Goal: Information Seeking & Learning: Check status

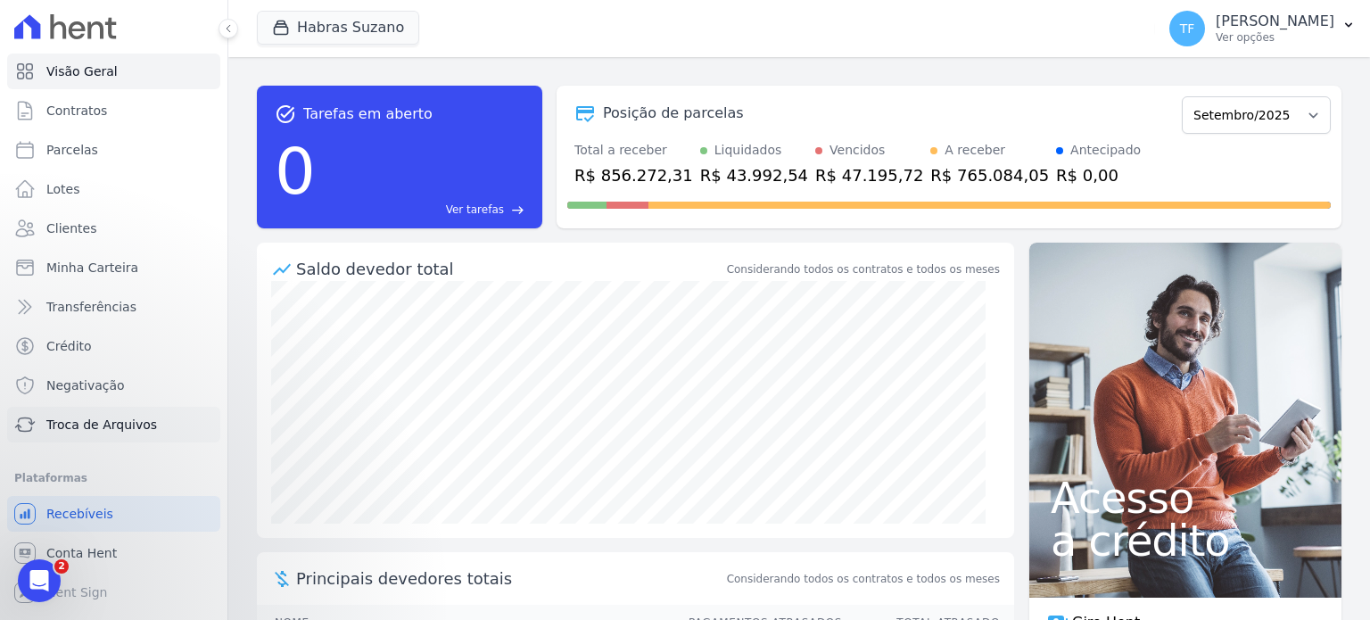
click at [88, 439] on link "Troca de Arquivos" at bounding box center [113, 425] width 213 height 36
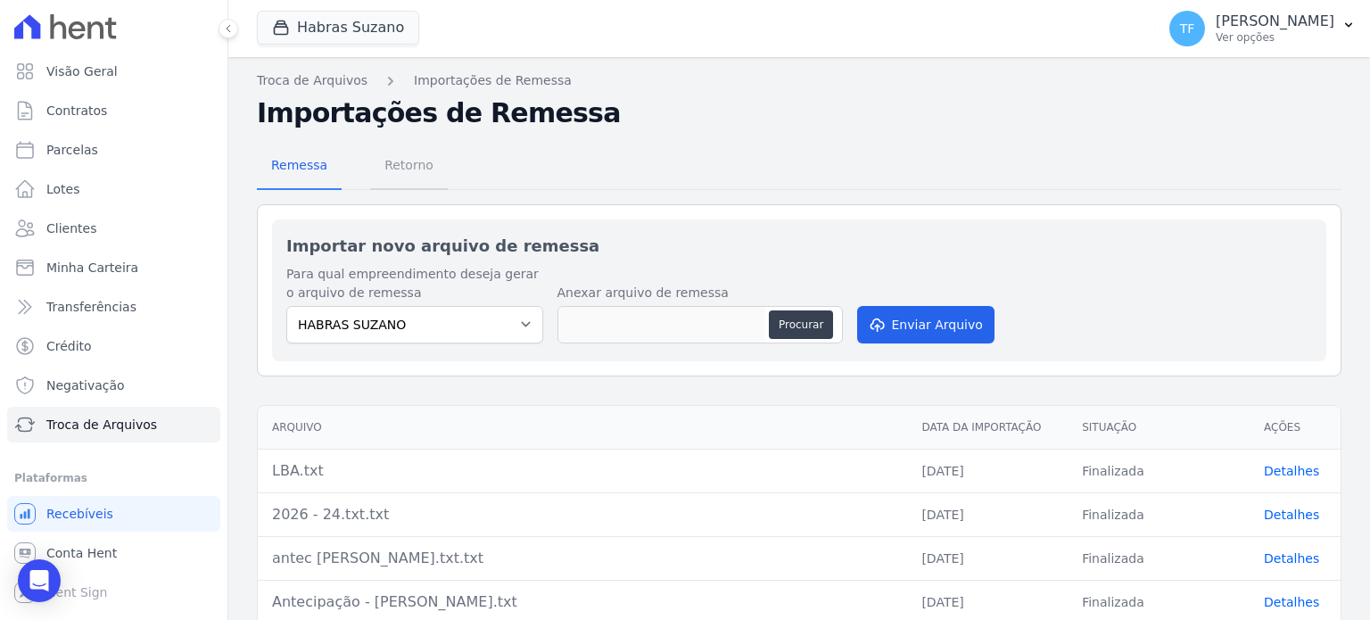
click at [417, 176] on span "Retorno" at bounding box center [409, 165] width 70 height 36
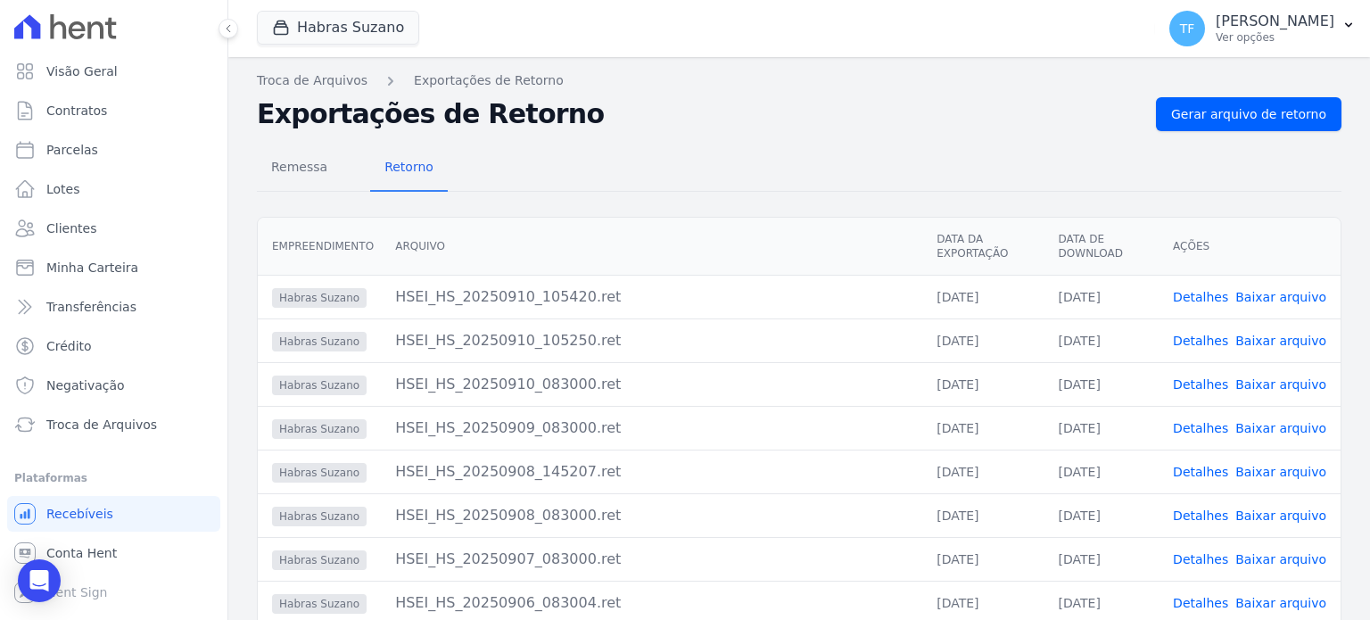
click at [1206, 333] on link "Detalhes" at bounding box center [1200, 340] width 55 height 14
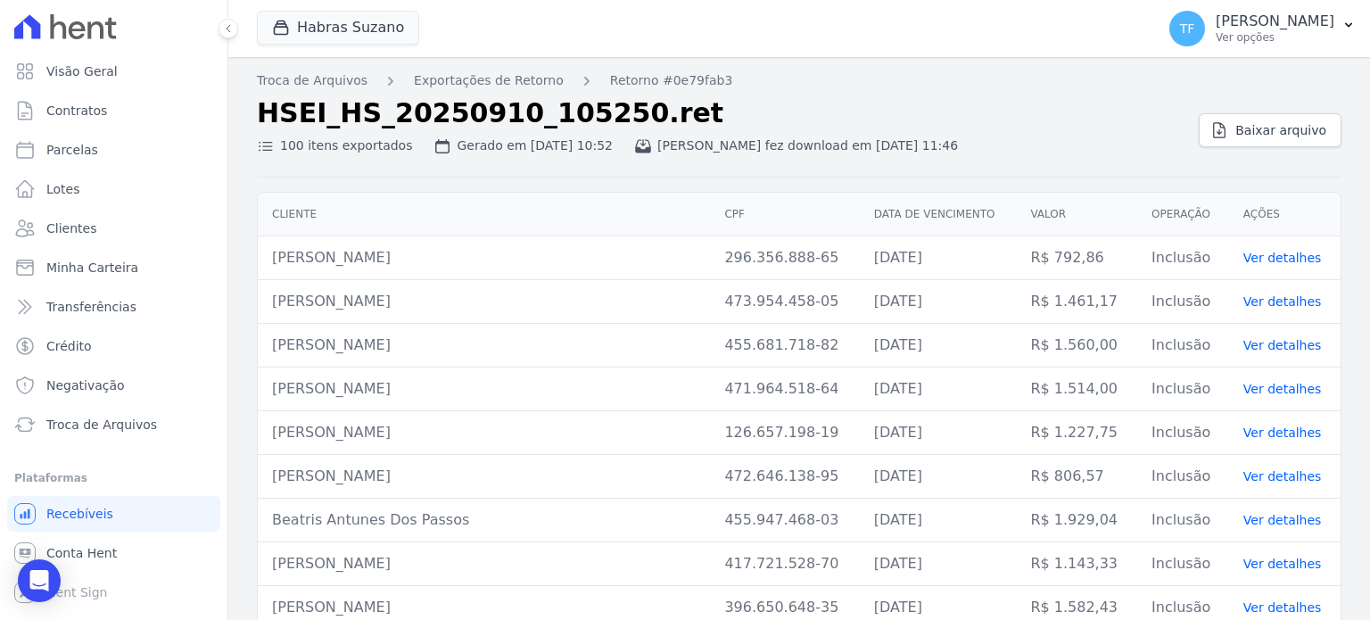
drag, startPoint x: 260, startPoint y: 259, endPoint x: 465, endPoint y: 252, distance: 204.3
click at [465, 252] on td "Edson Oliveira Almeida" at bounding box center [484, 258] width 452 height 44
copy td "Edson Oliveira Almeida"
click at [514, 82] on link "Exportações de Retorno" at bounding box center [489, 80] width 150 height 19
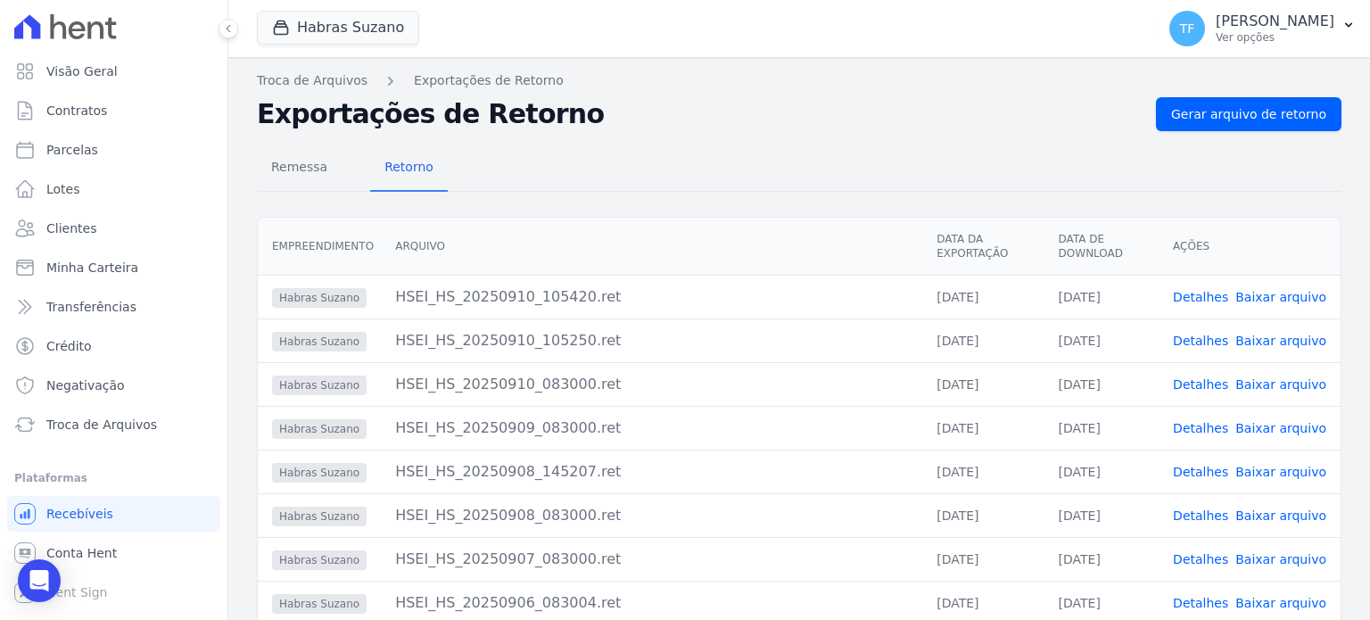
click at [1188, 300] on link "Detalhes" at bounding box center [1200, 297] width 55 height 14
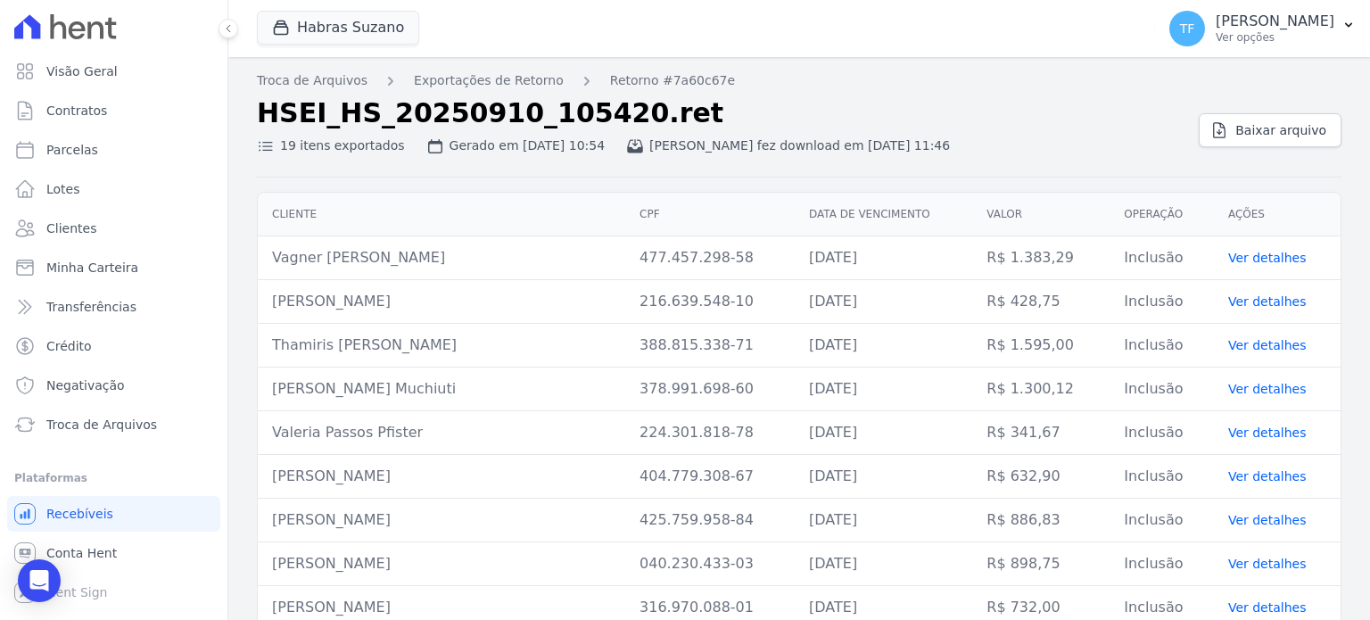
drag, startPoint x: 265, startPoint y: 258, endPoint x: 410, endPoint y: 253, distance: 145.4
click at [410, 253] on td "Vagner Araujo Martins" at bounding box center [441, 258] width 367 height 44
copy td "Vagner Araujo Martins"
click at [346, 79] on link "Troca de Arquivos" at bounding box center [312, 80] width 111 height 19
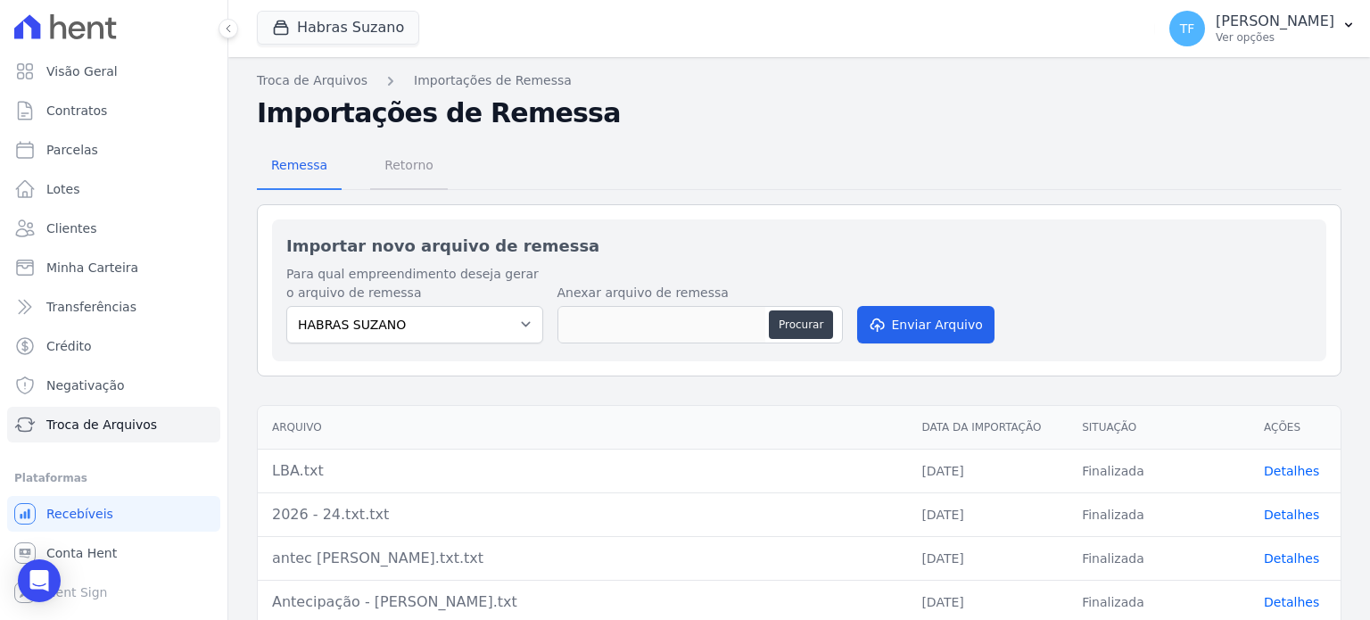
click at [374, 173] on span "Retorno" at bounding box center [409, 165] width 70 height 36
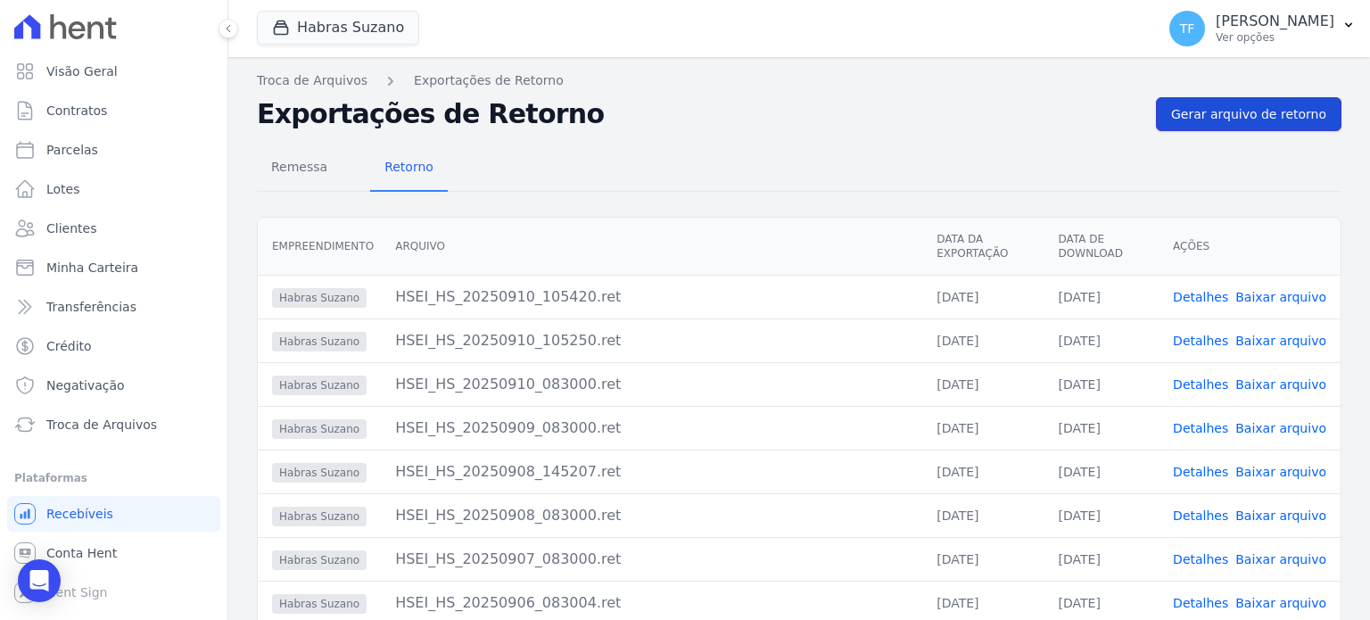
click at [1189, 112] on span "Gerar arquivo de retorno" at bounding box center [1248, 114] width 155 height 18
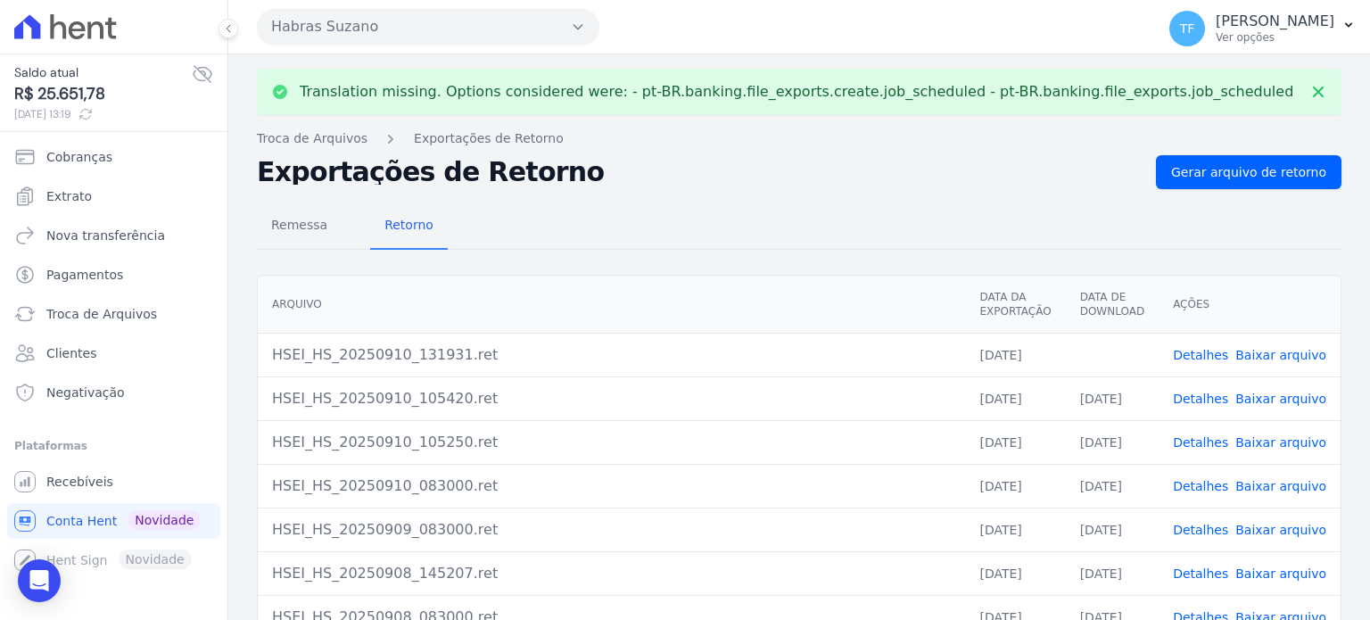
click at [1217, 351] on link "Detalhes" at bounding box center [1200, 355] width 55 height 14
click at [1216, 165] on span "Gerar arquivo de retorno" at bounding box center [1248, 172] width 155 height 18
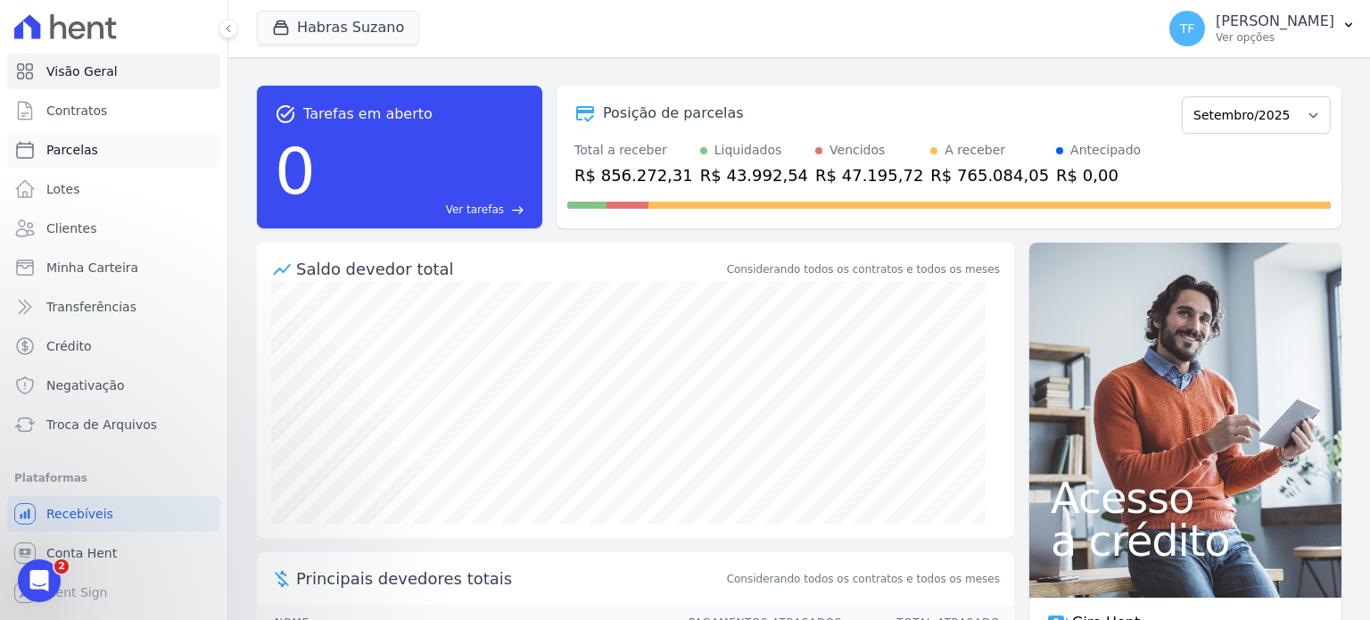
click at [96, 166] on link "Parcelas" at bounding box center [113, 150] width 213 height 36
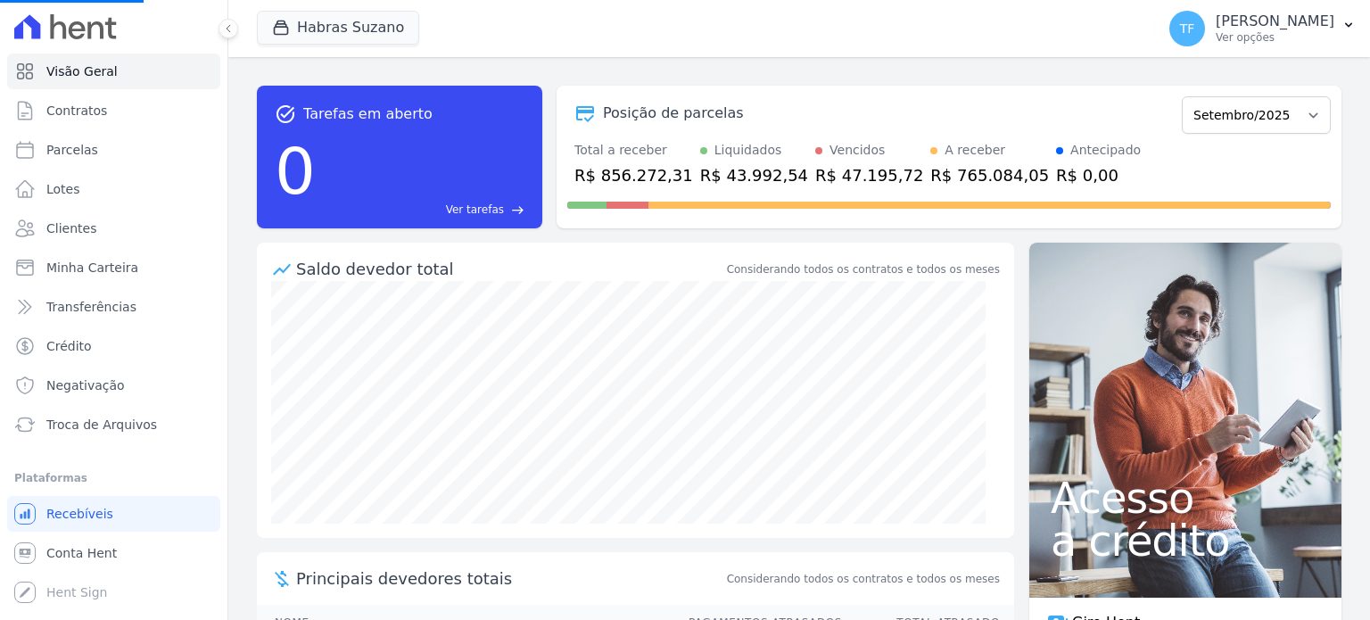
select select
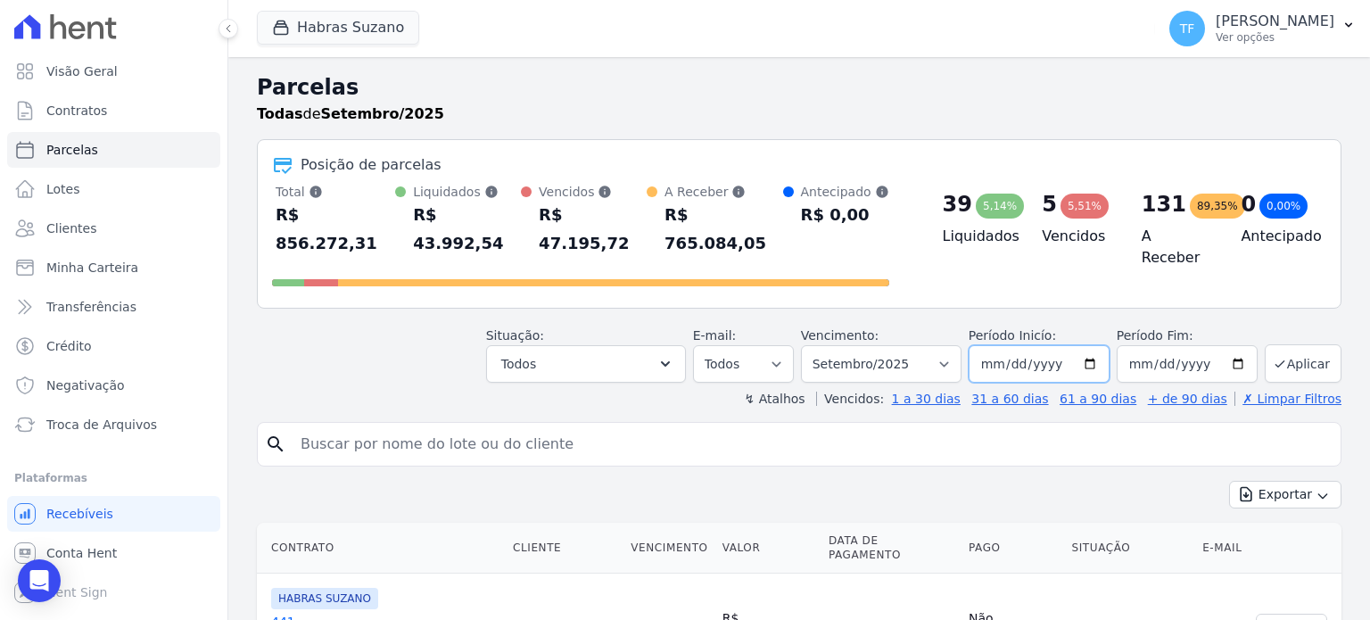
click at [1089, 345] on input "2025-09-01" at bounding box center [1038, 363] width 141 height 37
type input "2025-10-15"
click at [674, 355] on icon "button" at bounding box center [665, 364] width 18 height 18
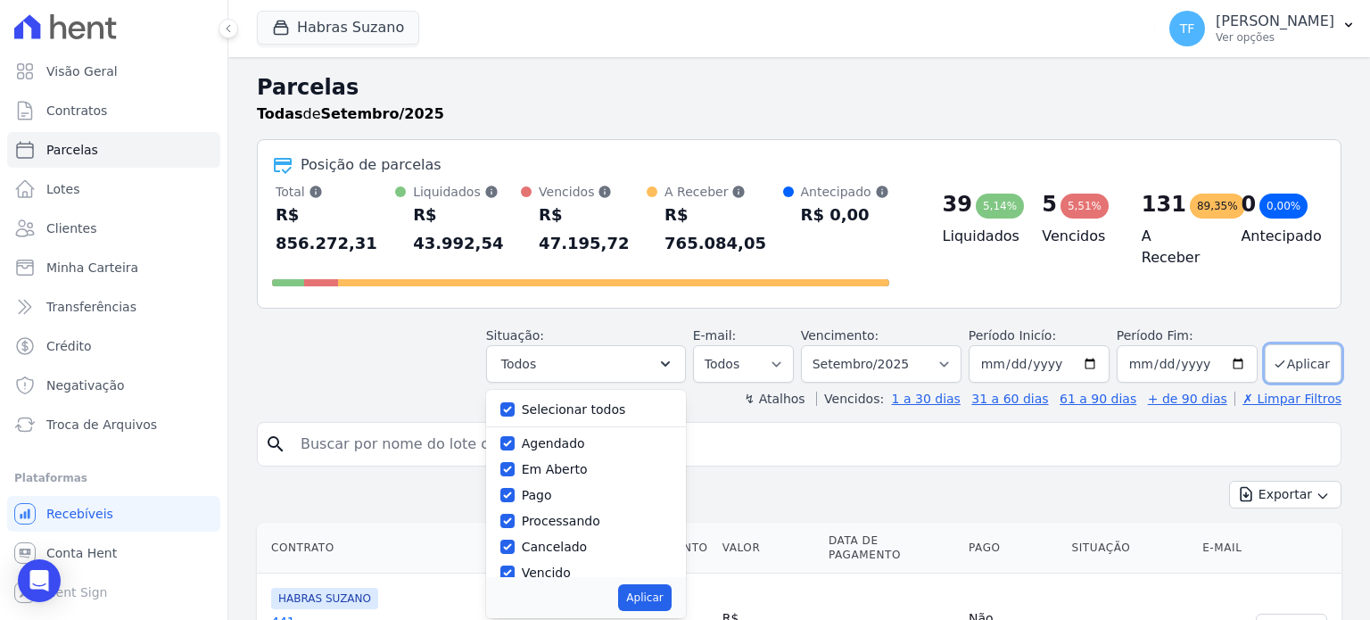
click at [531, 482] on div "Pago" at bounding box center [585, 495] width 171 height 26
click at [514, 488] on input "Pago" at bounding box center [507, 495] width 14 height 14
checkbox input "false"
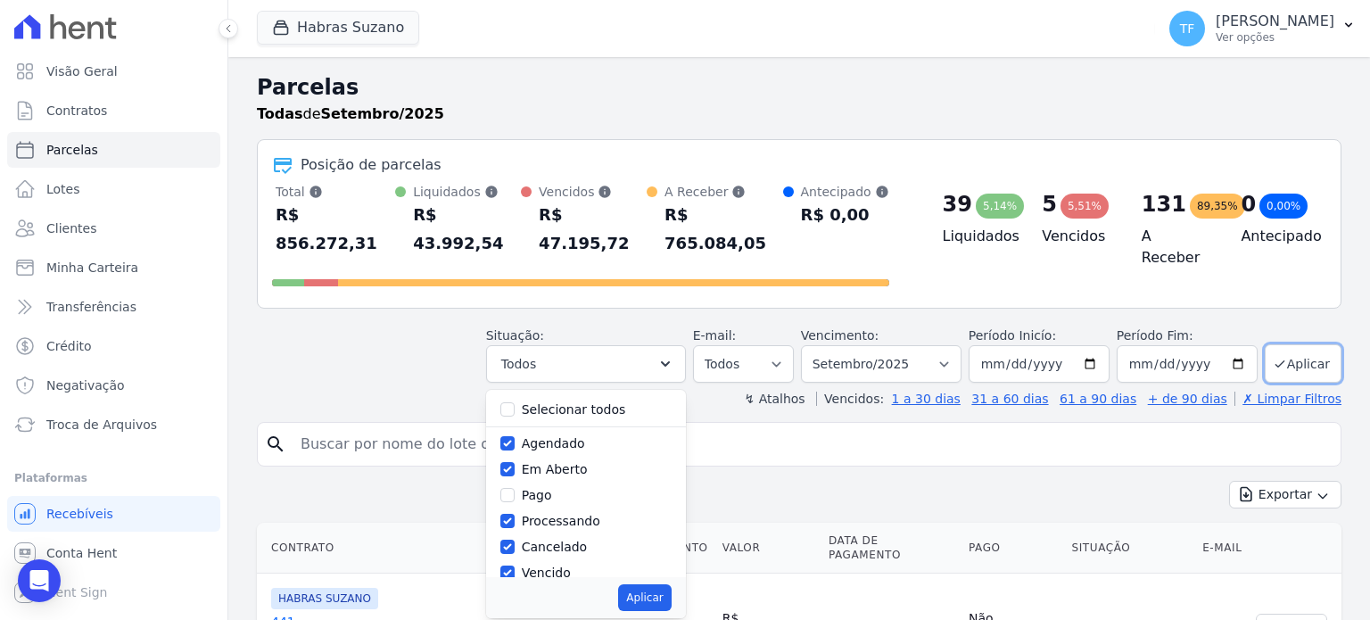
checkbox input "false"
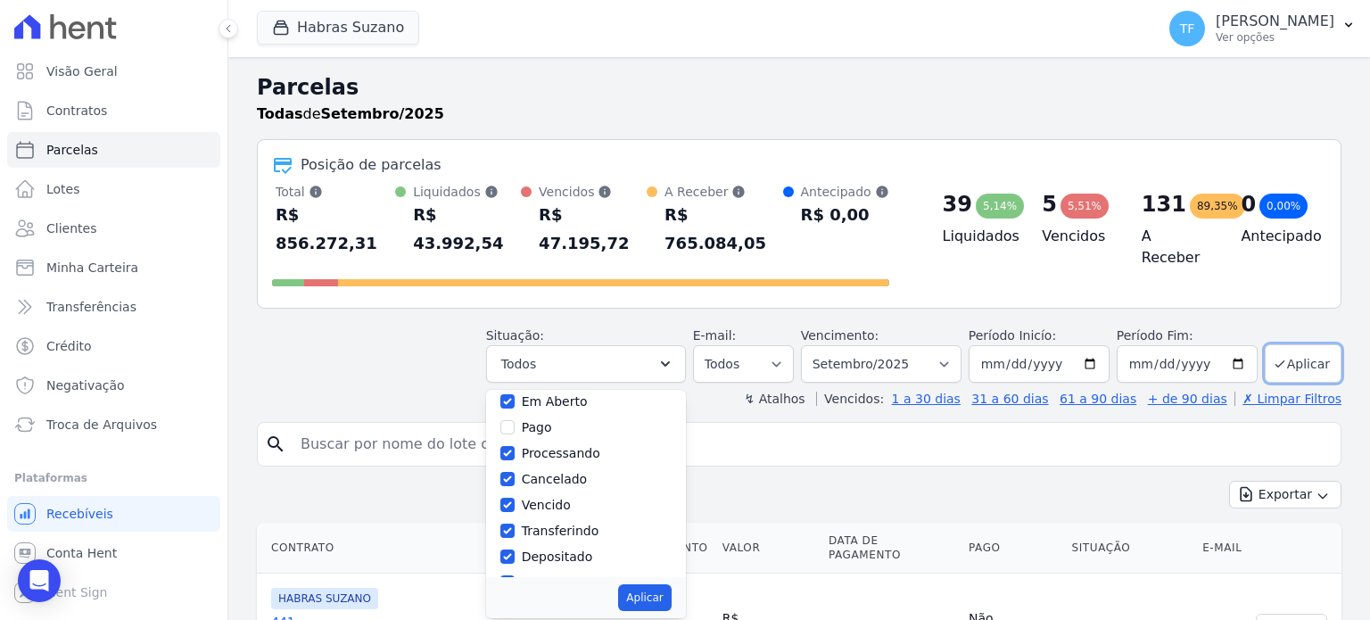
click at [544, 472] on label "Cancelado" at bounding box center [554, 479] width 65 height 14
click at [514, 472] on input "Cancelado" at bounding box center [507, 479] width 14 height 14
checkbox input "false"
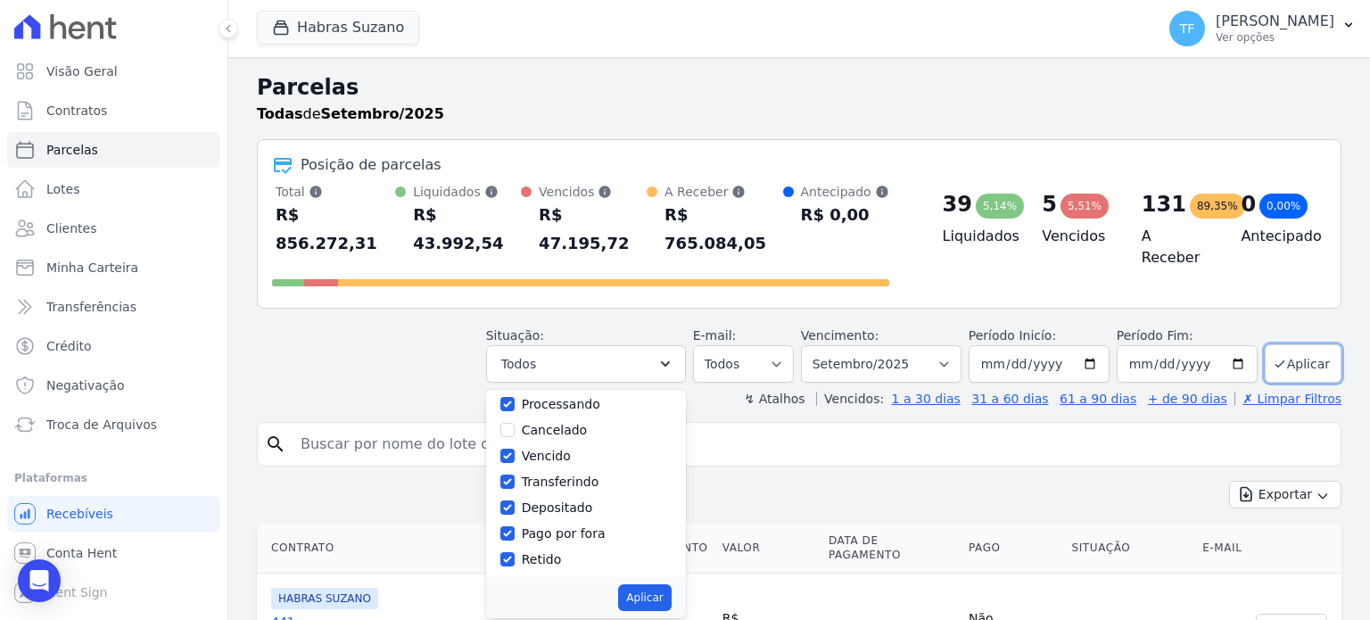
scroll to position [119, 0]
click at [601, 524] on label "Pago por fora" at bounding box center [564, 531] width 84 height 14
click at [514, 524] on input "Pago por fora" at bounding box center [507, 531] width 14 height 14
checkbox input "false"
click at [654, 584] on button "Aplicar" at bounding box center [644, 597] width 53 height 27
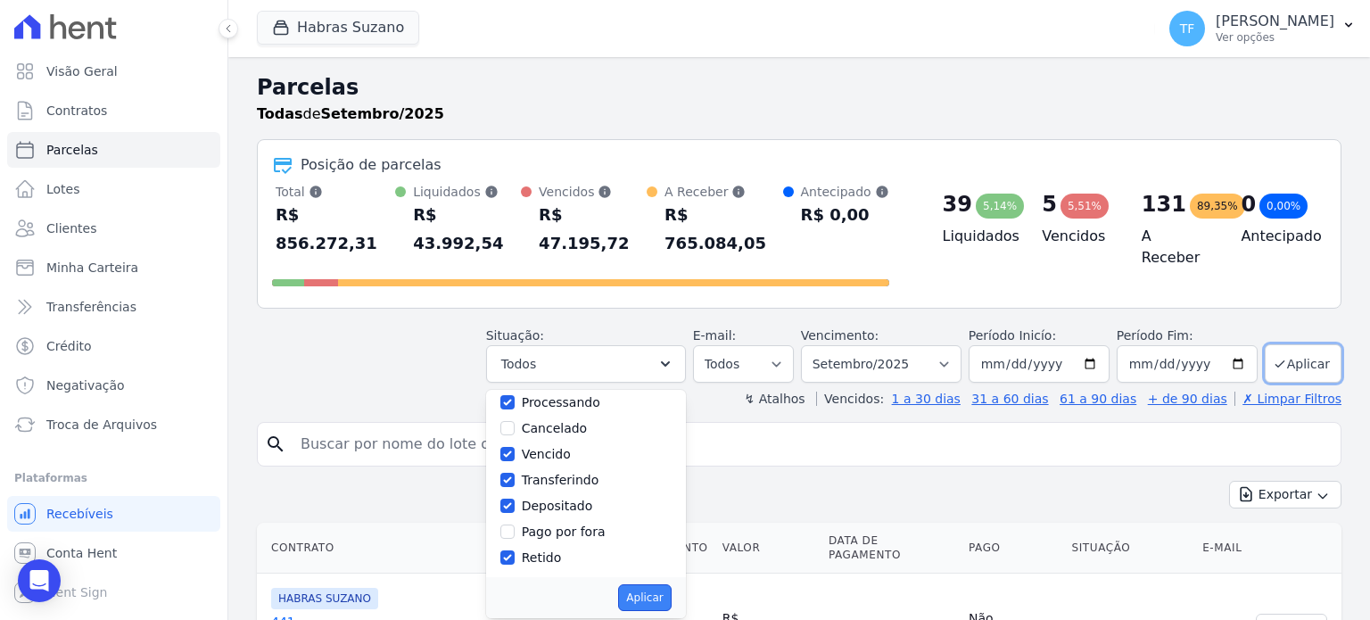
select select "scheduled"
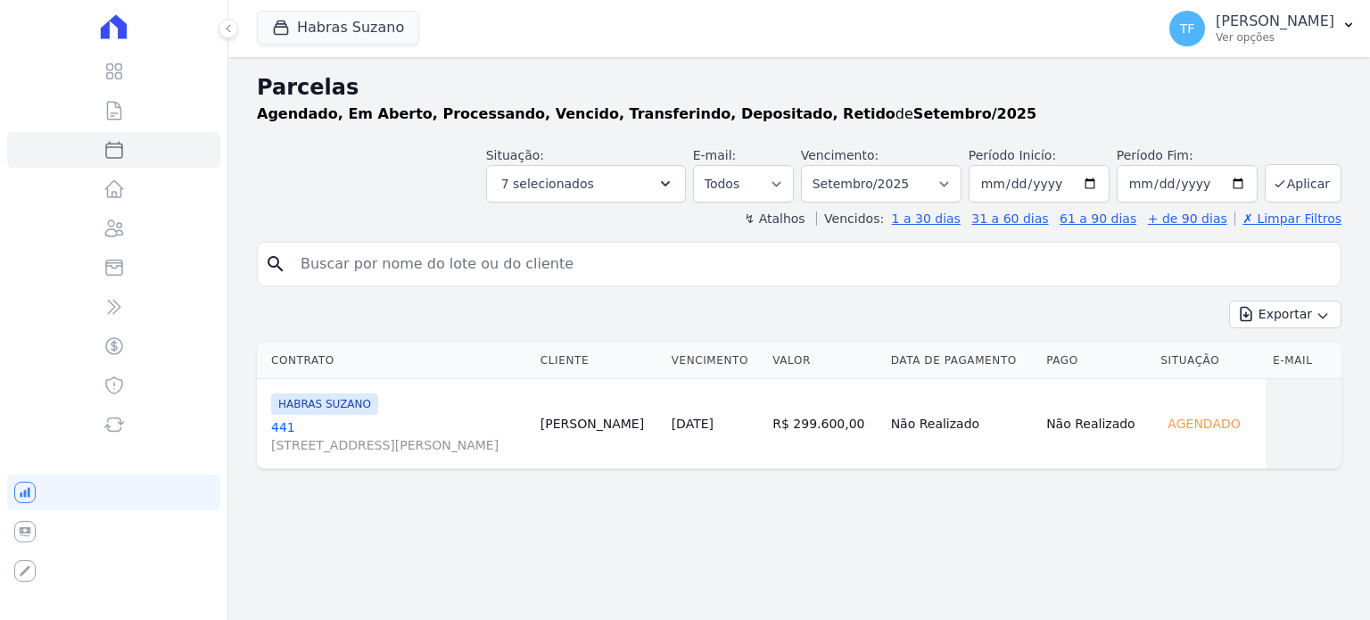
select select
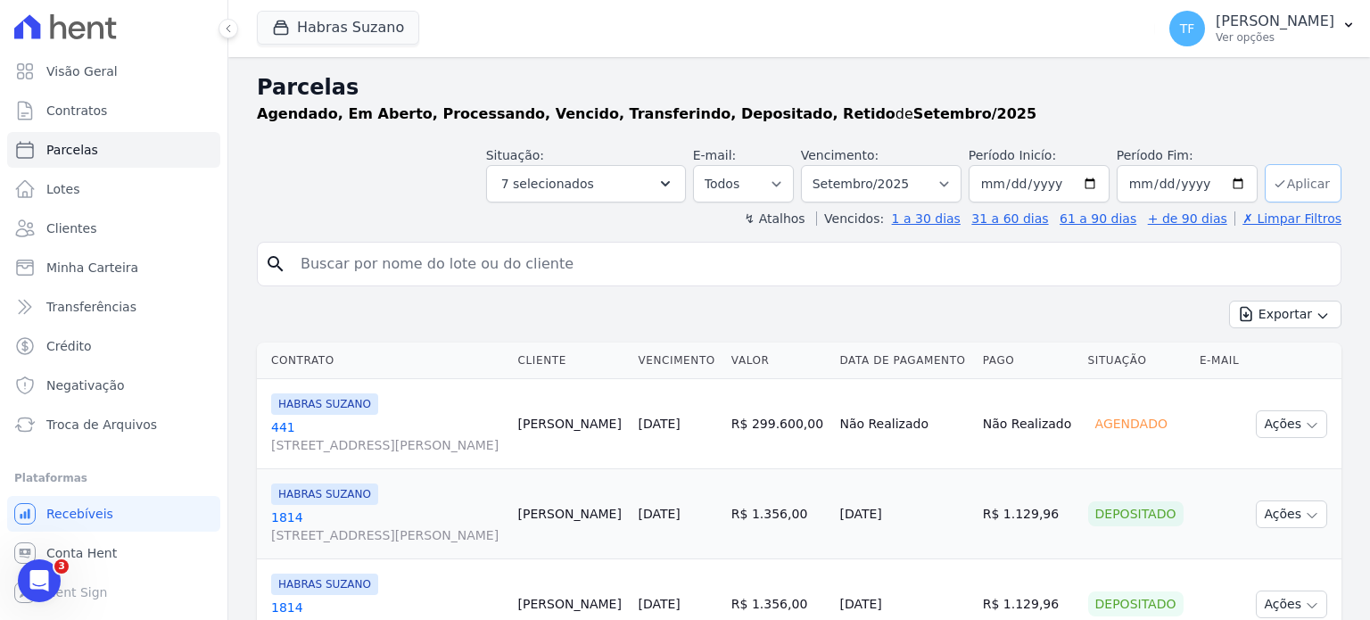
click at [1281, 182] on button "Aplicar" at bounding box center [1302, 183] width 77 height 38
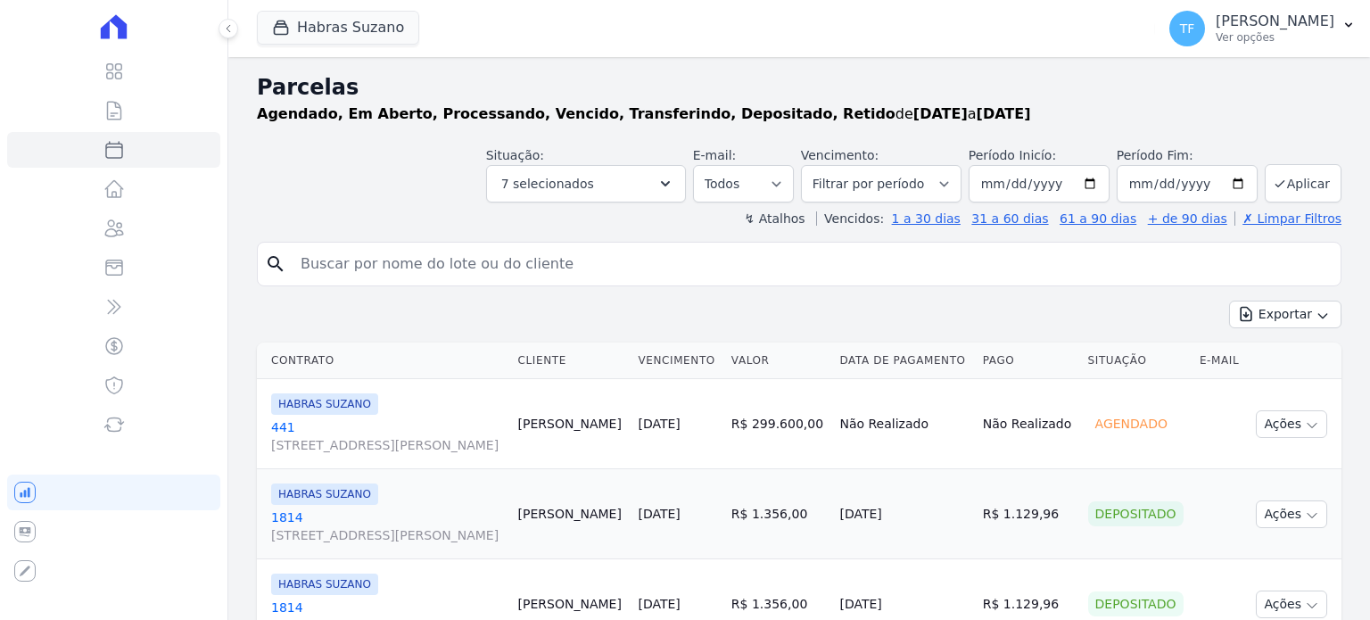
select select
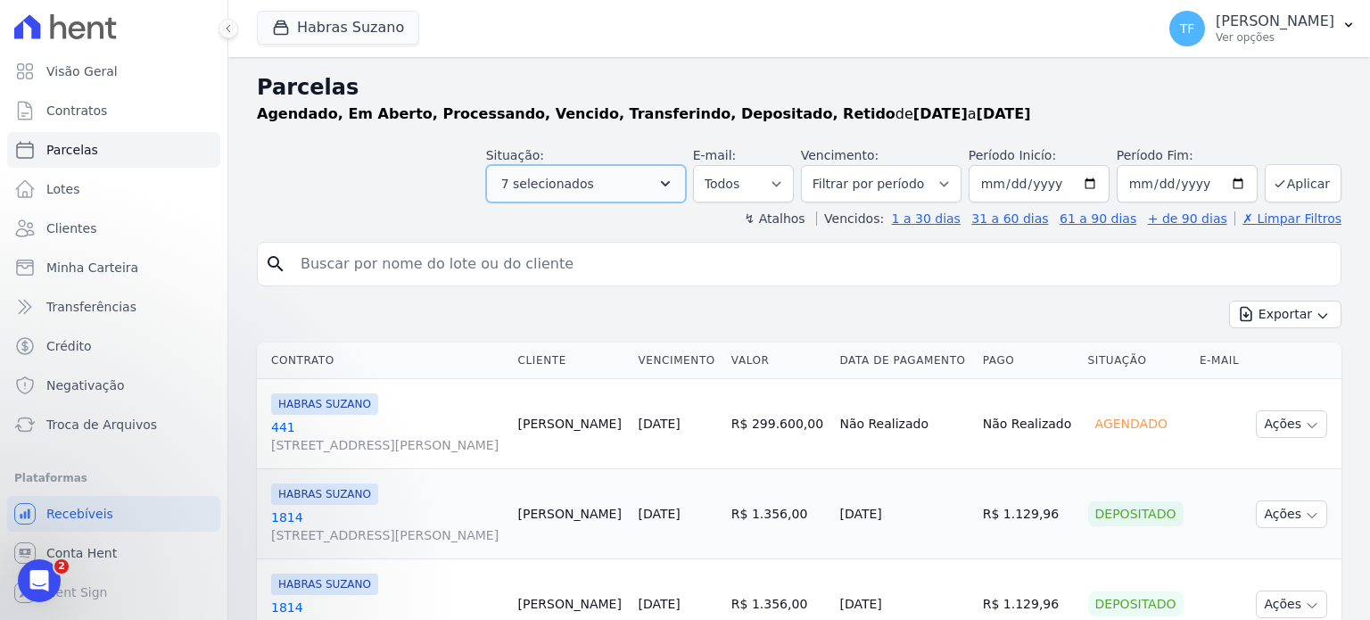
click at [674, 181] on icon "button" at bounding box center [665, 184] width 18 height 18
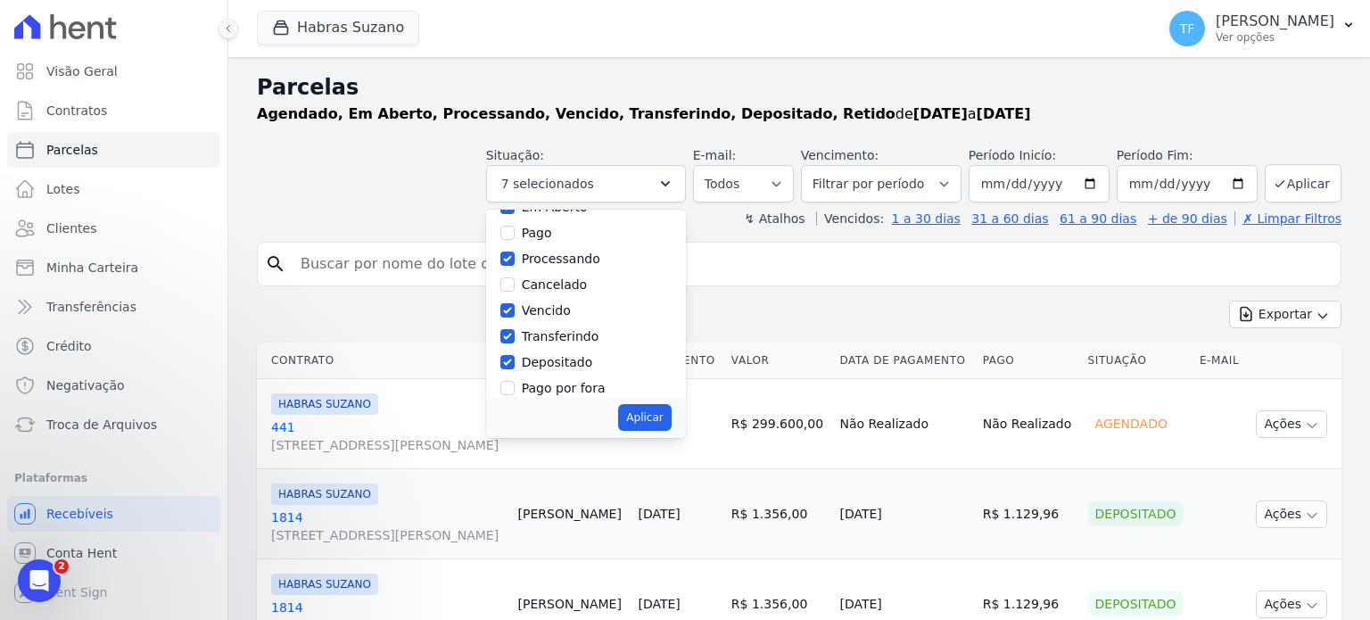
scroll to position [119, 0]
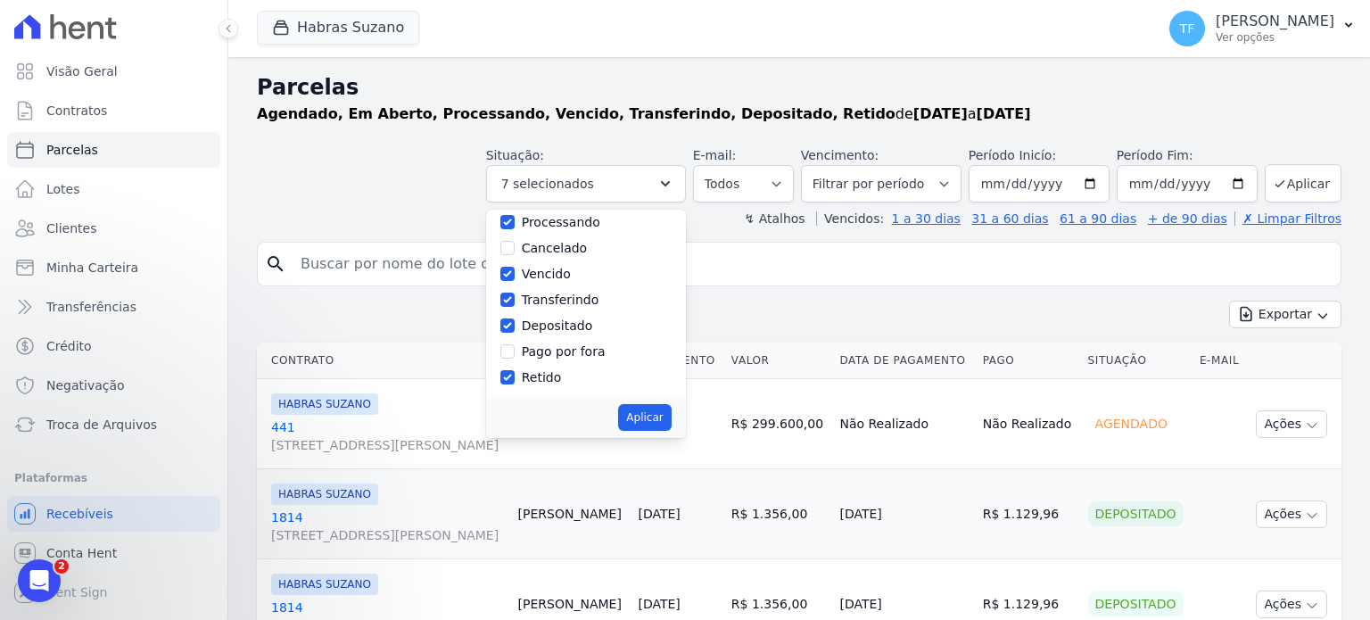
click at [589, 324] on label "Depositado" at bounding box center [557, 325] width 71 height 14
click at [514, 324] on input "Depositado" at bounding box center [507, 325] width 14 height 14
checkbox input "false"
click at [646, 411] on button "Aplicar" at bounding box center [644, 417] width 53 height 27
select select "scheduled"
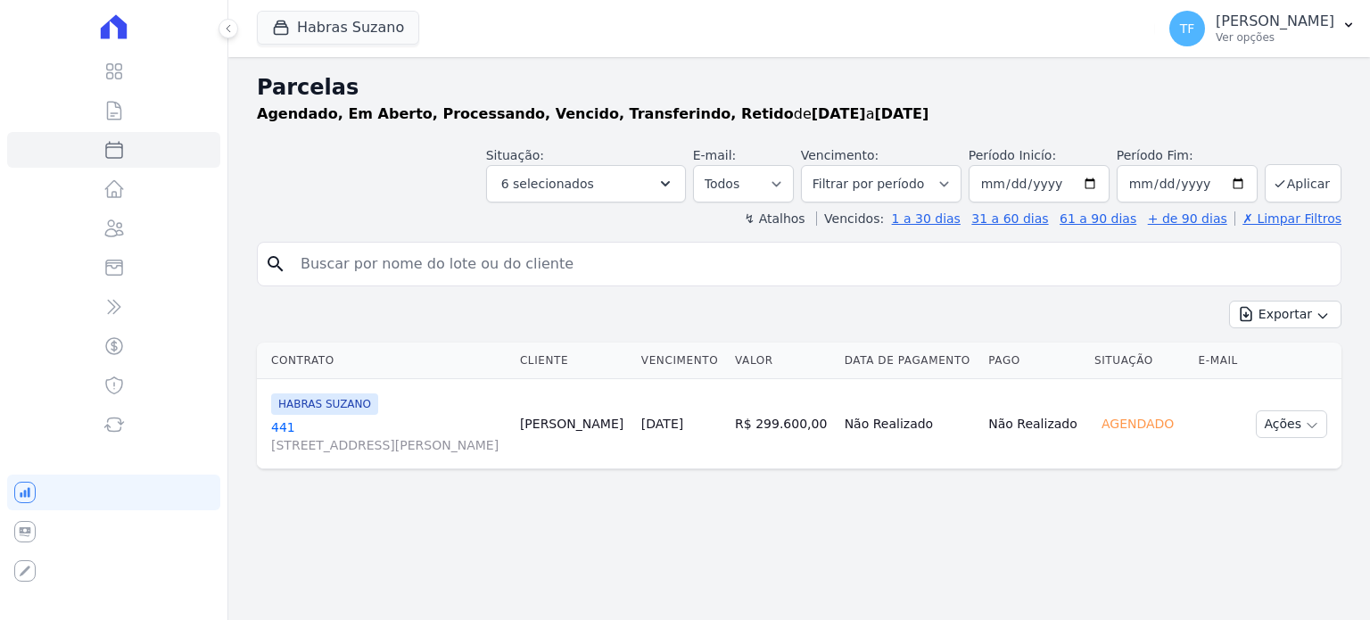
select select
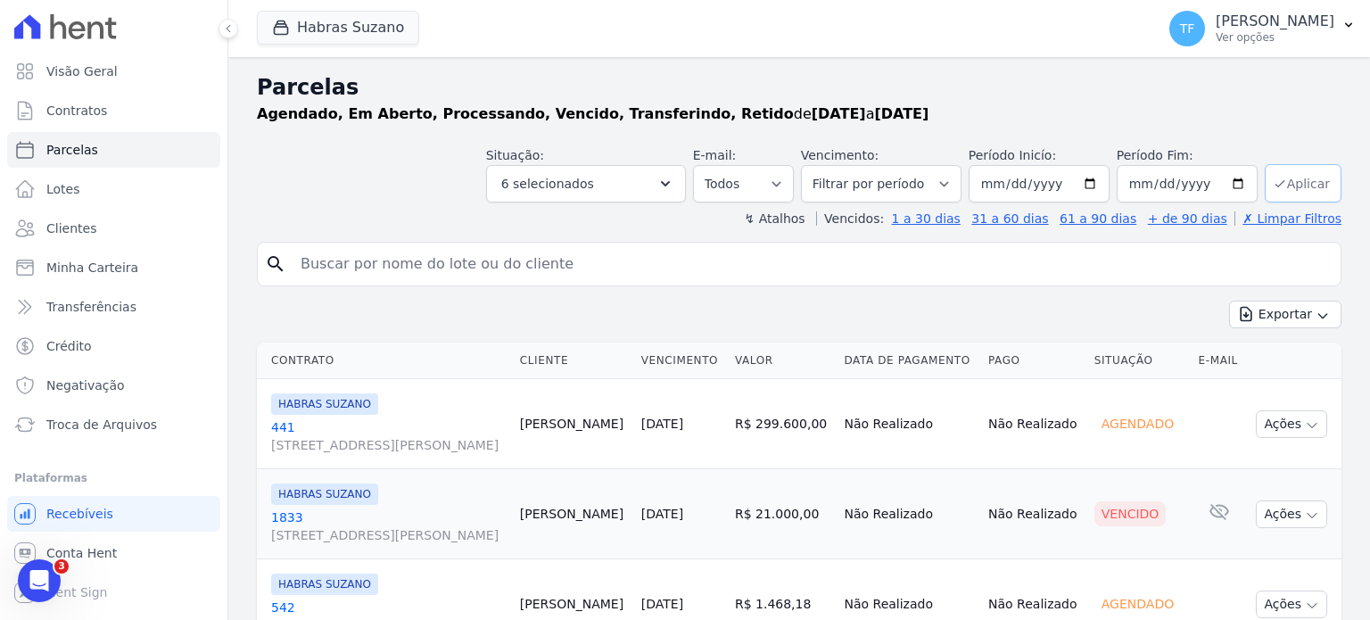
click at [1313, 184] on button "Aplicar" at bounding box center [1302, 183] width 77 height 38
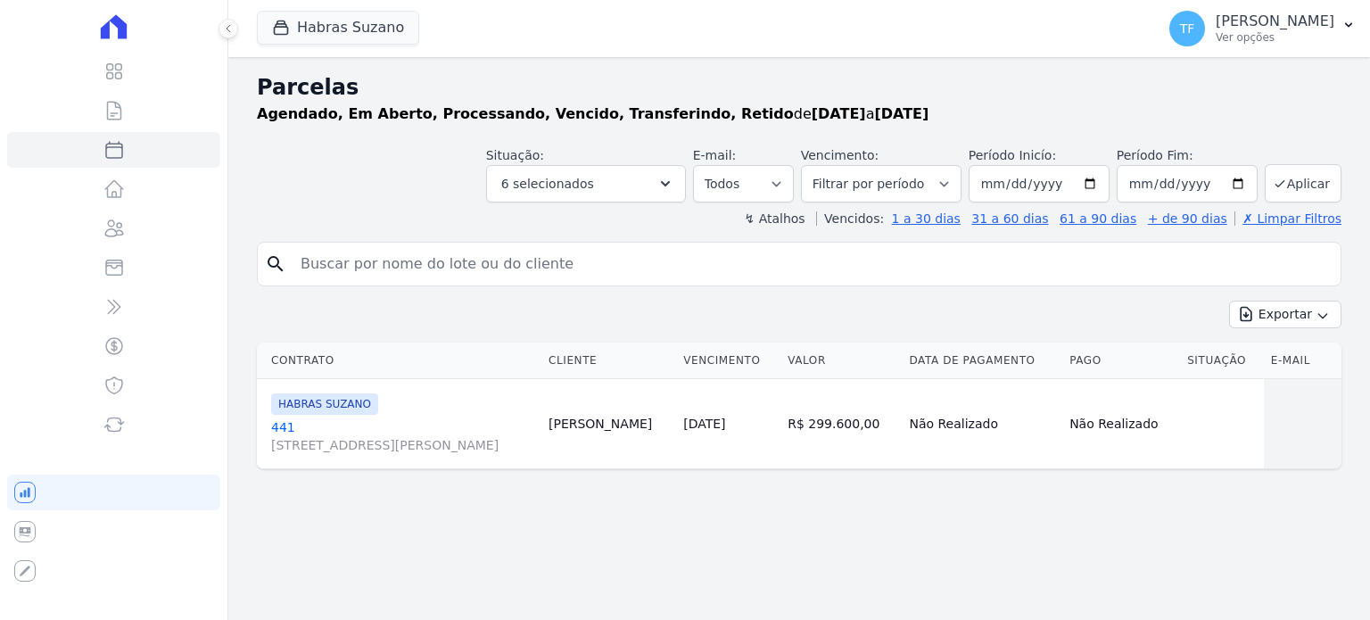
select select
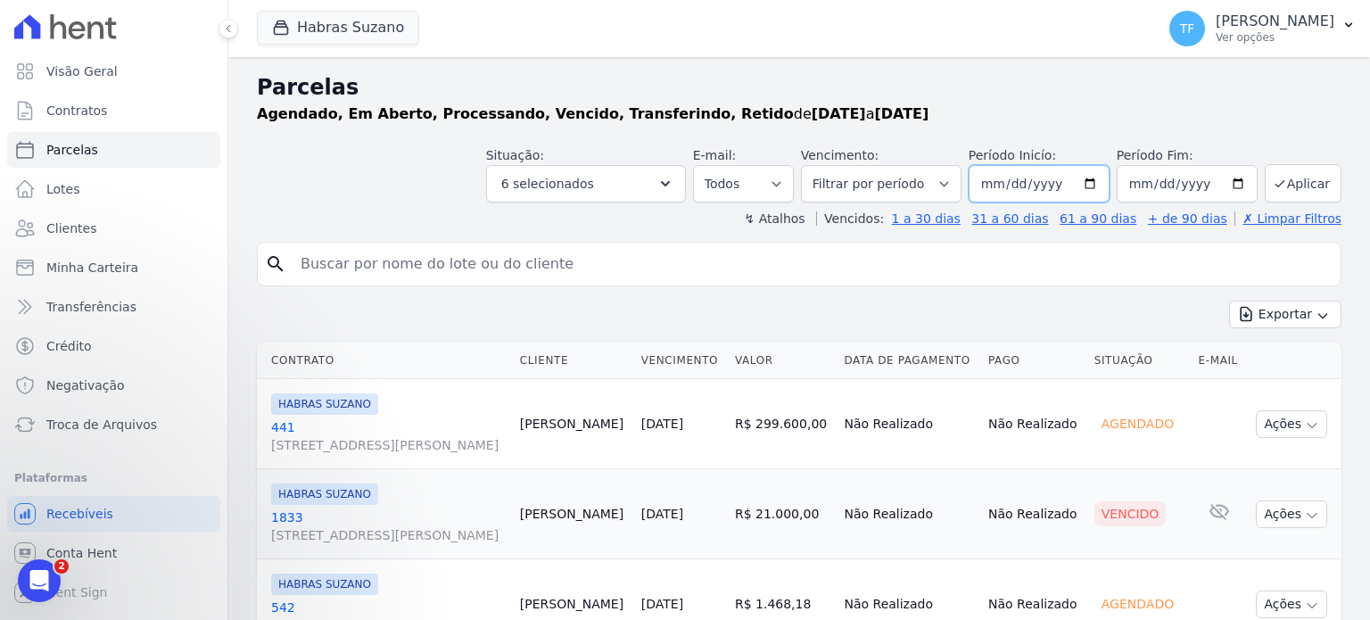
click at [1087, 189] on input "[DATE]" at bounding box center [1038, 183] width 141 height 37
type input "[DATE]"
click at [1272, 180] on icon "submit" at bounding box center [1279, 184] width 14 height 14
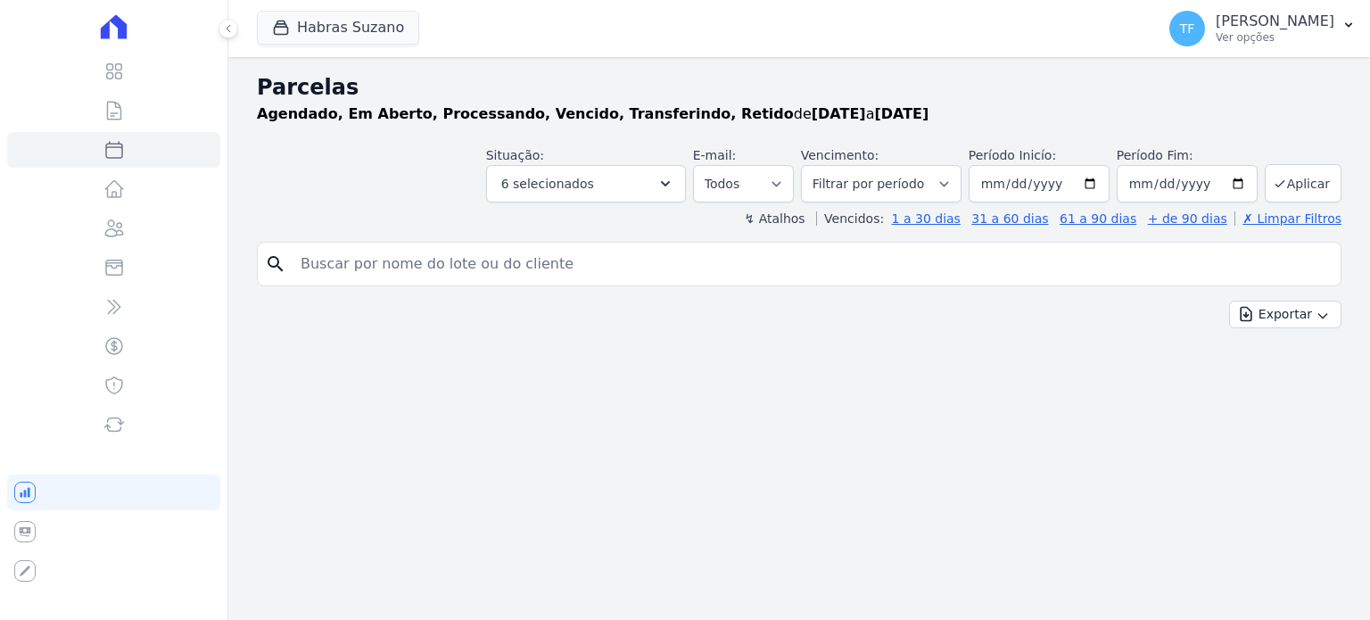
select select
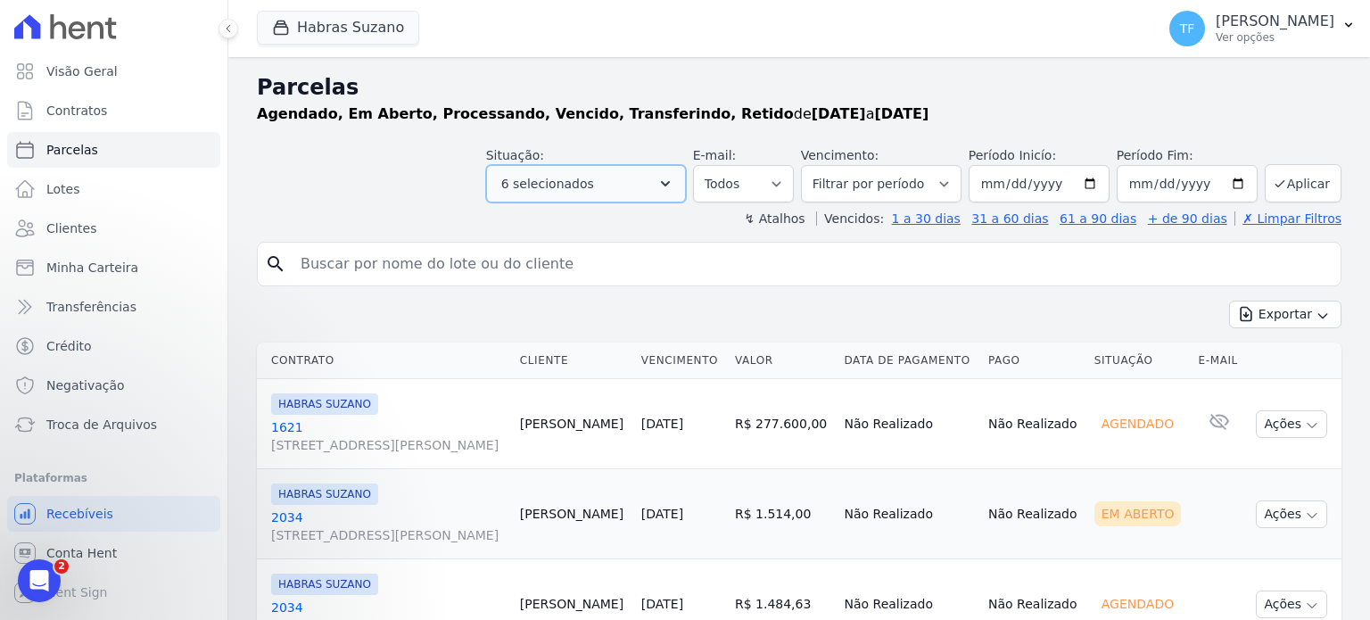
click at [674, 186] on icon "button" at bounding box center [665, 184] width 18 height 18
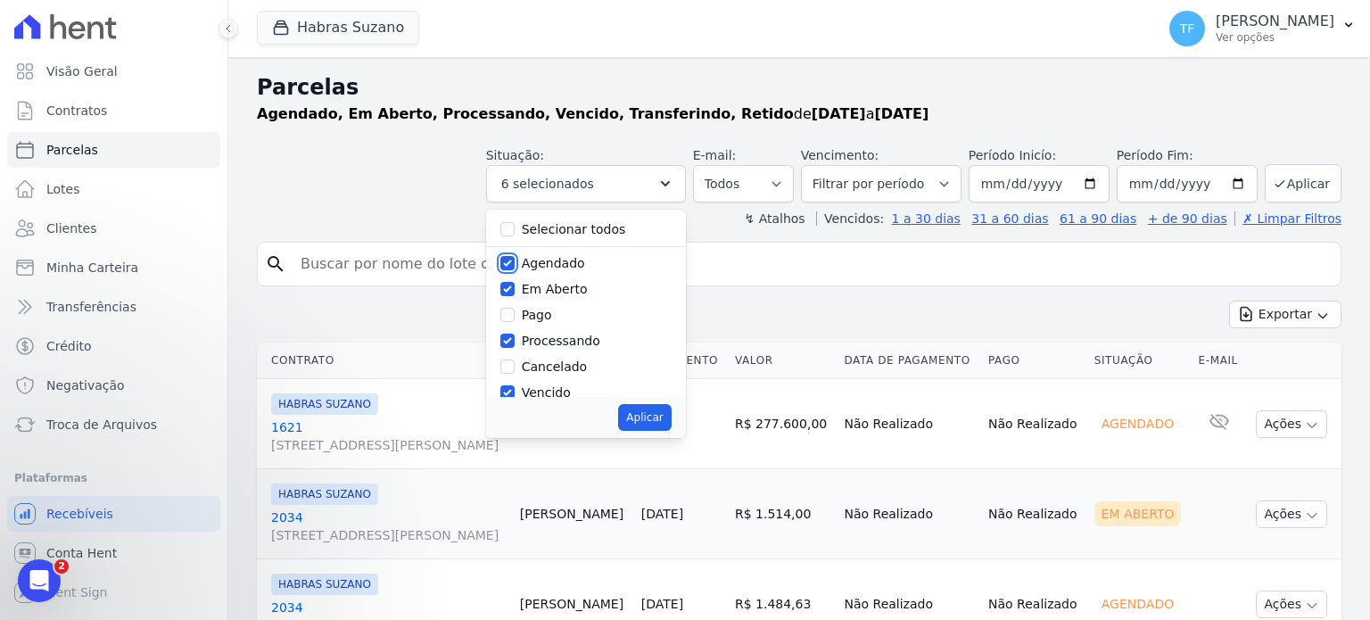
click at [514, 256] on input "Agendado" at bounding box center [507, 263] width 14 height 14
checkbox input "false"
click at [648, 420] on button "Aplicar" at bounding box center [644, 417] width 53 height 27
select select "pending"
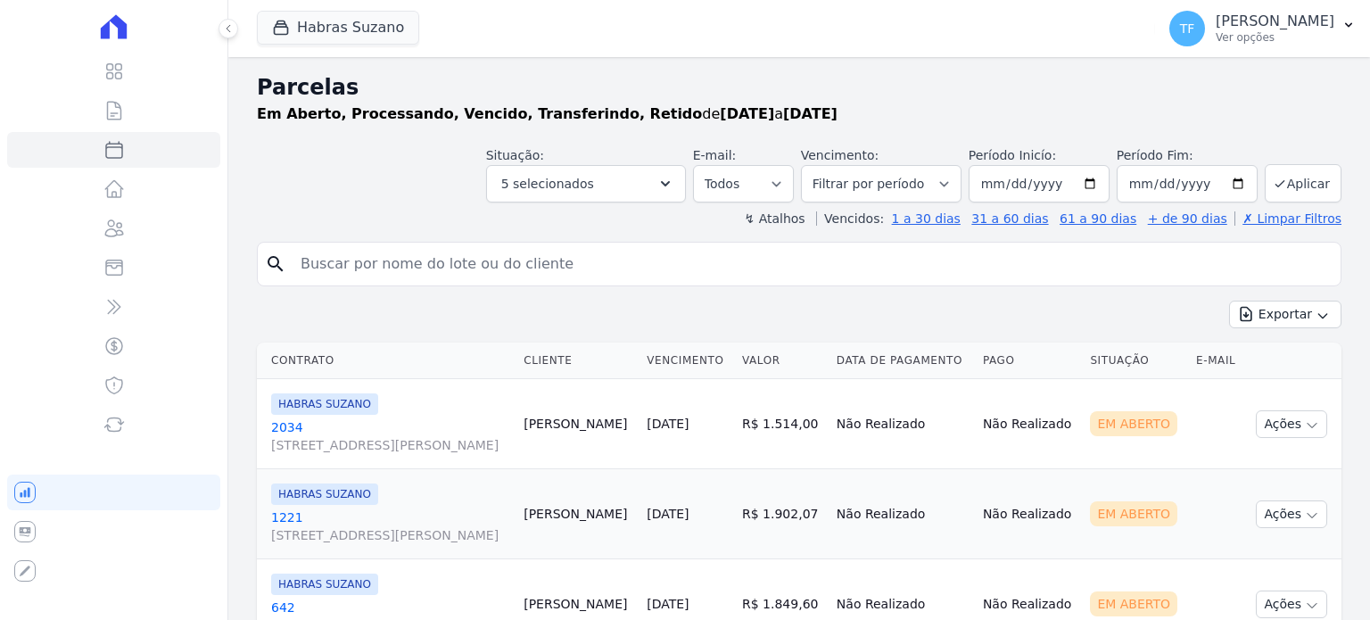
select select
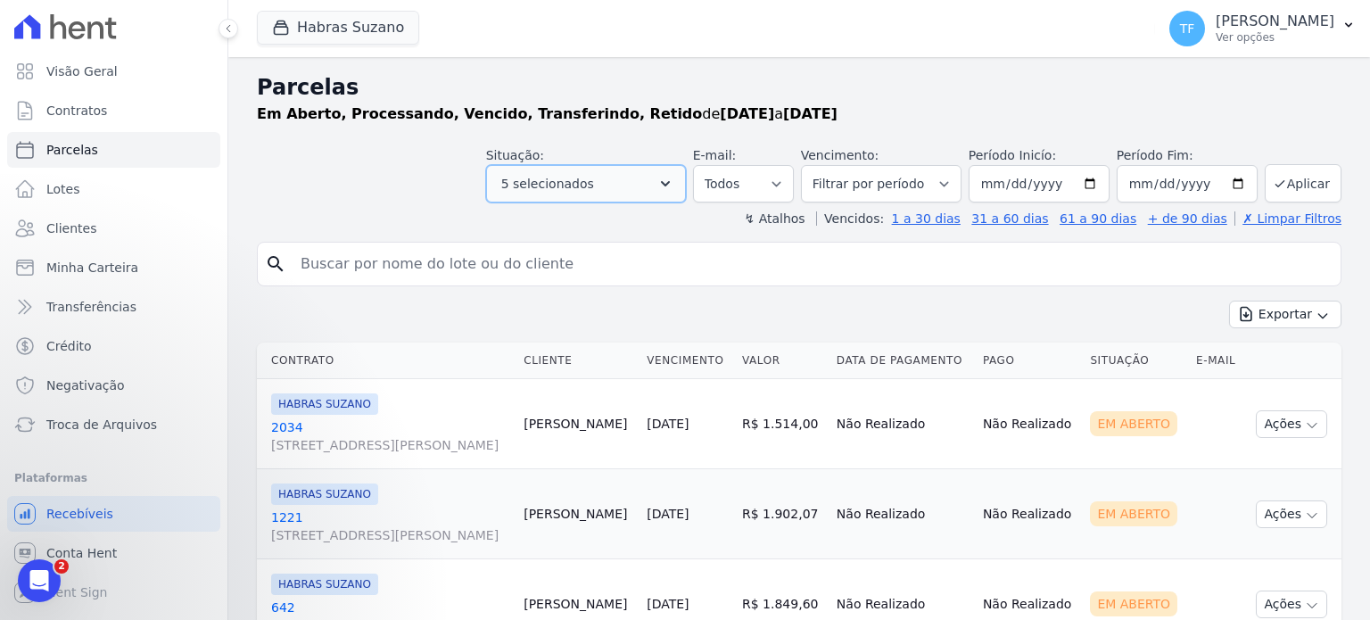
click at [686, 192] on button "5 selecionados" at bounding box center [586, 183] width 200 height 37
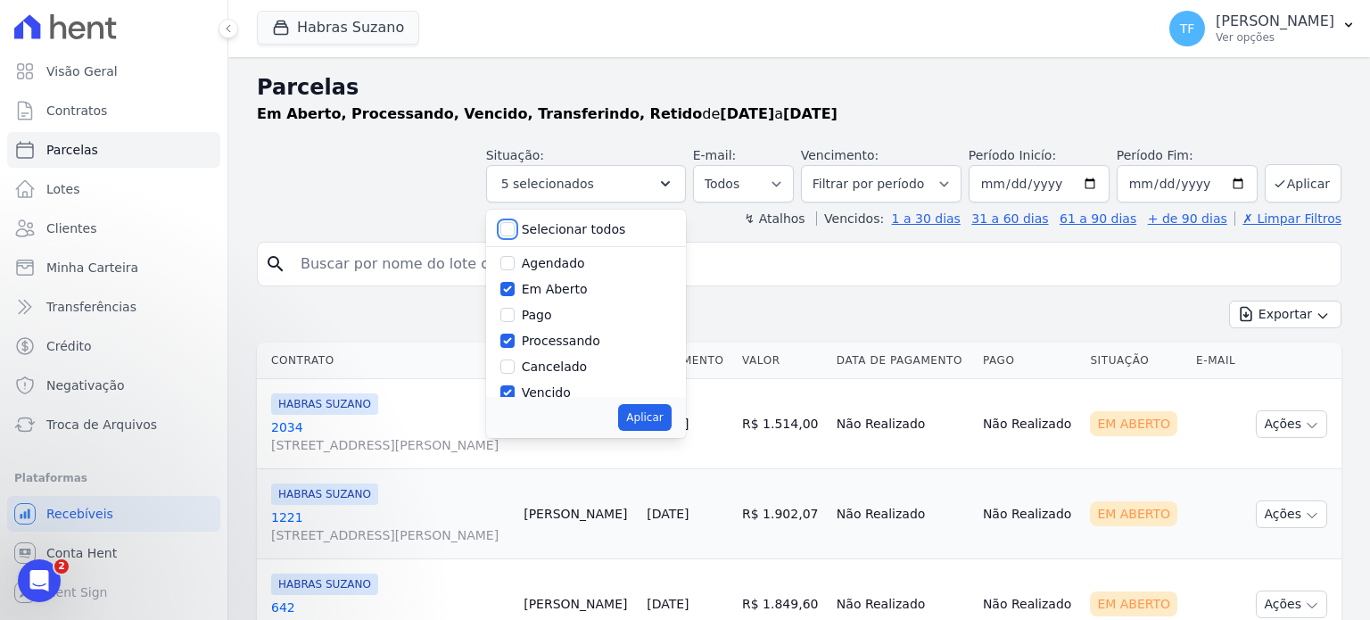
click at [514, 229] on input "Selecionar todos" at bounding box center [507, 229] width 14 height 14
checkbox input "true"
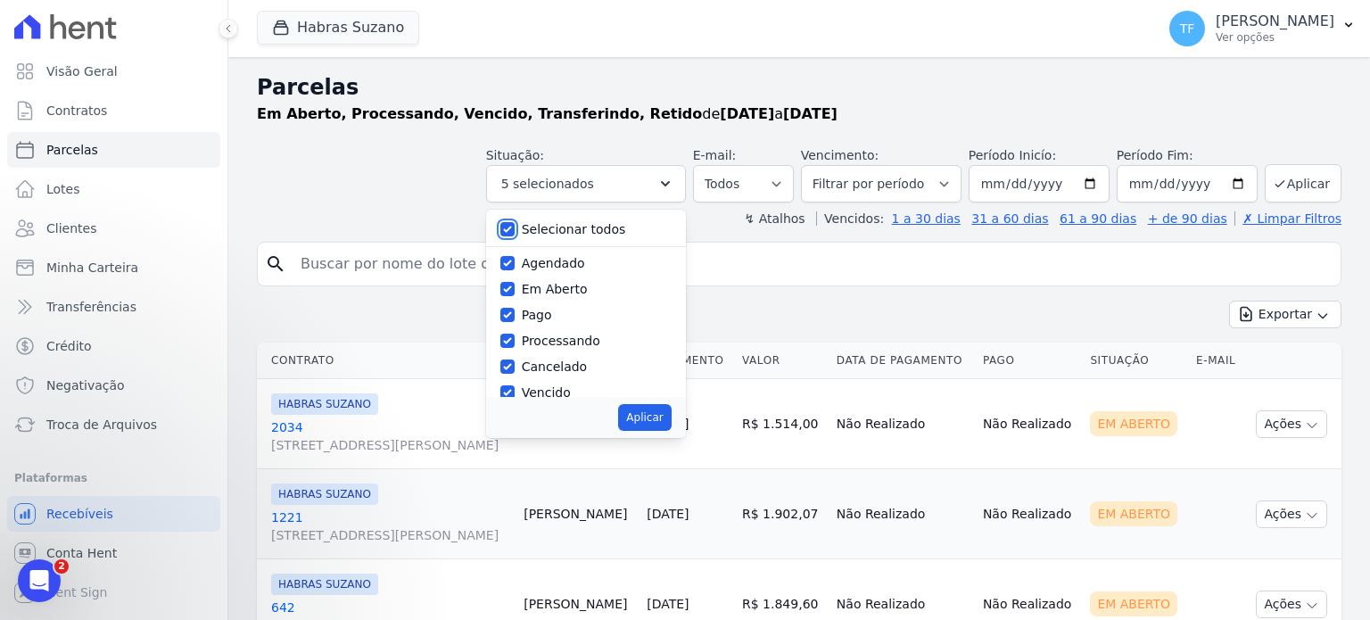
checkbox input "true"
click at [514, 229] on input "Selecionar todos" at bounding box center [507, 229] width 14 height 14
checkbox input "false"
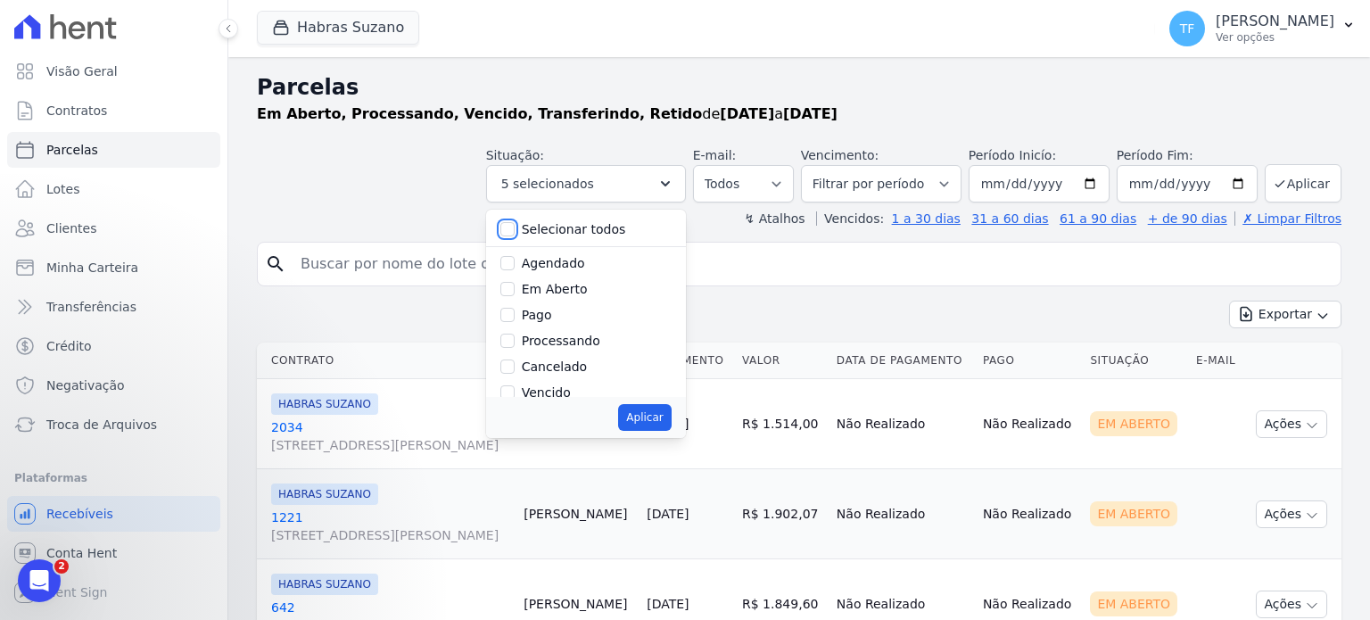
checkbox input "false"
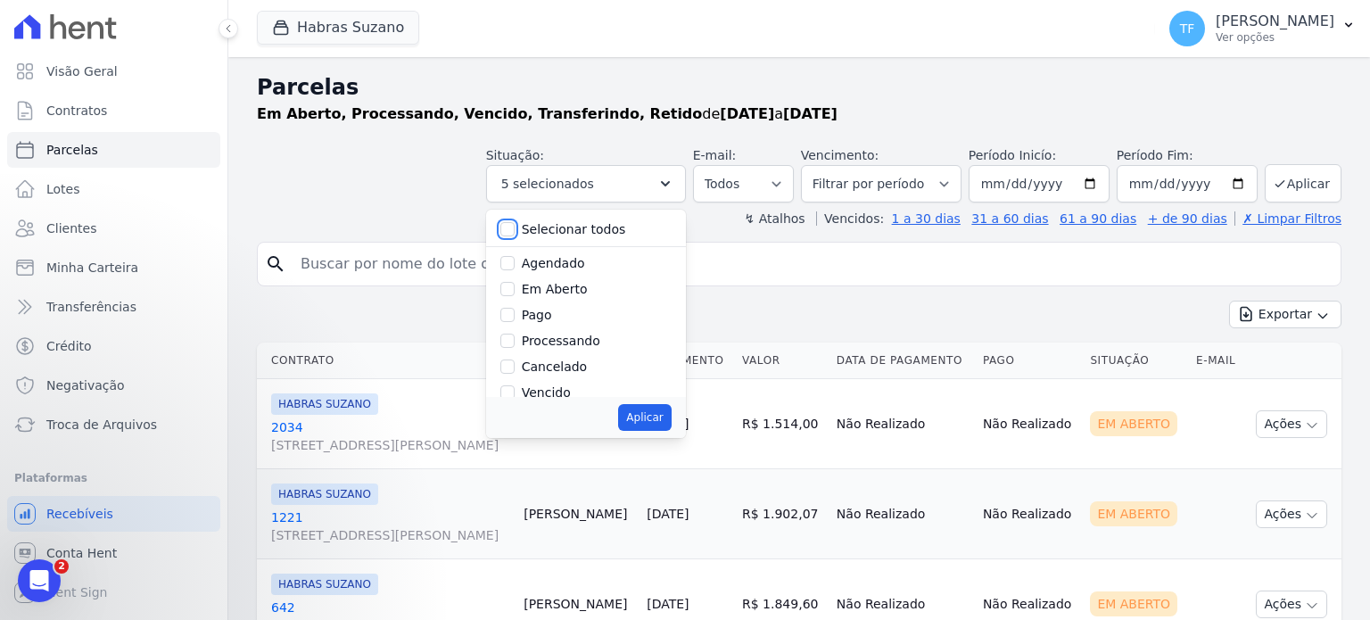
checkbox input "false"
click at [534, 285] on div "Em Aberto" at bounding box center [585, 289] width 171 height 26
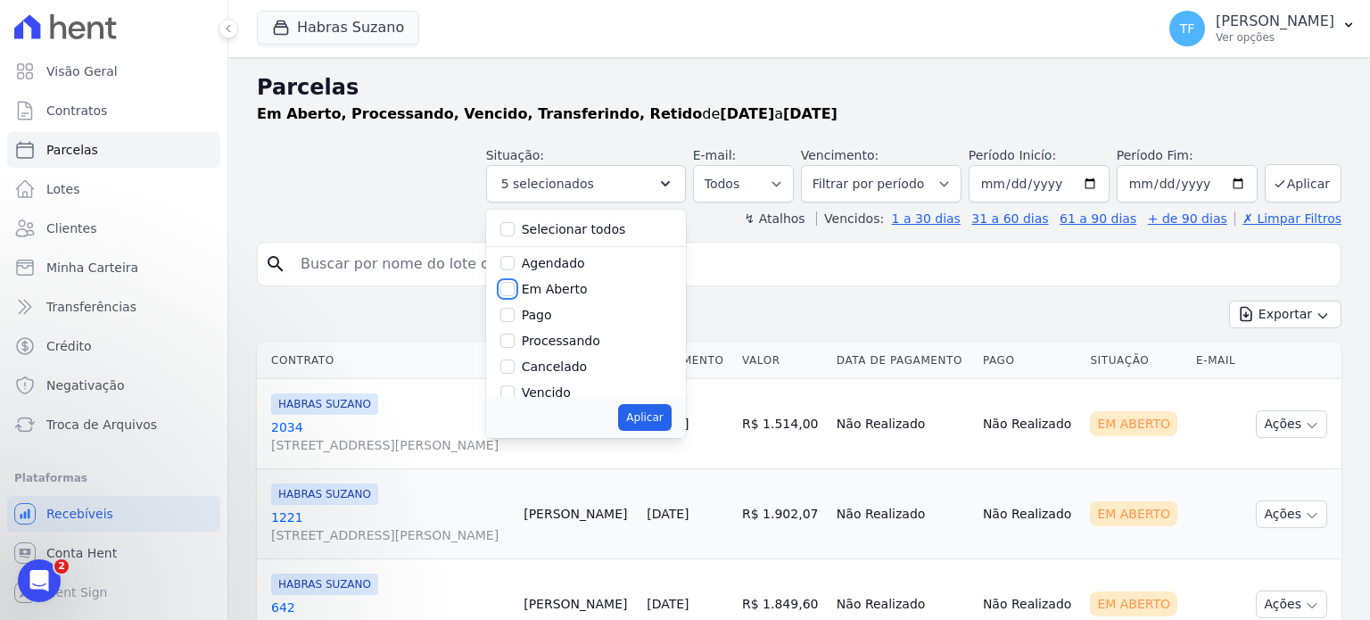
click at [514, 288] on input "Em Aberto" at bounding box center [507, 289] width 14 height 14
checkbox input "true"
drag, startPoint x: 664, startPoint y: 420, endPoint x: 673, endPoint y: 407, distance: 16.1
click at [664, 420] on button "Aplicar" at bounding box center [644, 417] width 53 height 27
select select "pending"
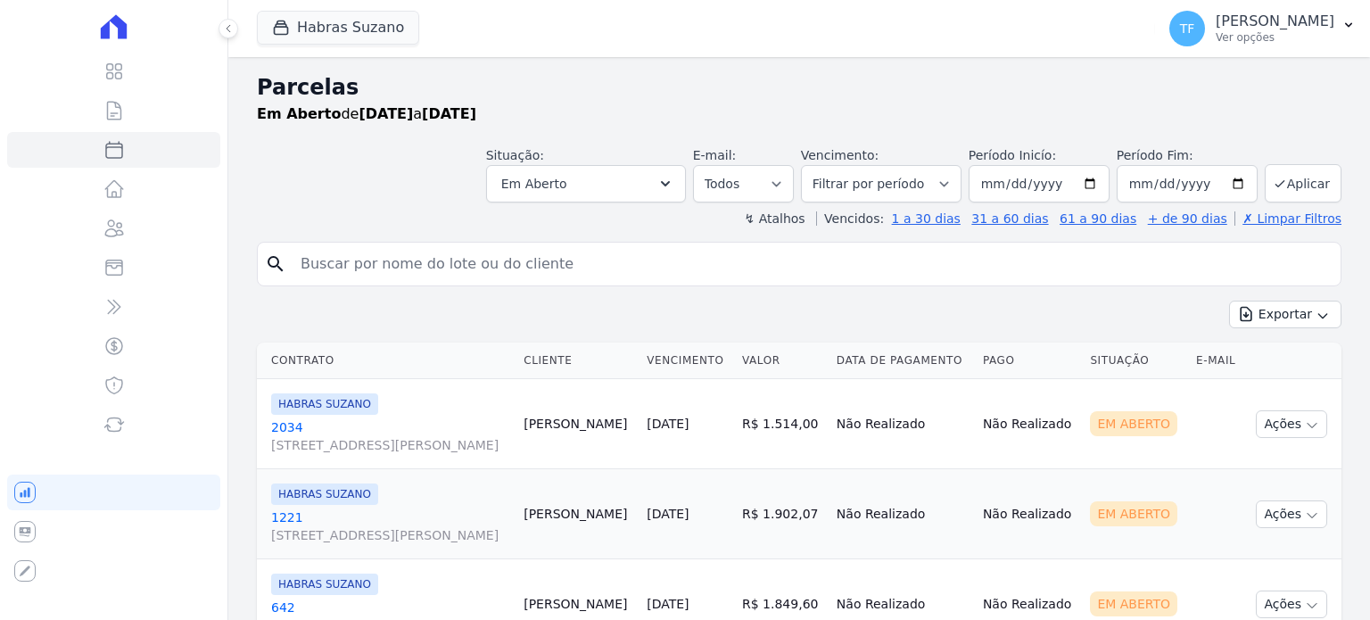
select select
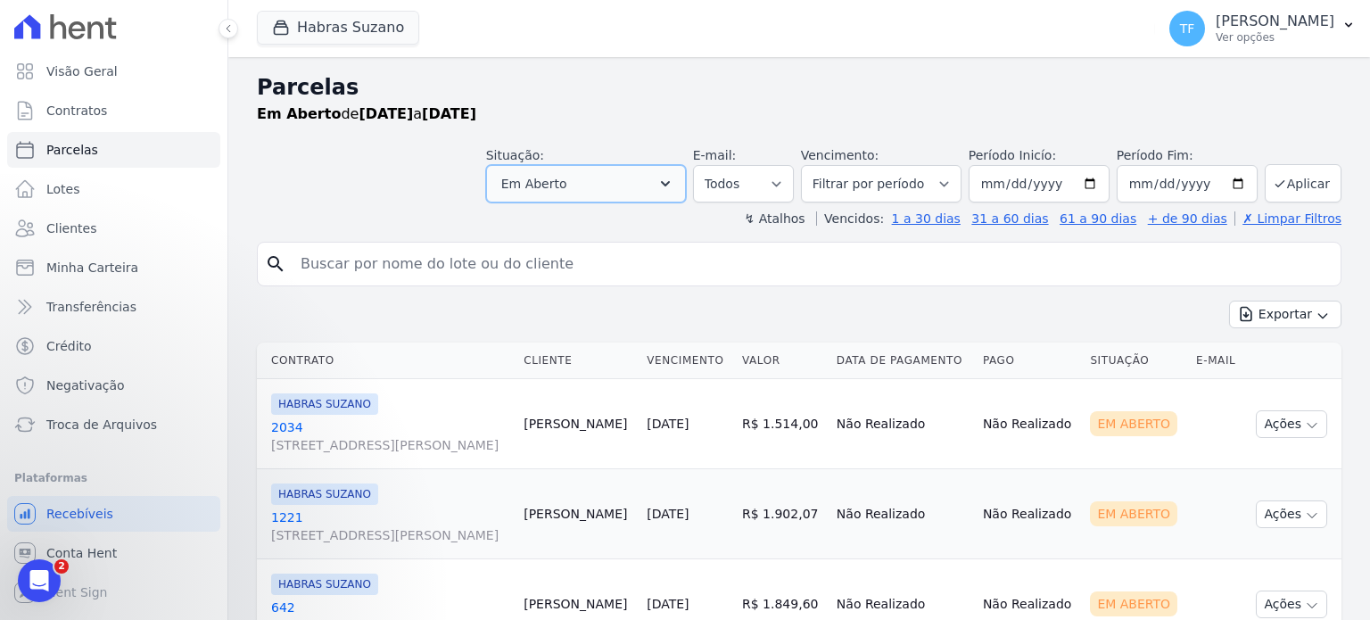
click at [610, 170] on button "Em Aberto" at bounding box center [586, 183] width 200 height 37
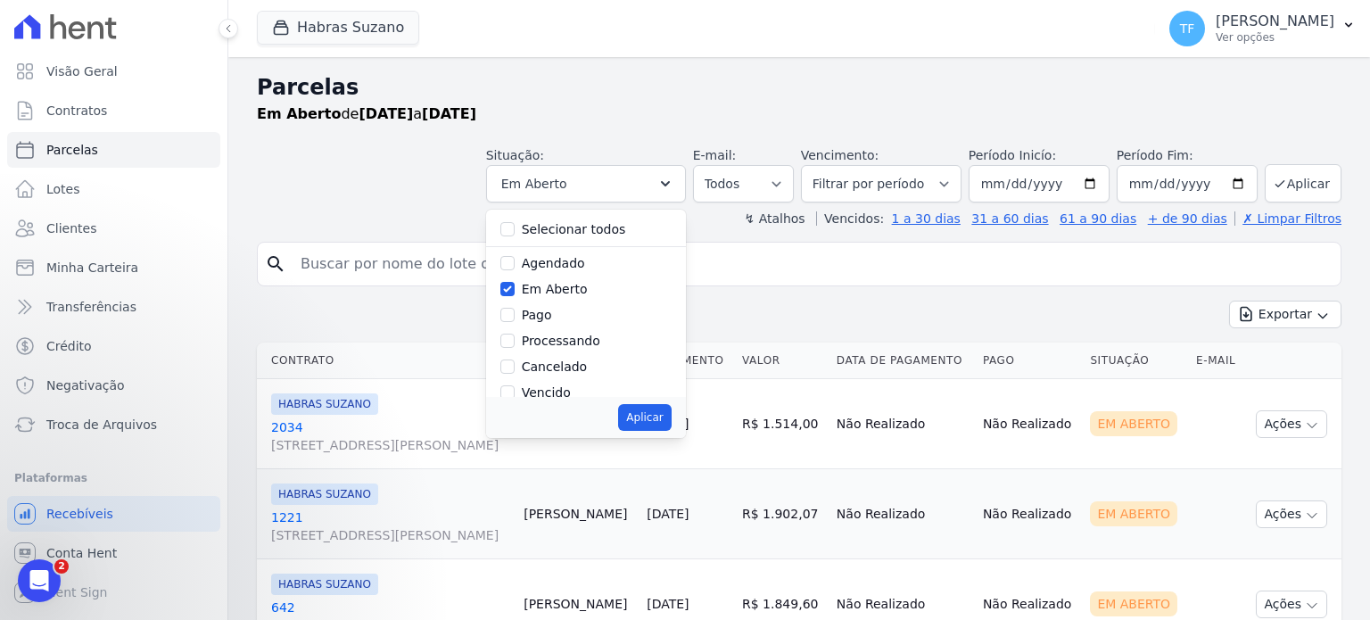
click at [556, 267] on label "Agendado" at bounding box center [553, 263] width 63 height 14
click at [514, 267] on input "Agendado" at bounding box center [507, 263] width 14 height 14
checkbox input "true"
click at [649, 413] on button "Aplicar" at bounding box center [644, 417] width 53 height 27
select select "scheduled"
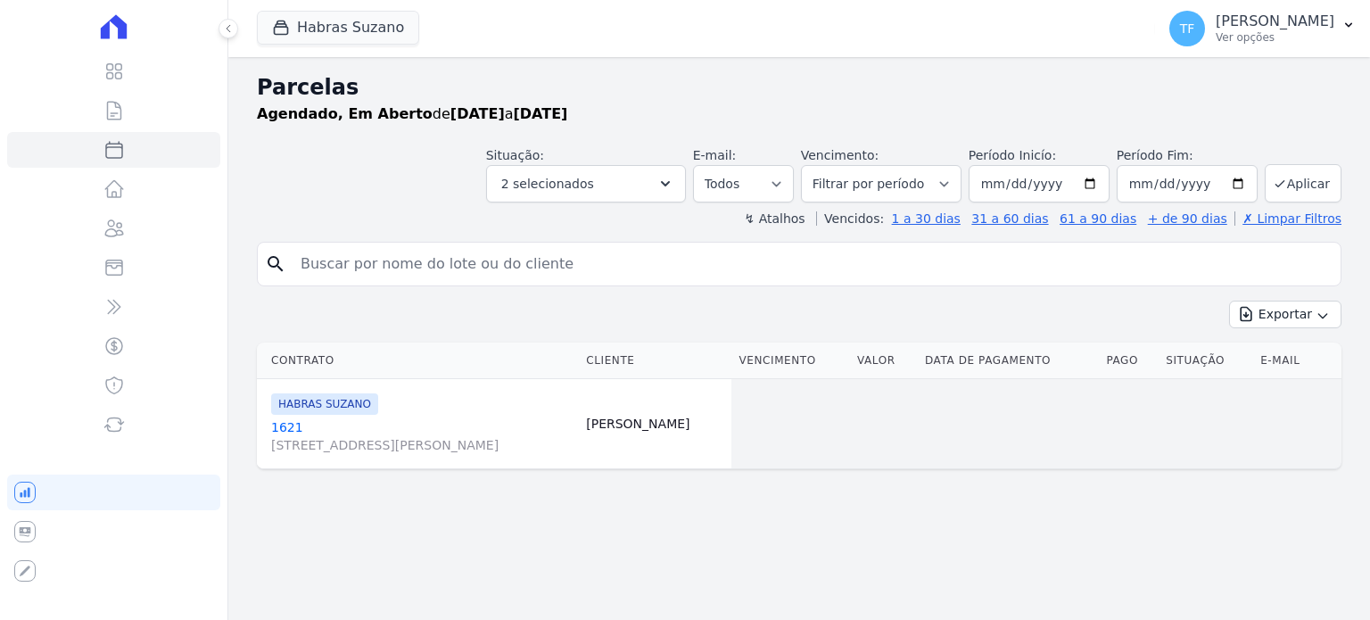
select select
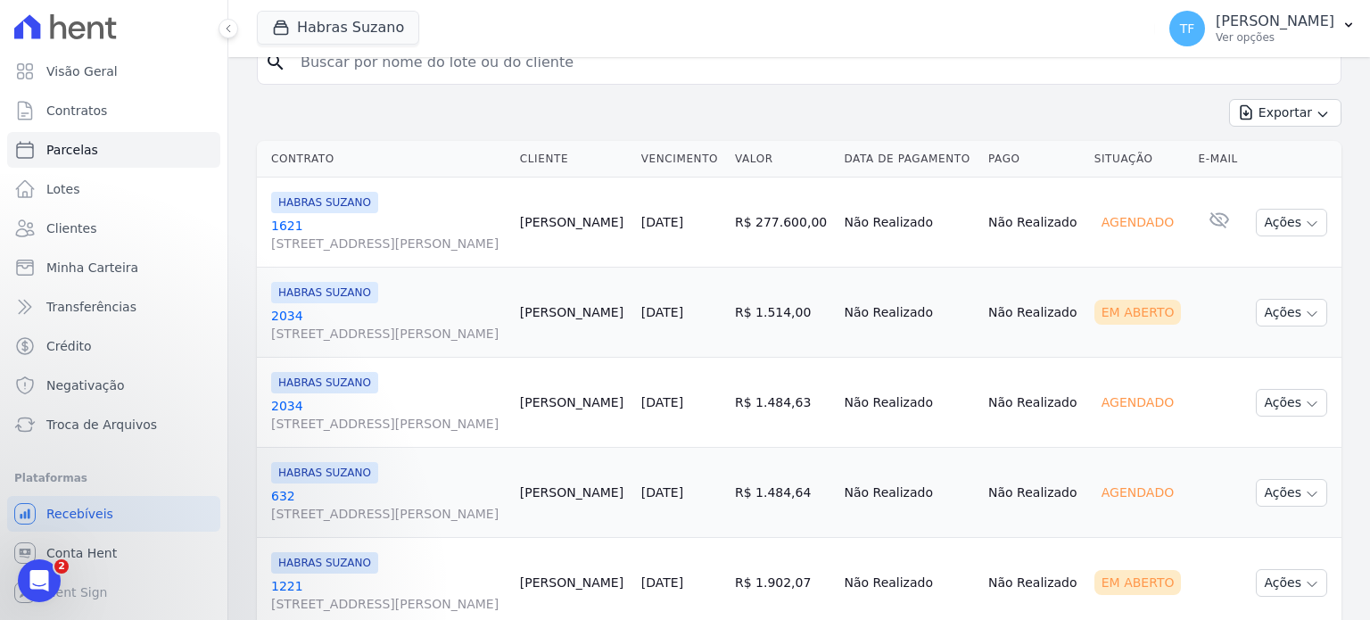
scroll to position [231, 0]
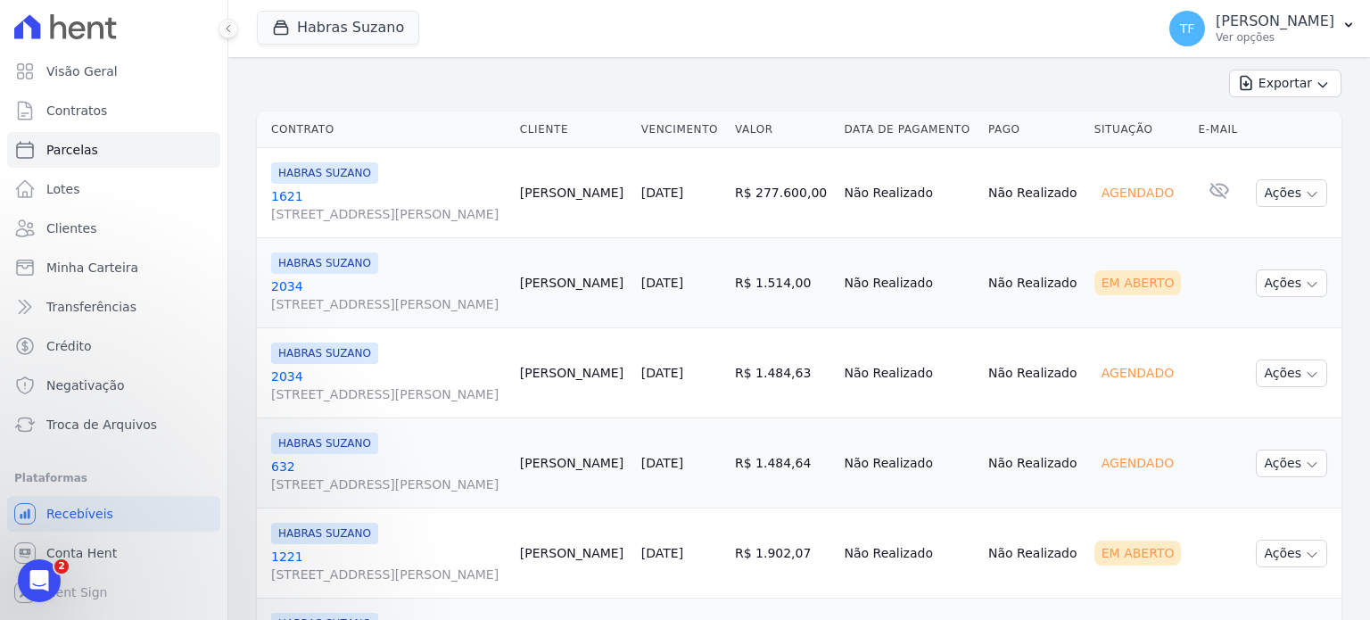
drag, startPoint x: 625, startPoint y: 318, endPoint x: 574, endPoint y: 314, distance: 51.0
click at [574, 314] on td "[PERSON_NAME]" at bounding box center [573, 283] width 121 height 90
copy td "Kathleen"
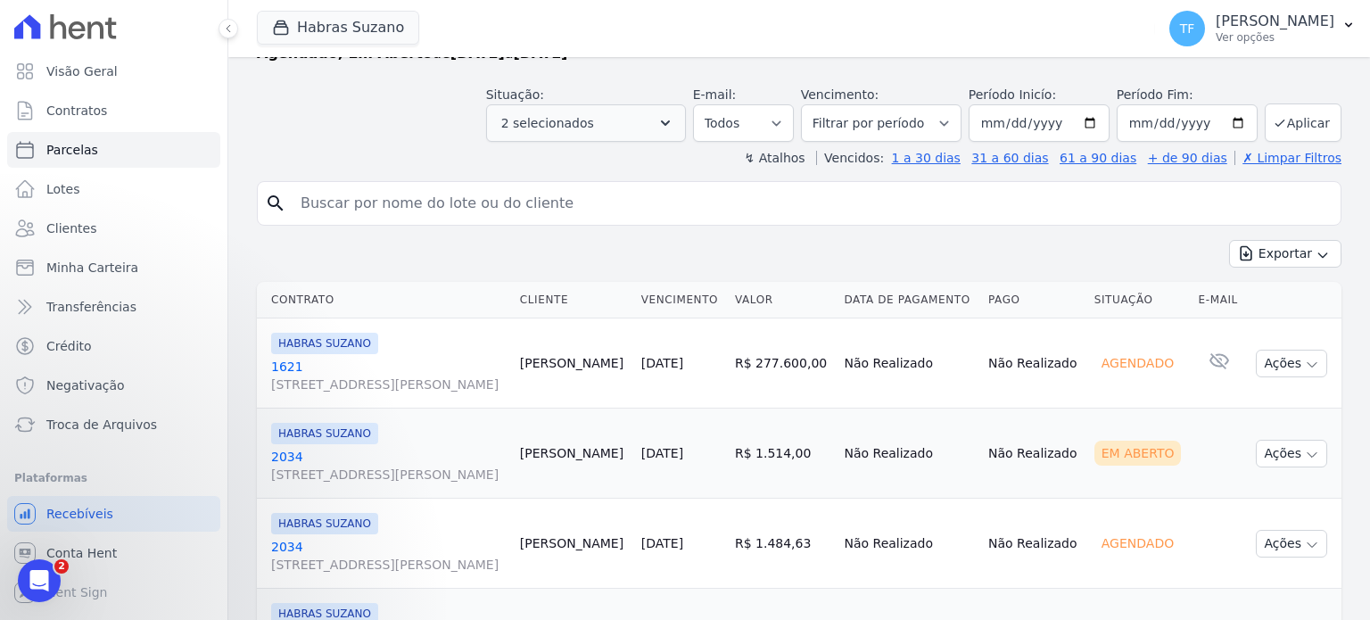
scroll to position [52, 0]
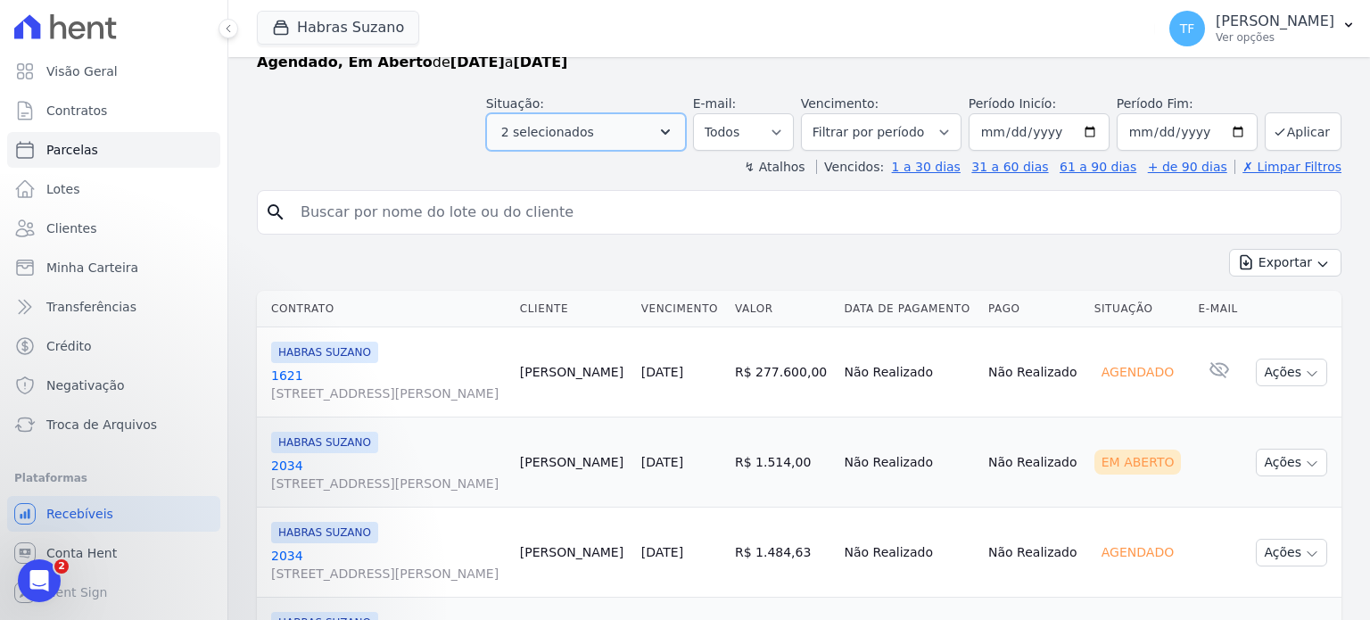
click at [594, 136] on span "2 selecionados" at bounding box center [547, 131] width 93 height 21
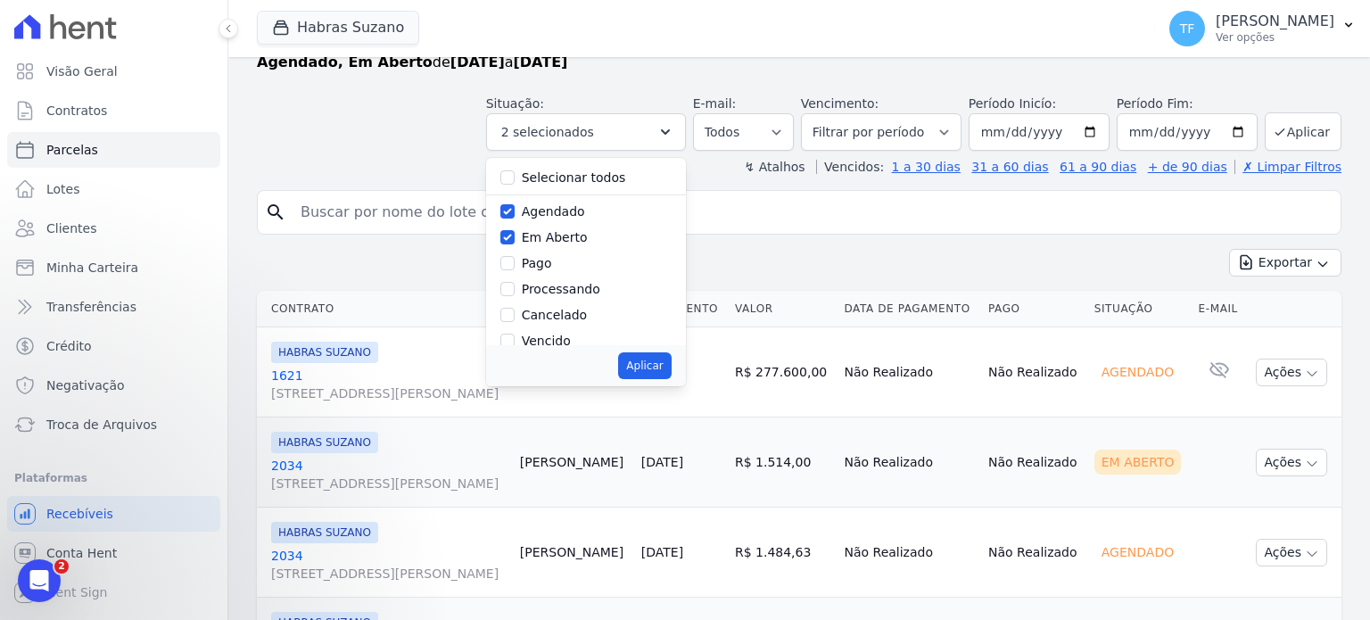
click at [574, 235] on label "Em Aberto" at bounding box center [555, 237] width 66 height 14
click at [514, 235] on input "Em Aberto" at bounding box center [507, 237] width 14 height 14
checkbox input "false"
click at [656, 363] on button "Aplicar" at bounding box center [644, 365] width 53 height 27
select select "scheduled"
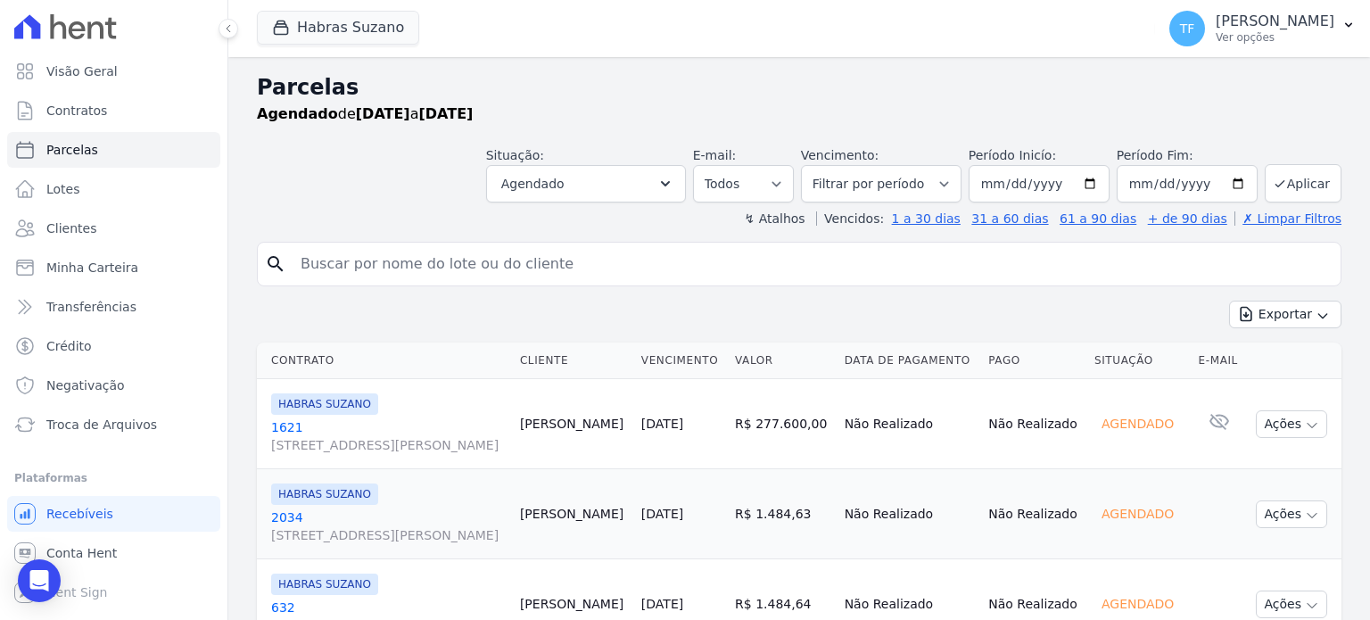
select select
click at [1272, 178] on icon "submit" at bounding box center [1279, 184] width 14 height 14
select select
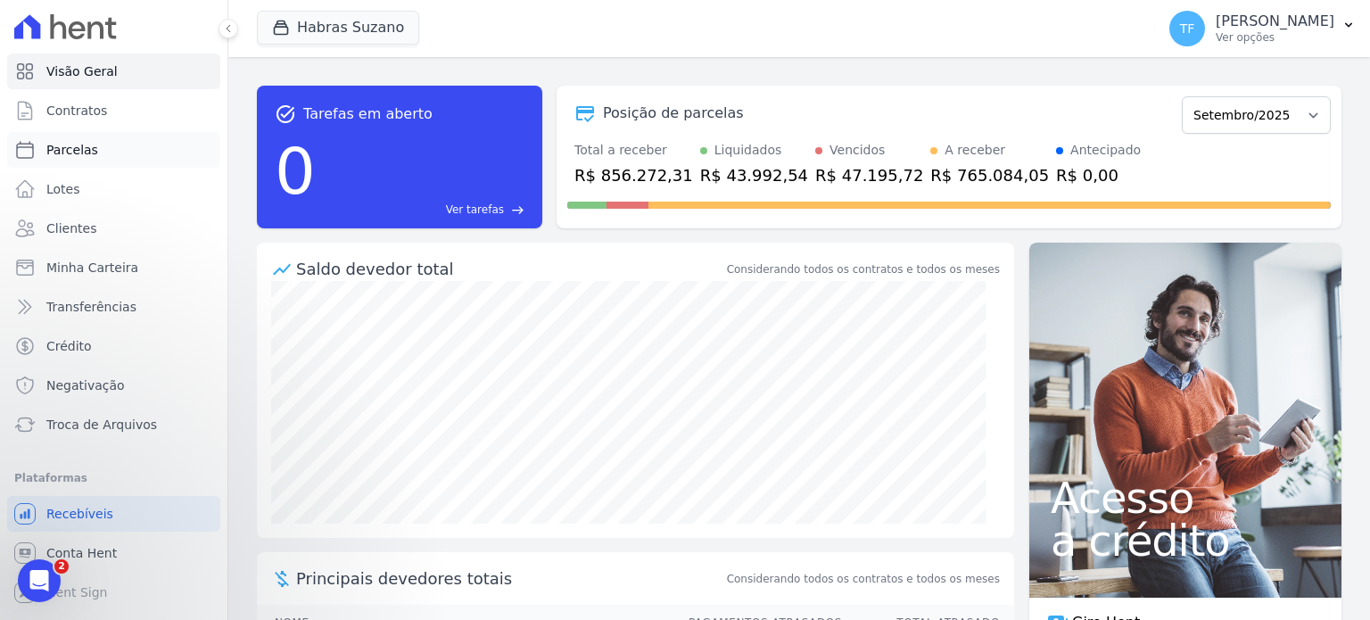
click at [71, 152] on span "Parcelas" at bounding box center [72, 150] width 52 height 18
select select
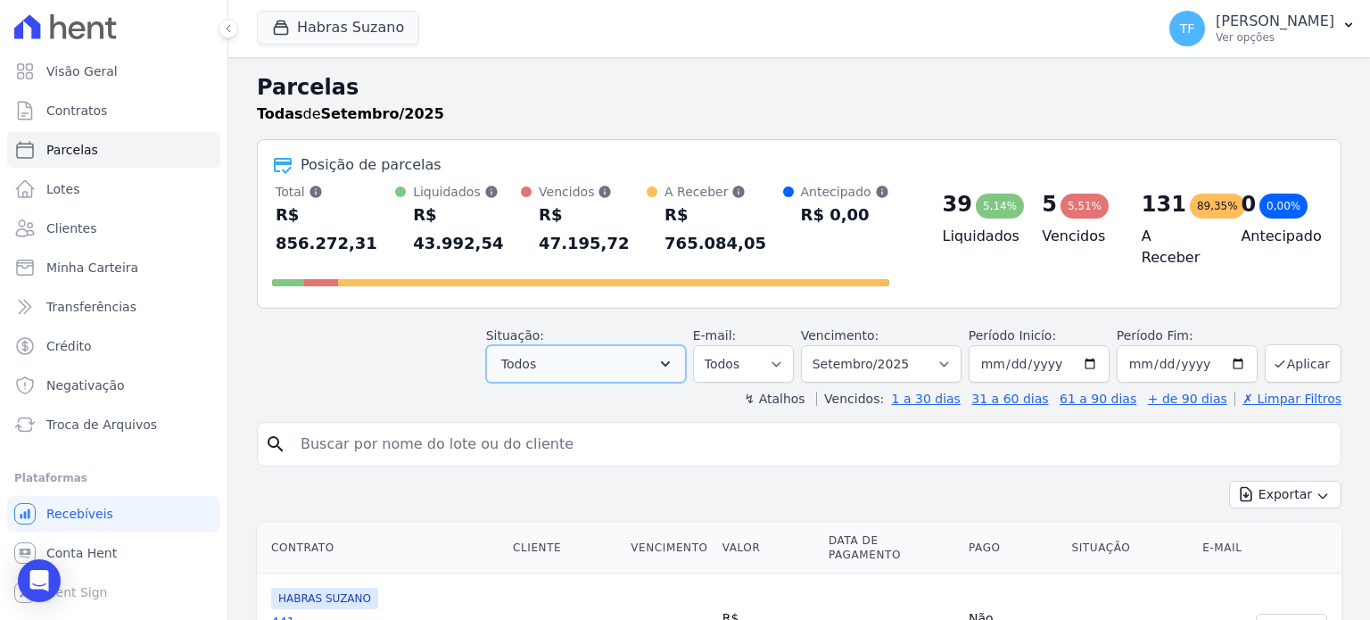
click at [660, 345] on button "Todos" at bounding box center [586, 363] width 200 height 37
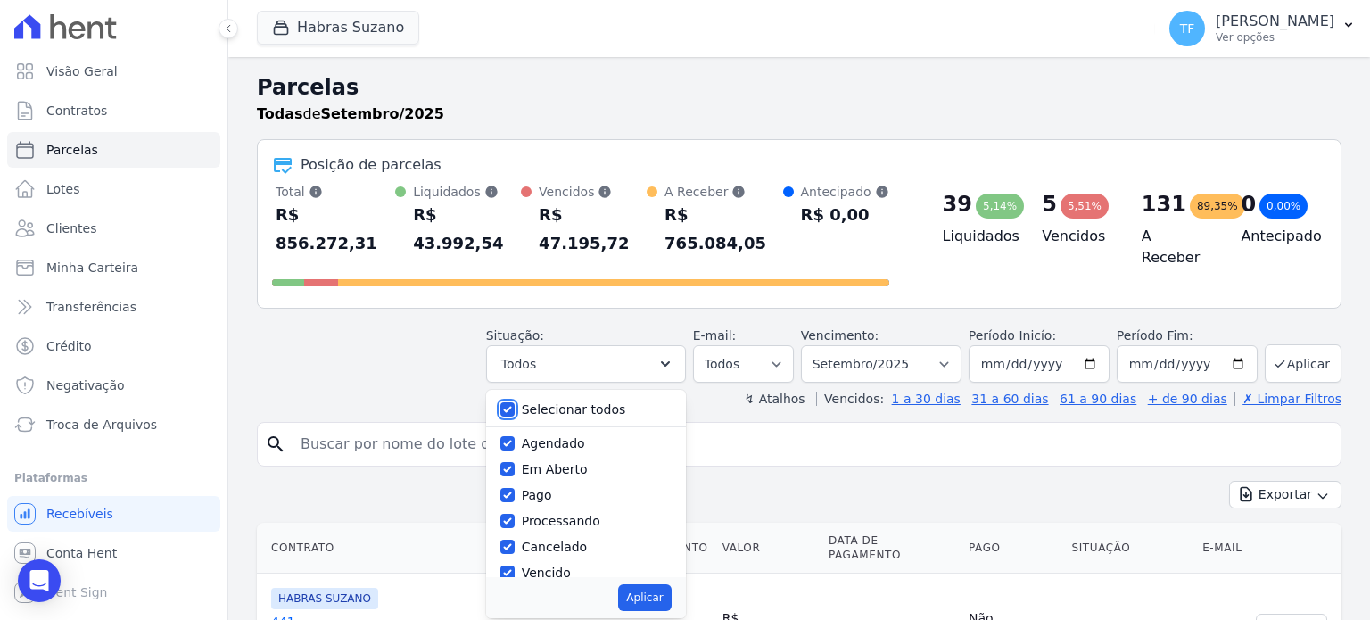
click at [514, 402] on input "Selecionar todos" at bounding box center [507, 409] width 14 height 14
checkbox input "false"
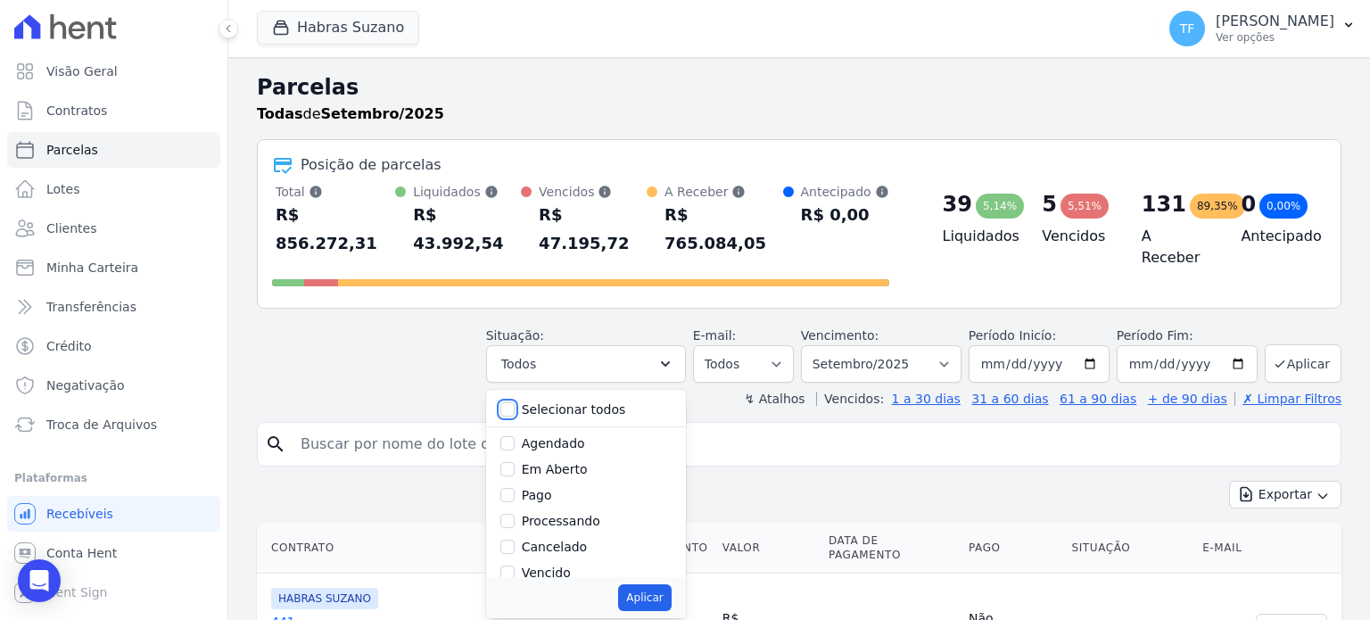
checkbox input "false"
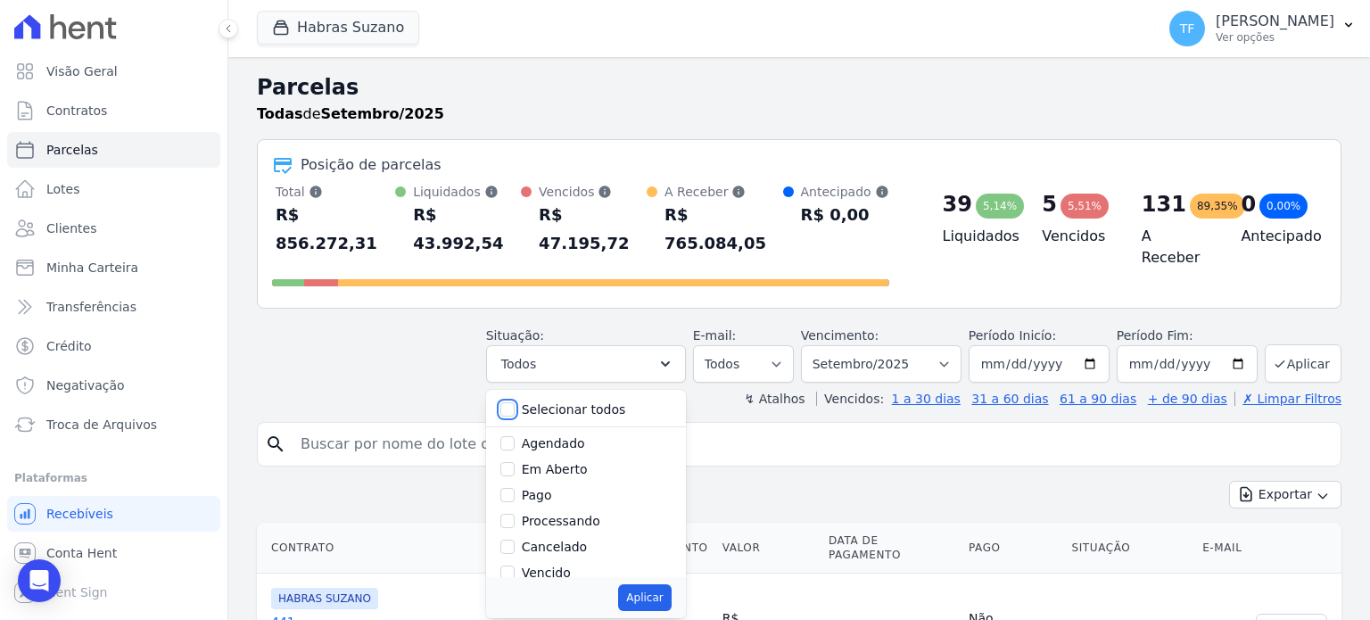
checkbox input "false"
drag, startPoint x: 524, startPoint y: 440, endPoint x: 524, endPoint y: 424, distance: 16.1
click at [524, 424] on div "Selecionar todos Agendado Em Aberto Pago Processando Cancelado Vencido Transfer…" at bounding box center [586, 483] width 200 height 187
click at [514, 436] on input "Agendado" at bounding box center [507, 443] width 14 height 14
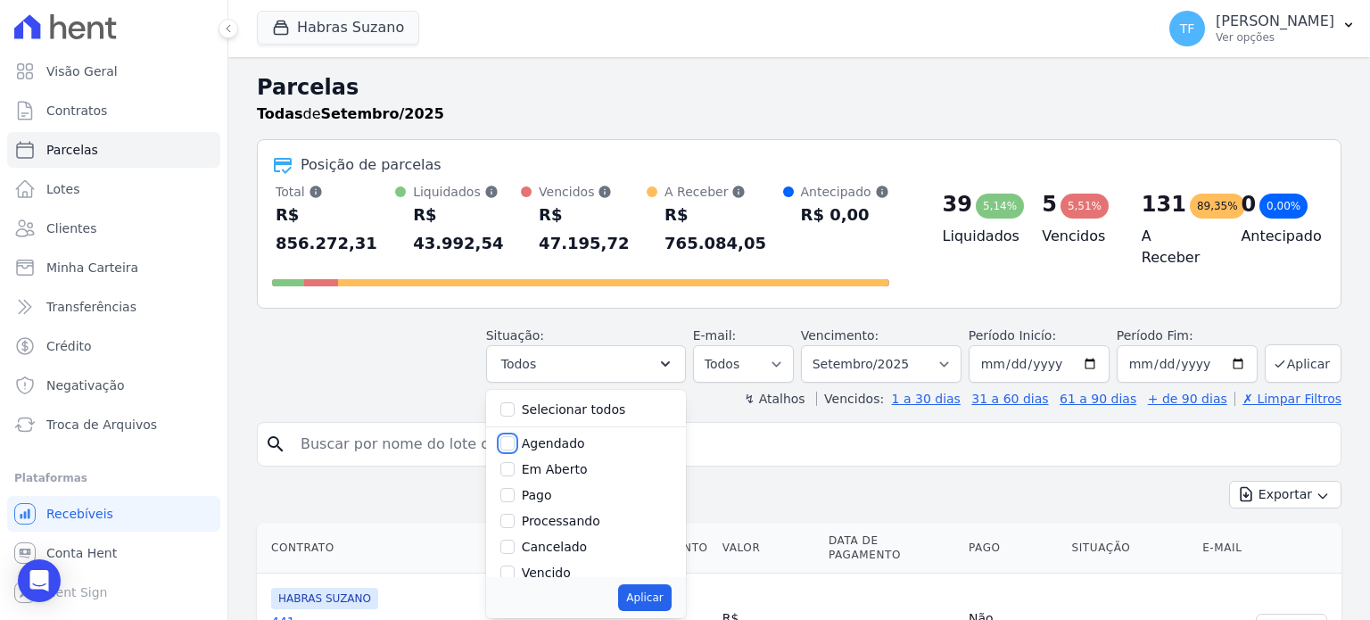
checkbox input "true"
click at [650, 584] on button "Aplicar" at bounding box center [644, 597] width 53 height 27
select select "scheduled"
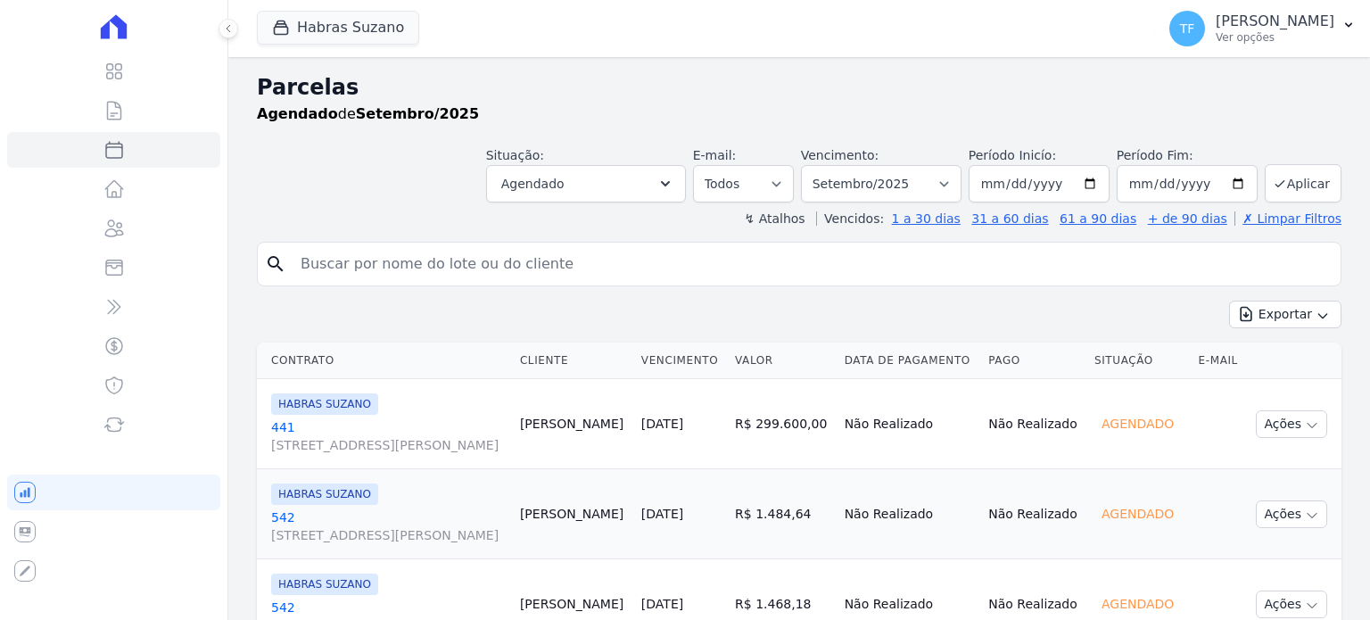
select select
click at [1084, 333] on div "Exportar Exportar PDF Exportar CSV" at bounding box center [799, 321] width 1084 height 42
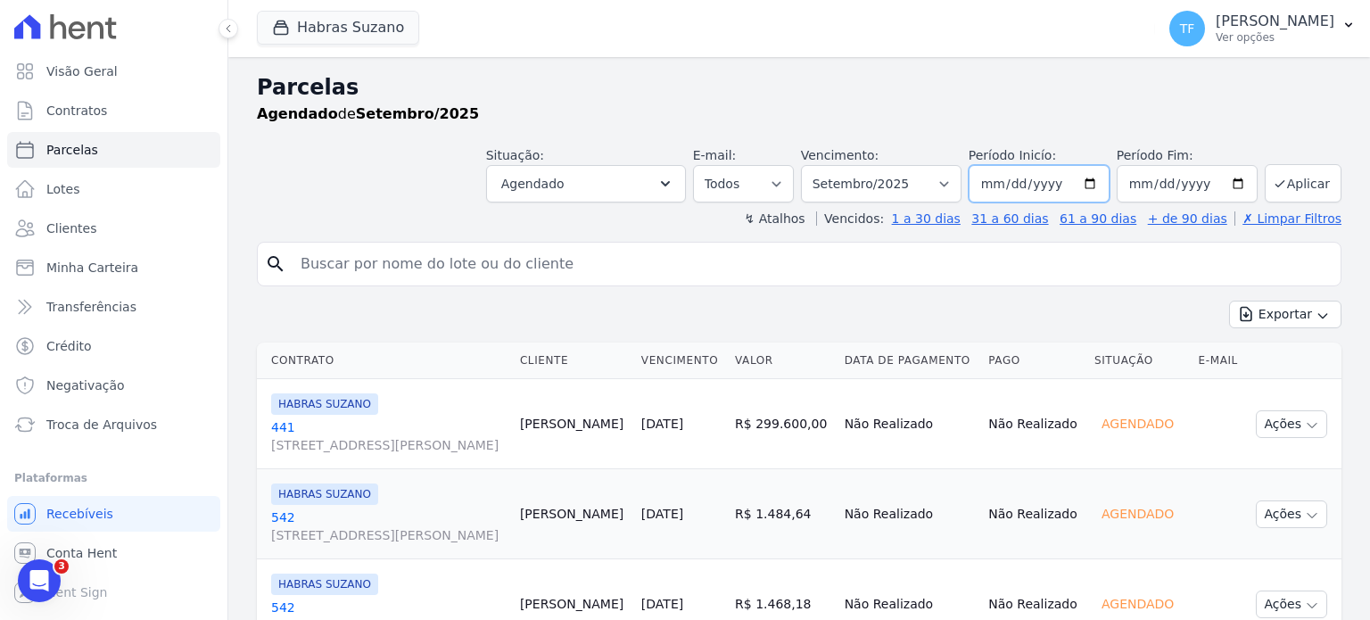
click at [1091, 194] on input "2025-09-01" at bounding box center [1038, 183] width 141 height 37
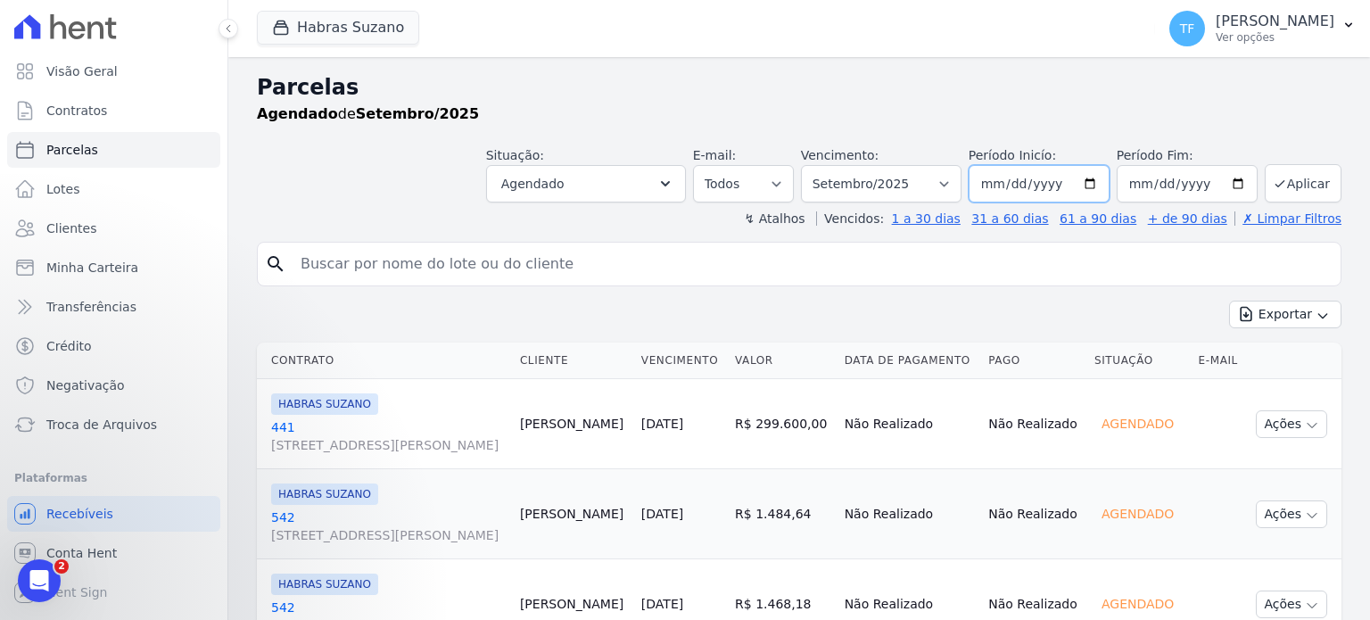
click at [1086, 180] on input "2025-09-01" at bounding box center [1038, 183] width 141 height 37
click at [1090, 169] on input "2025-09-16" at bounding box center [1038, 183] width 141 height 37
click at [1083, 195] on input "2025-09-16" at bounding box center [1038, 183] width 141 height 37
click at [1084, 191] on input "2025-09-16" at bounding box center [1038, 183] width 141 height 37
type input "[DATE]"
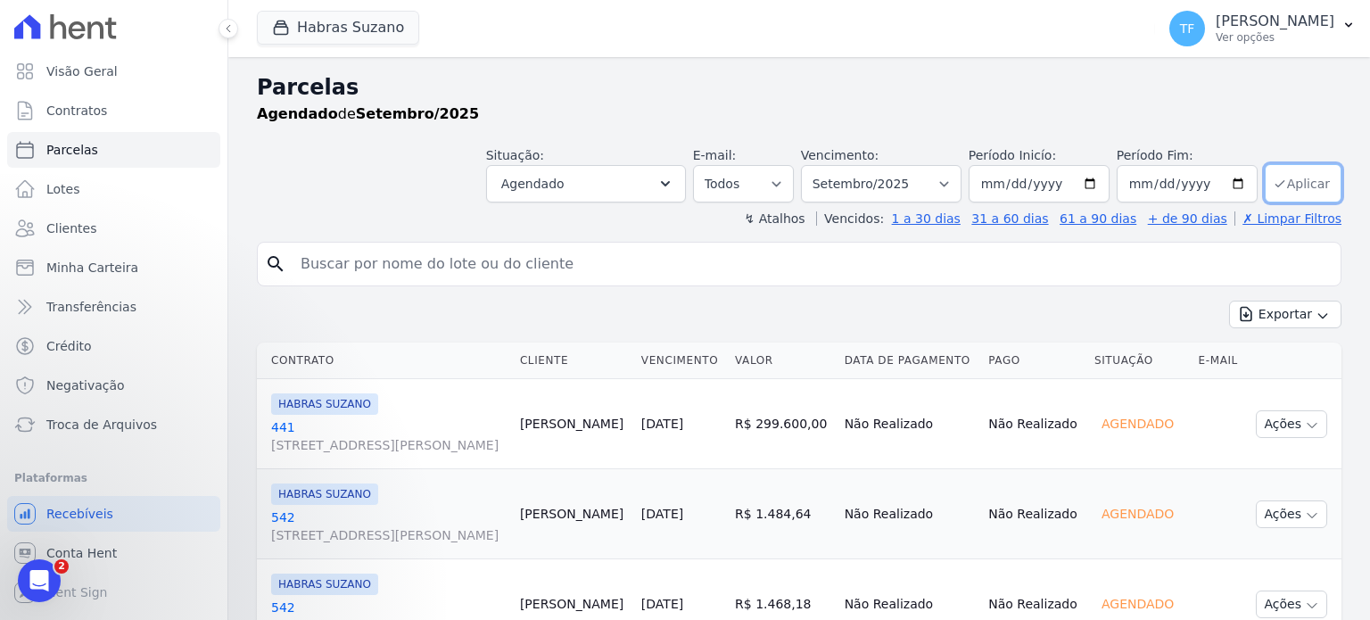
click at [1296, 177] on button "Aplicar" at bounding box center [1302, 183] width 77 height 38
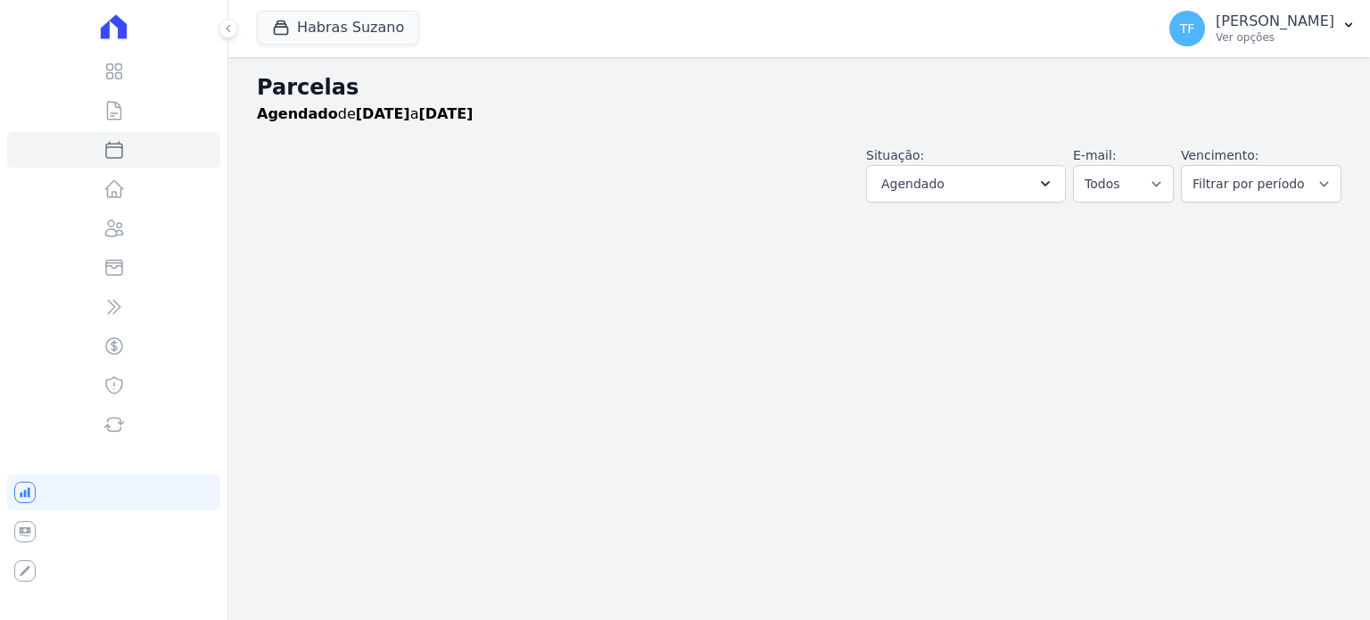
select select
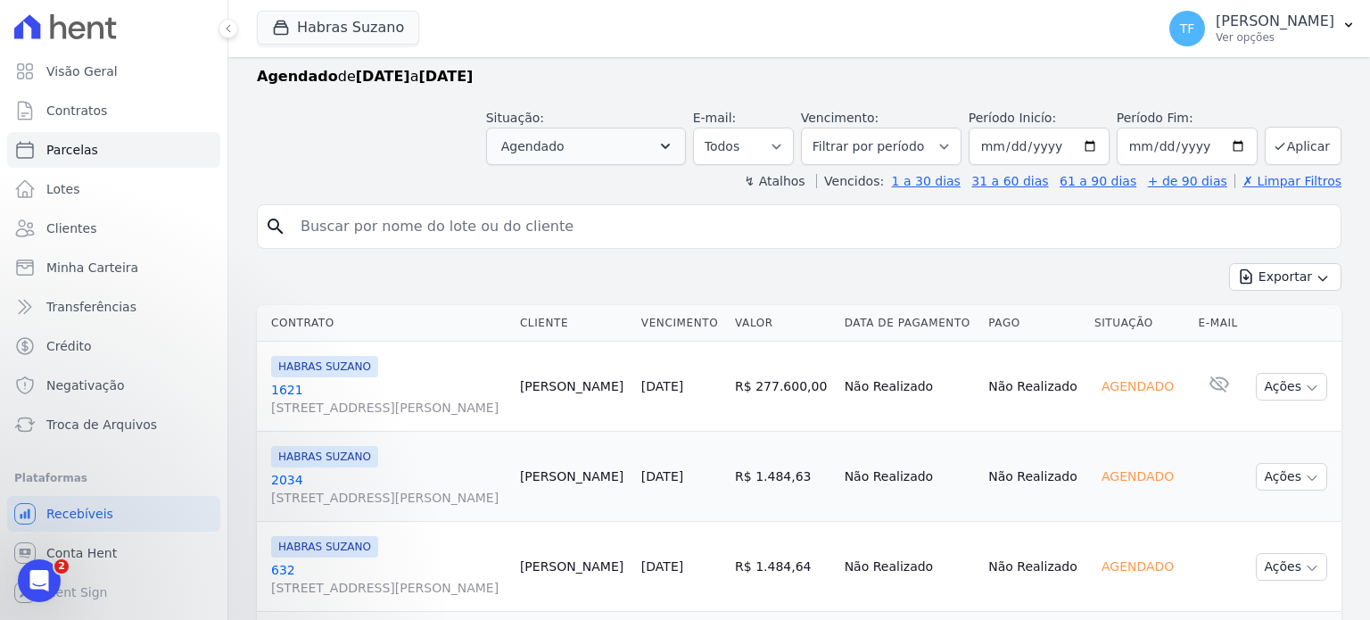
scroll to position [29, 0]
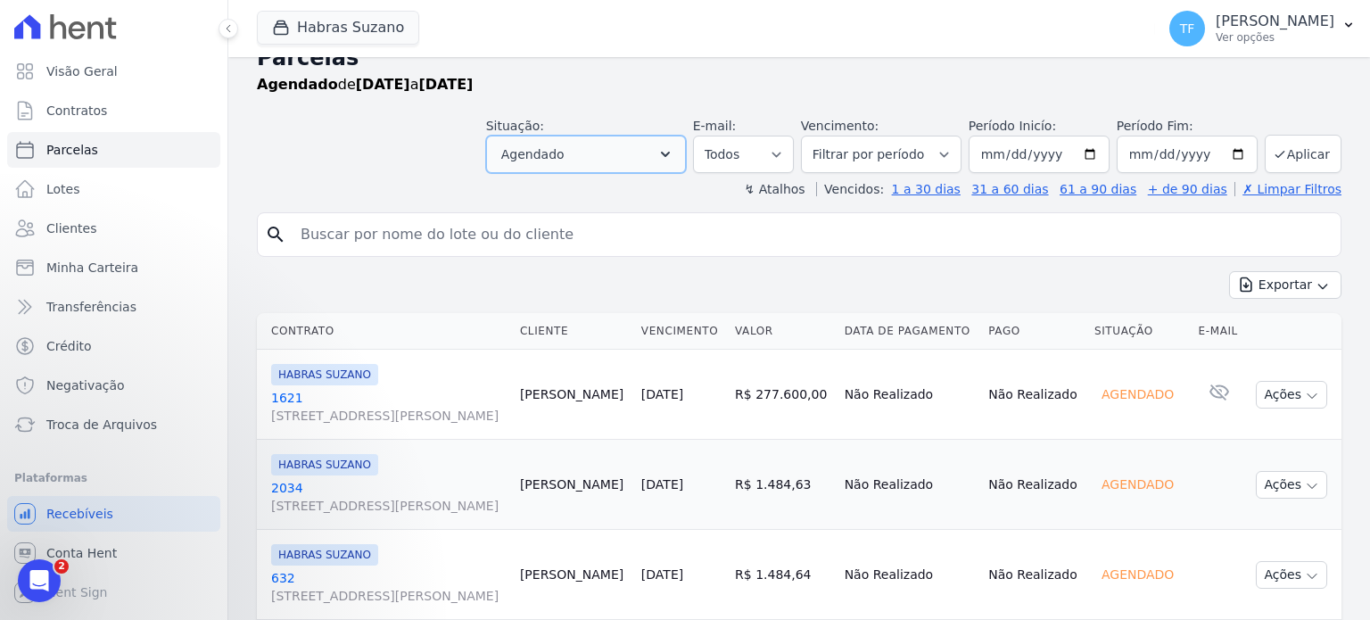
click at [560, 154] on span "Agendado" at bounding box center [532, 154] width 63 height 21
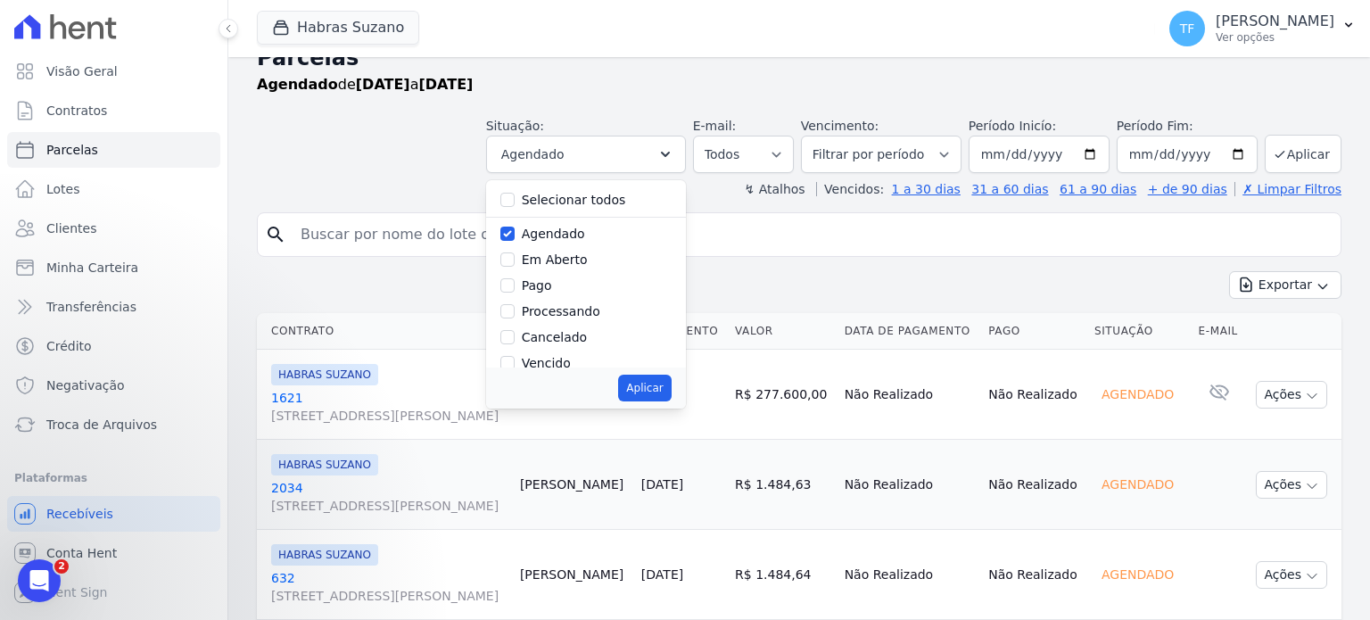
click at [553, 259] on label "Em Aberto" at bounding box center [555, 259] width 66 height 14
click at [514, 259] on input "Em Aberto" at bounding box center [507, 259] width 14 height 14
checkbox input "true"
click at [549, 232] on label "Agendado" at bounding box center [553, 233] width 63 height 14
click at [514, 232] on input "Agendado" at bounding box center [507, 233] width 14 height 14
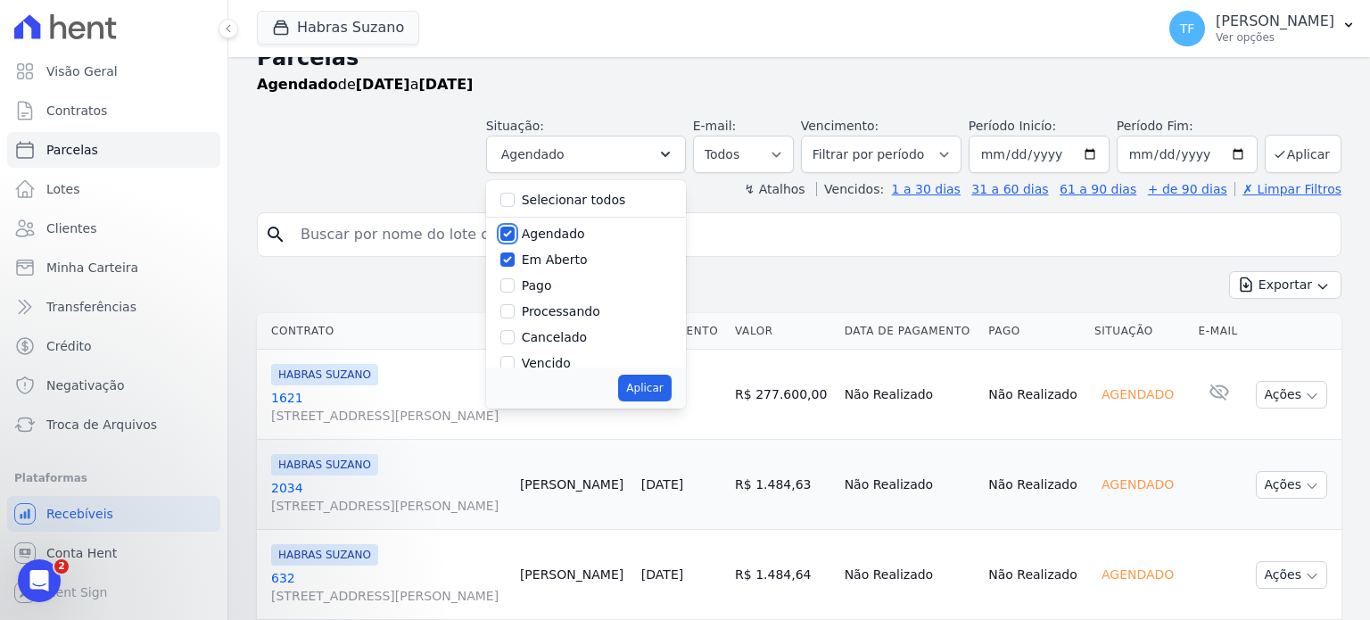
checkbox input "false"
click at [642, 389] on button "Aplicar" at bounding box center [644, 388] width 53 height 27
select select "pending"
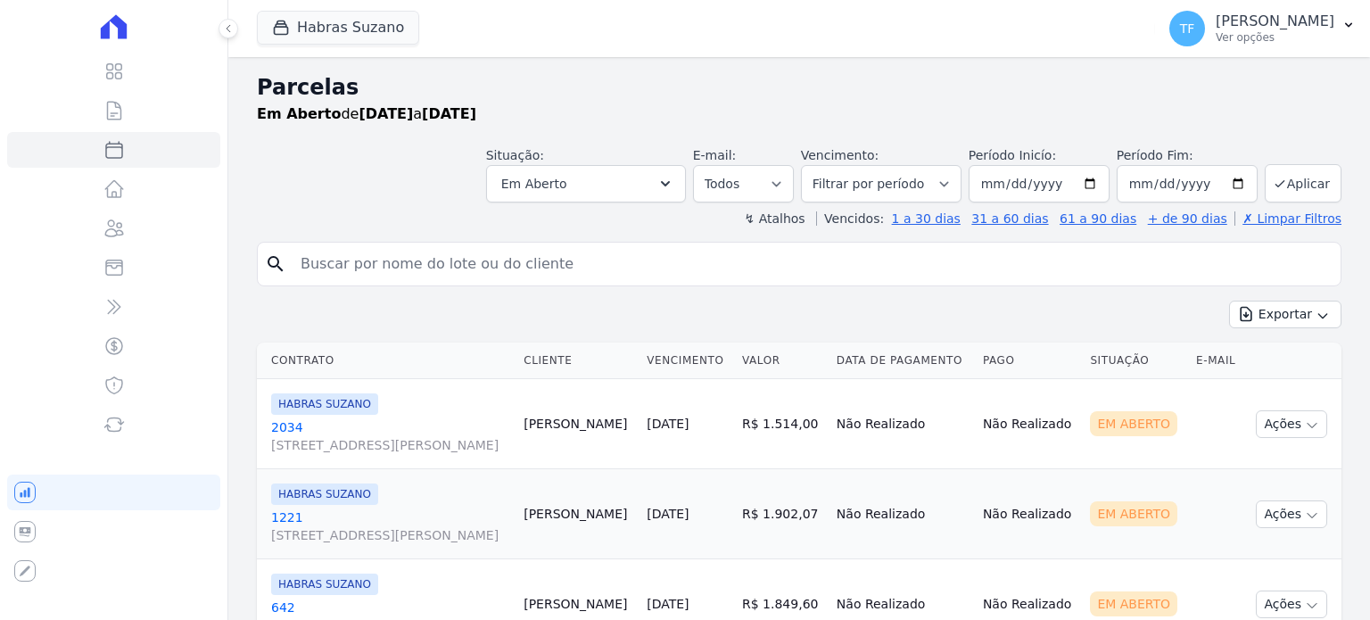
select select
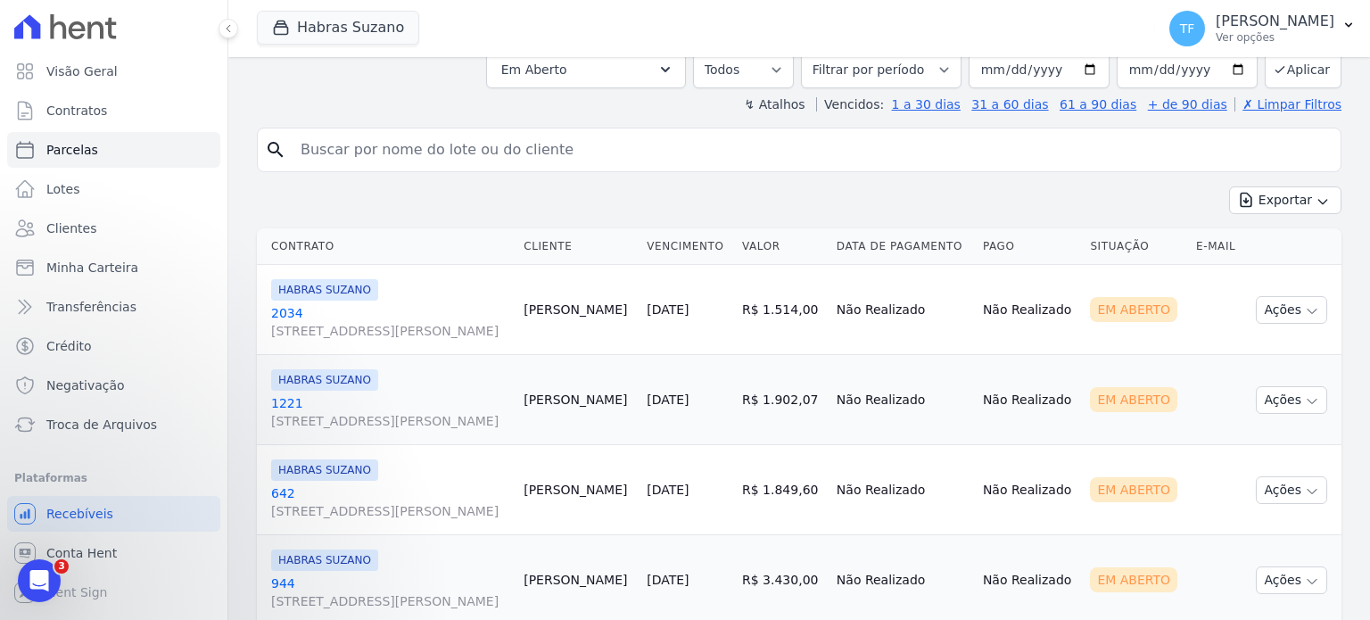
scroll to position [93, 0]
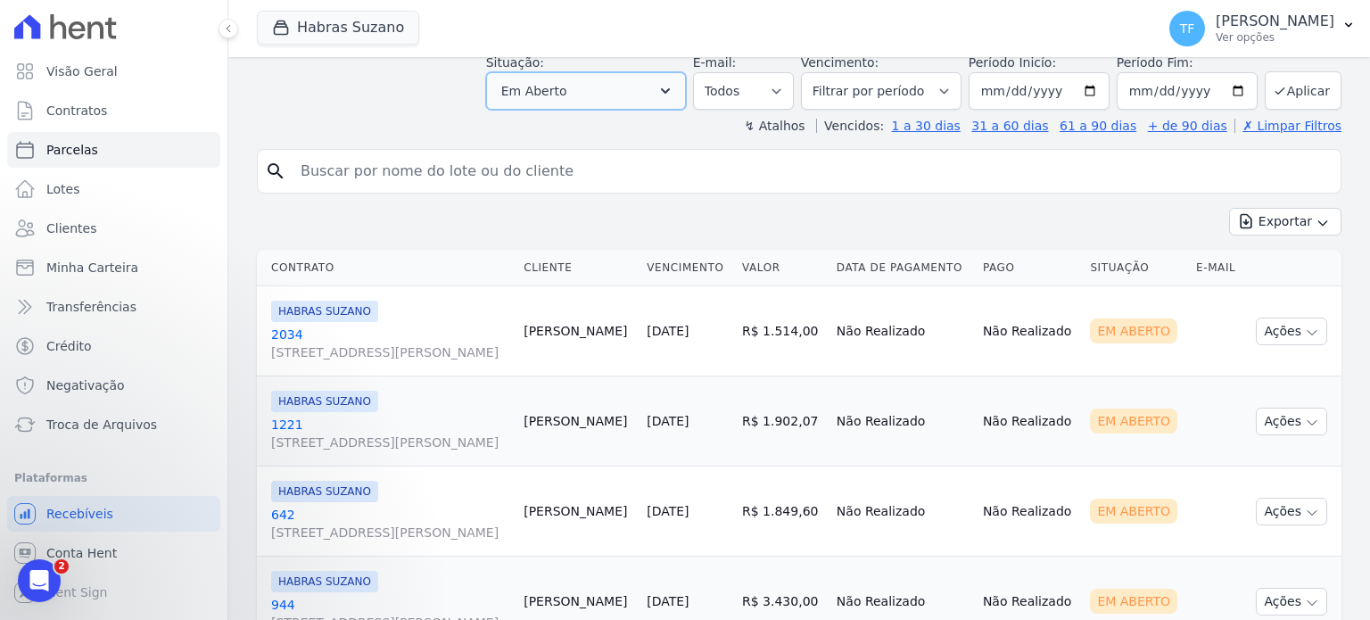
click at [613, 103] on button "Em Aberto" at bounding box center [586, 90] width 200 height 37
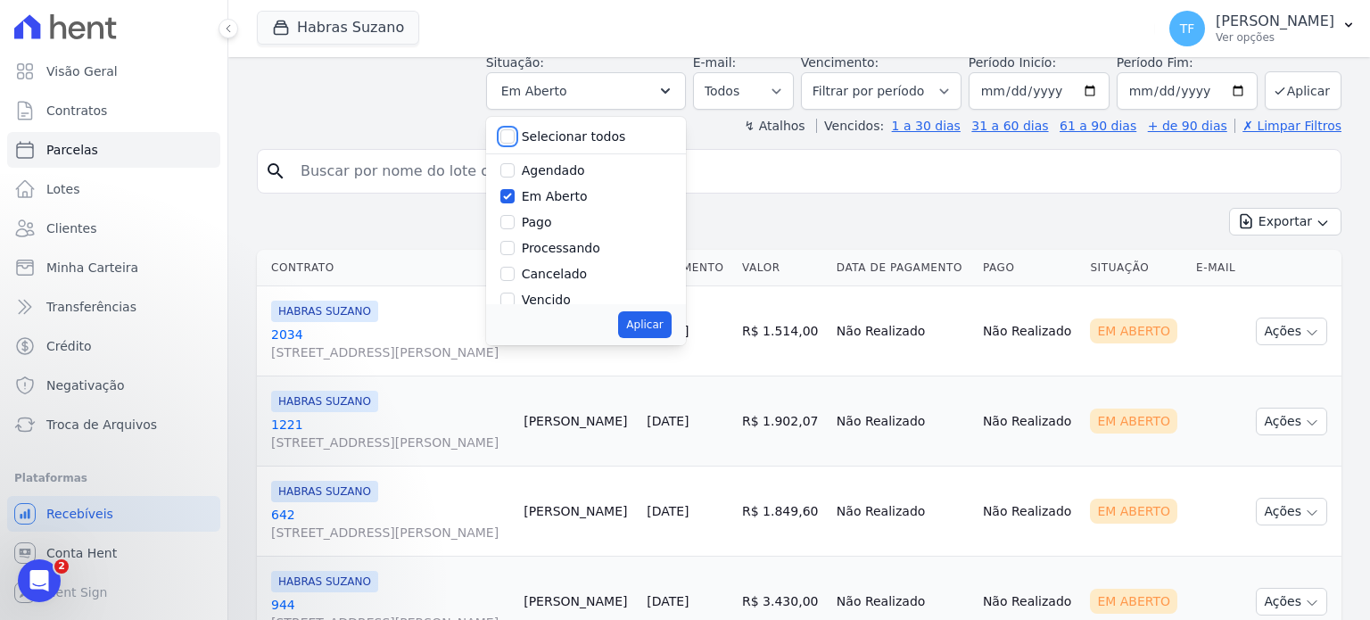
click at [514, 137] on input "Selecionar todos" at bounding box center [507, 136] width 14 height 14
checkbox input "true"
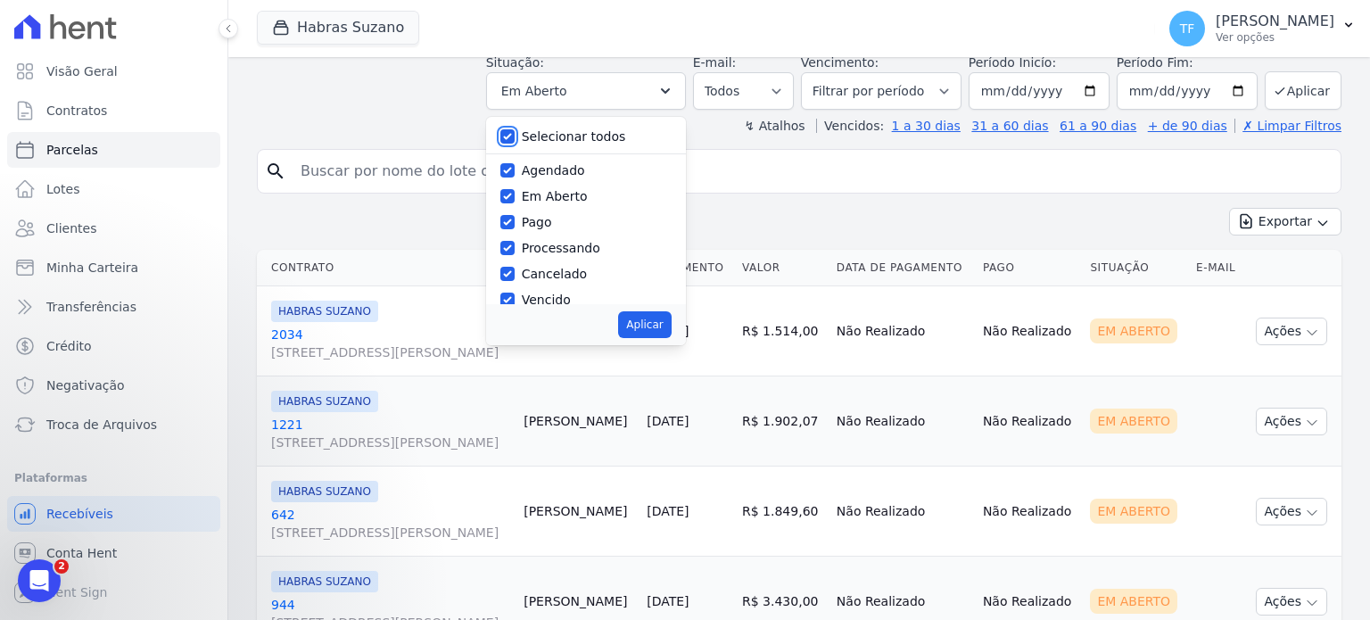
checkbox input "true"
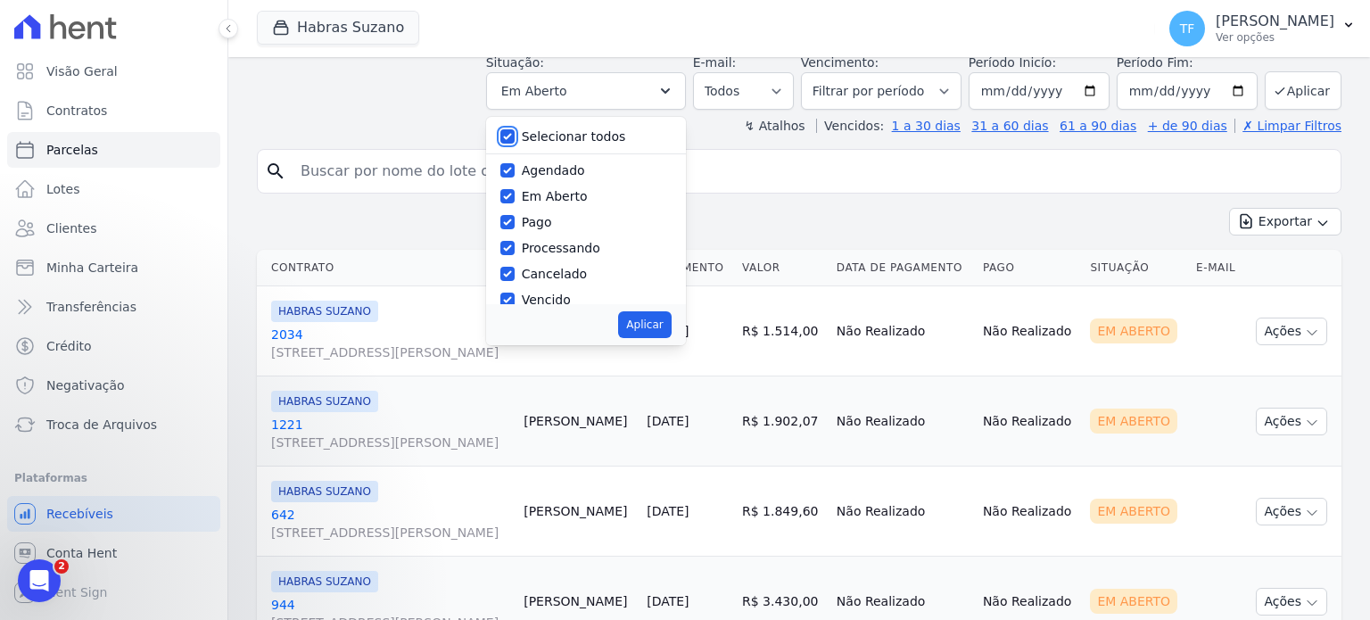
checkbox input "true"
click at [514, 136] on input "Selecionar todos" at bounding box center [507, 136] width 14 height 14
checkbox input "false"
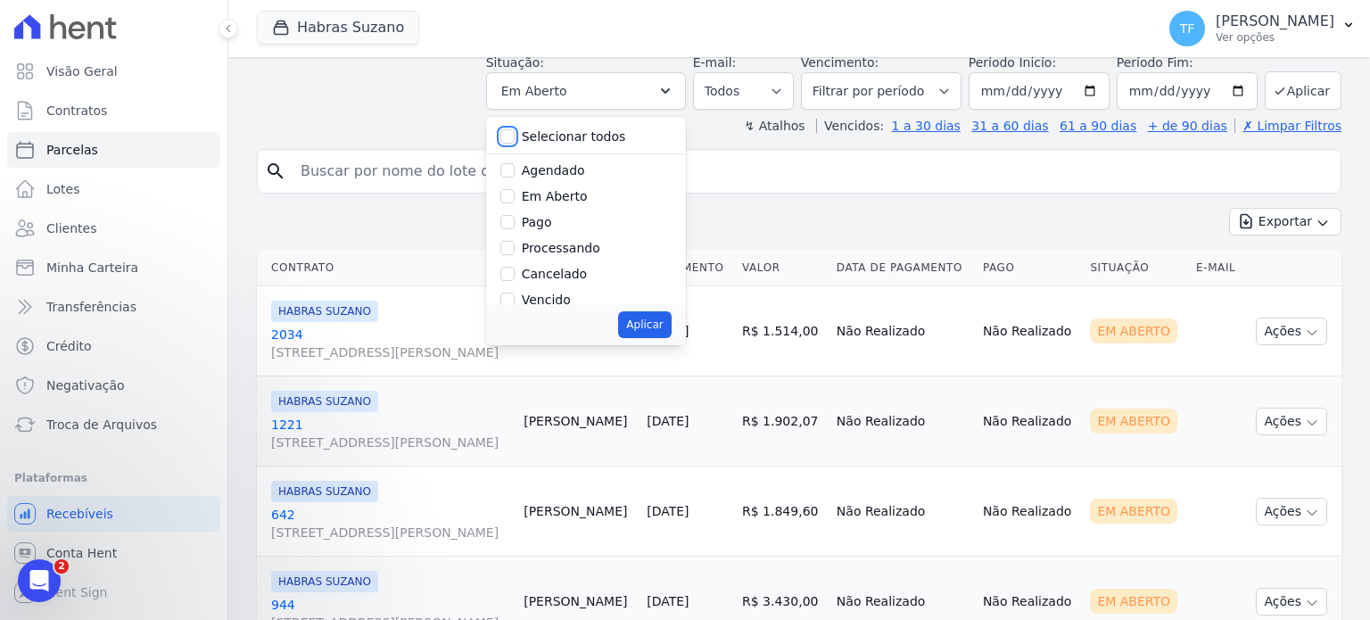
checkbox input "false"
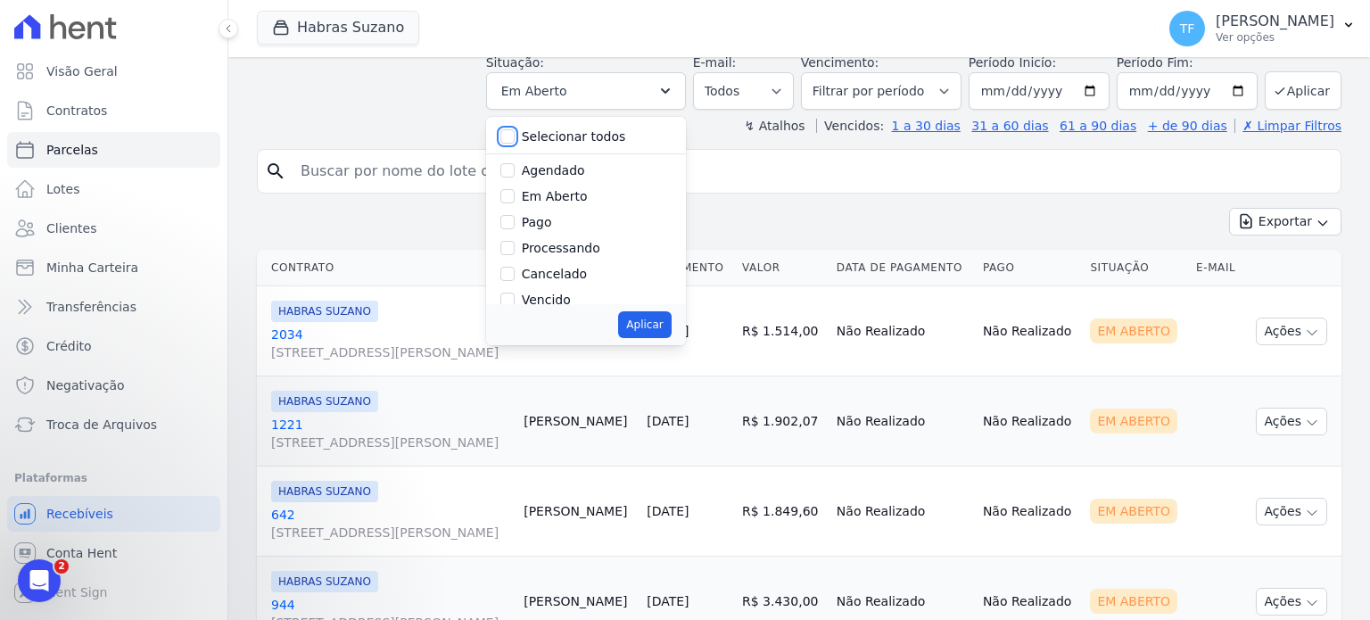
checkbox input "false"
click at [514, 219] on input "Pago" at bounding box center [507, 222] width 14 height 14
checkbox input "true"
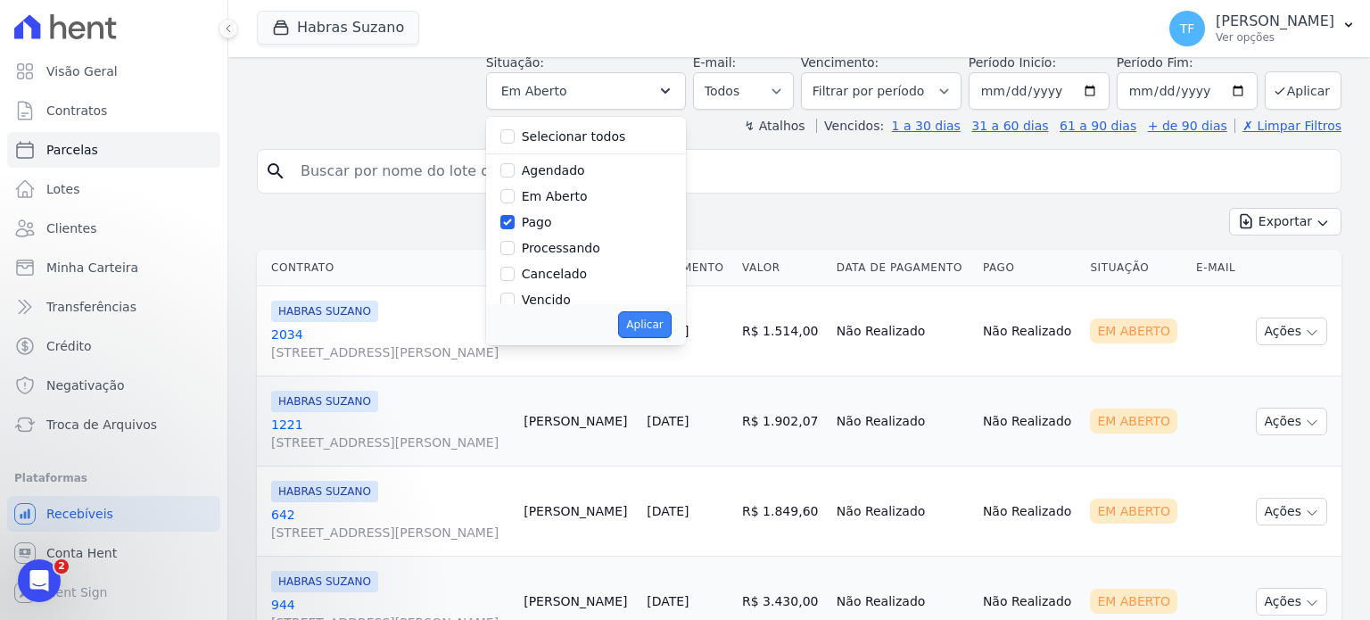
click at [649, 317] on button "Aplicar" at bounding box center [644, 324] width 53 height 27
select select "paid"
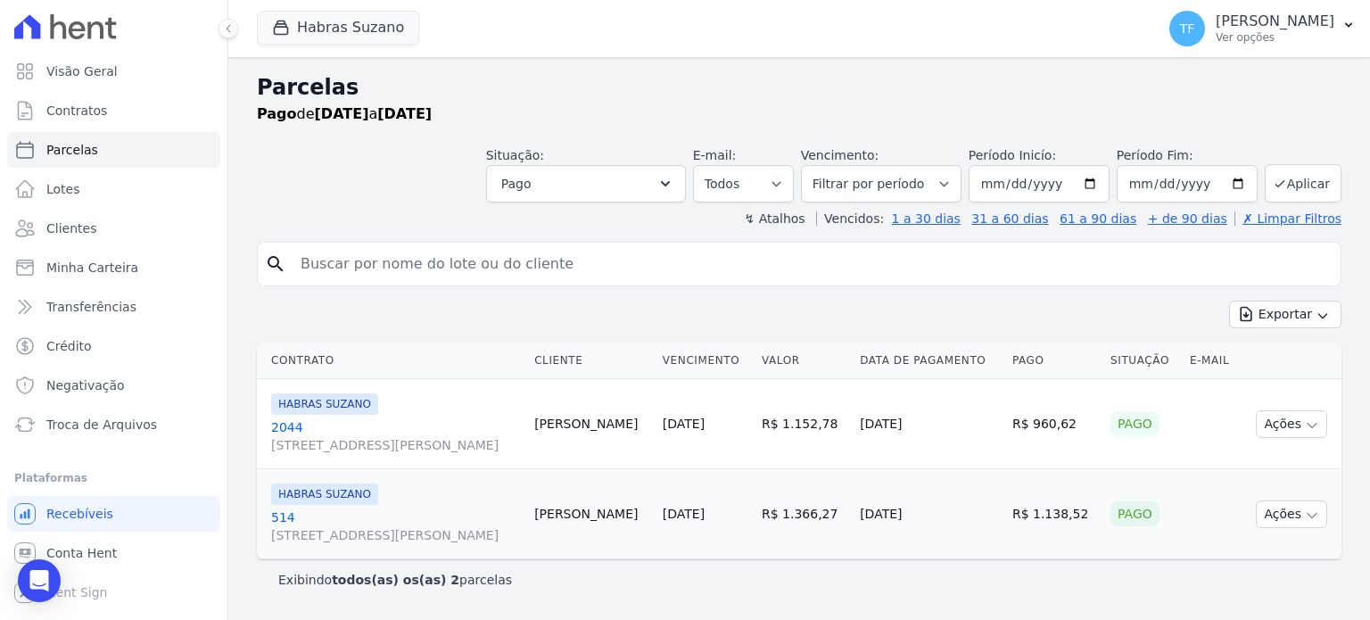
select select
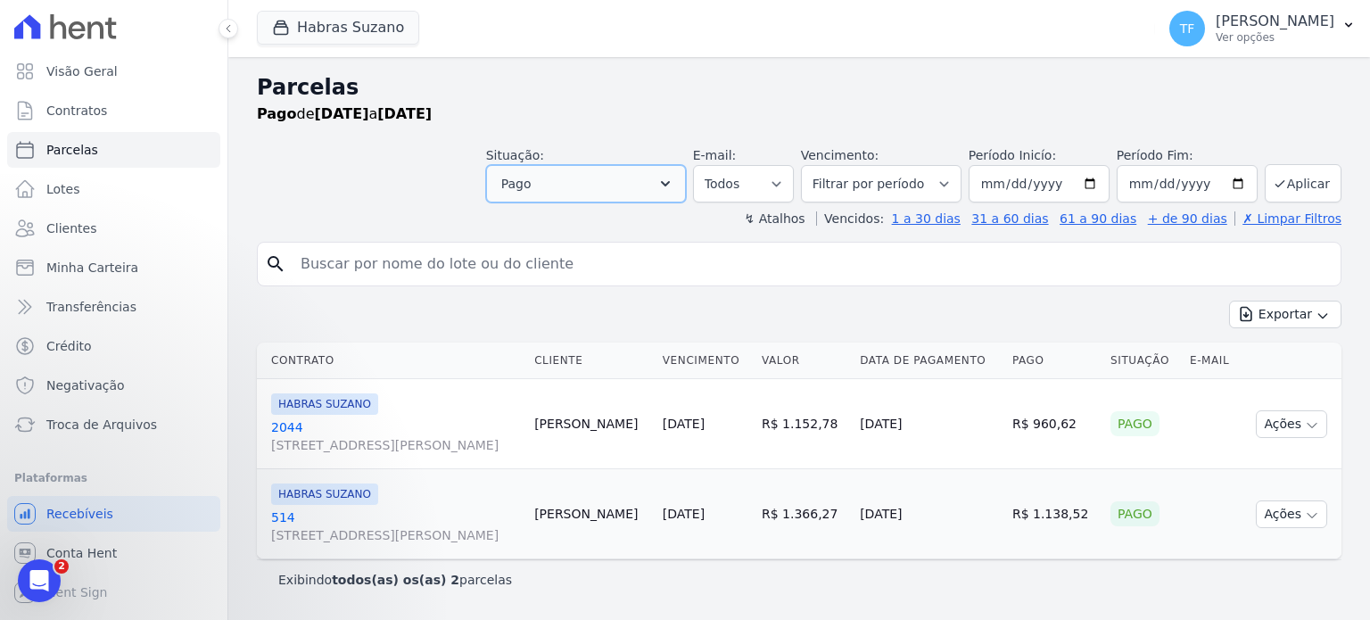
click at [649, 177] on button "Pago" at bounding box center [586, 183] width 200 height 37
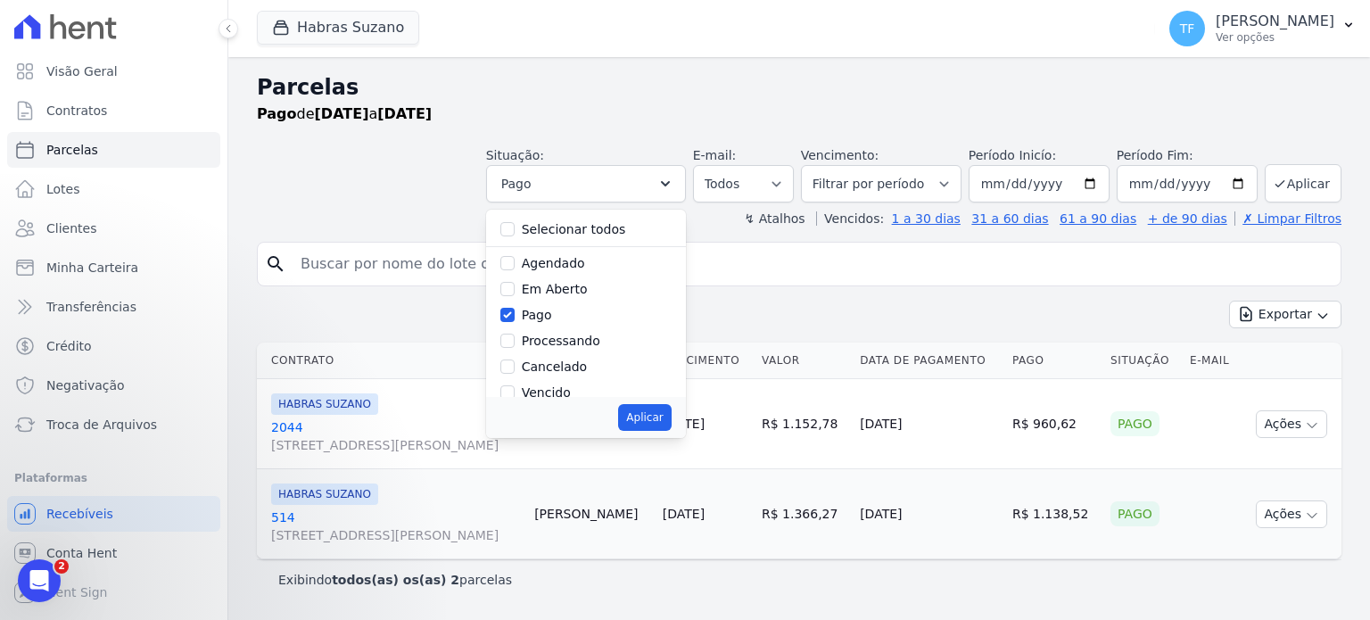
click at [552, 317] on label "Pago" at bounding box center [537, 315] width 30 height 14
click at [514, 317] on input "Pago" at bounding box center [507, 315] width 14 height 14
checkbox input "false"
click at [581, 347] on label "Processando" at bounding box center [561, 340] width 78 height 14
click at [514, 347] on input "Processando" at bounding box center [507, 340] width 14 height 14
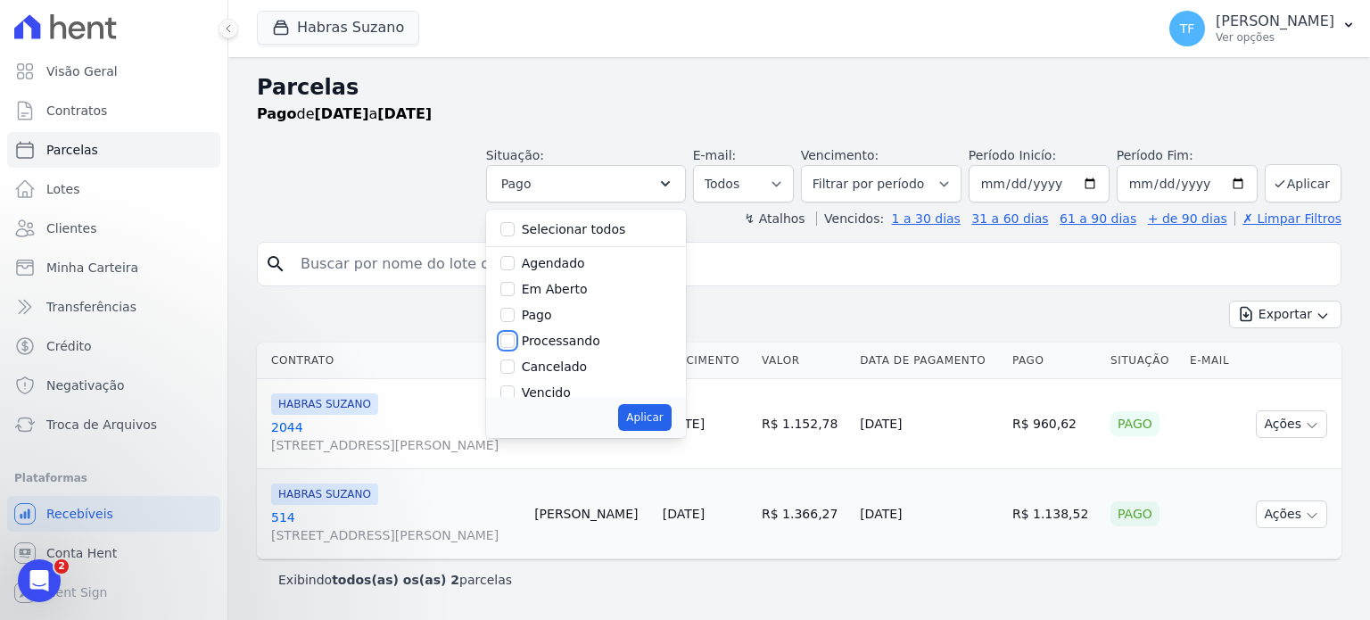
checkbox input "true"
click at [654, 418] on button "Aplicar" at bounding box center [644, 417] width 53 height 27
select select "processing"
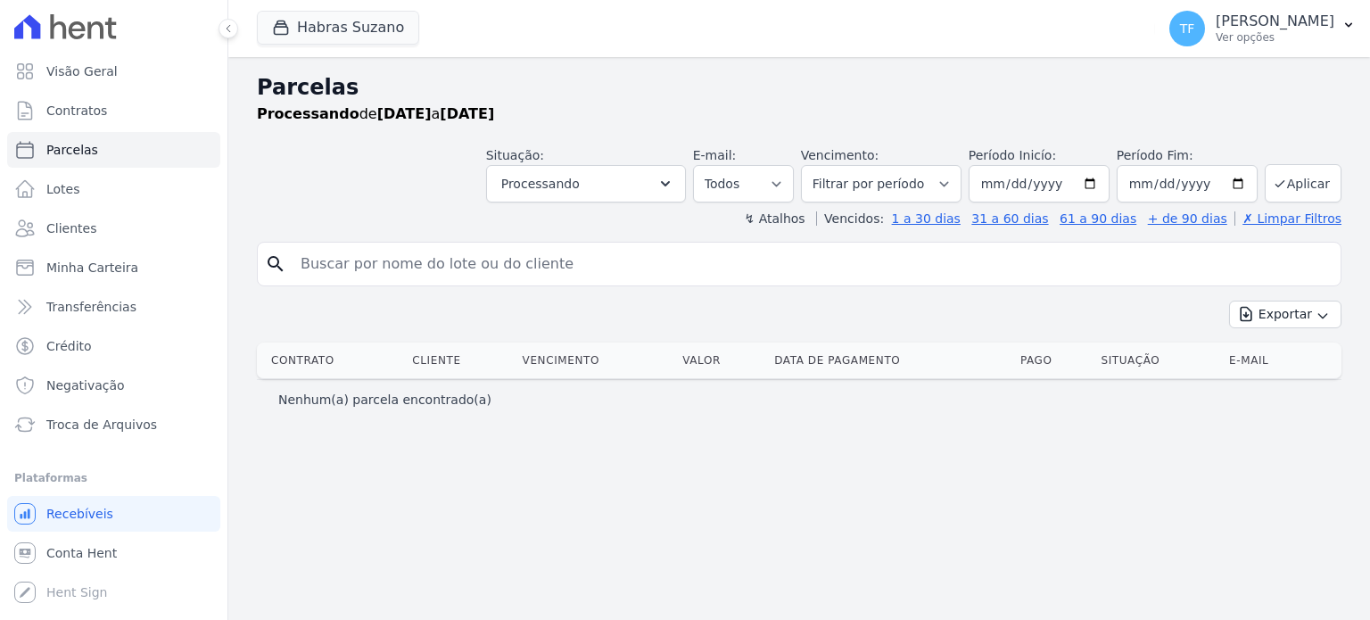
select select
click at [631, 194] on button "Processando" at bounding box center [586, 183] width 200 height 37
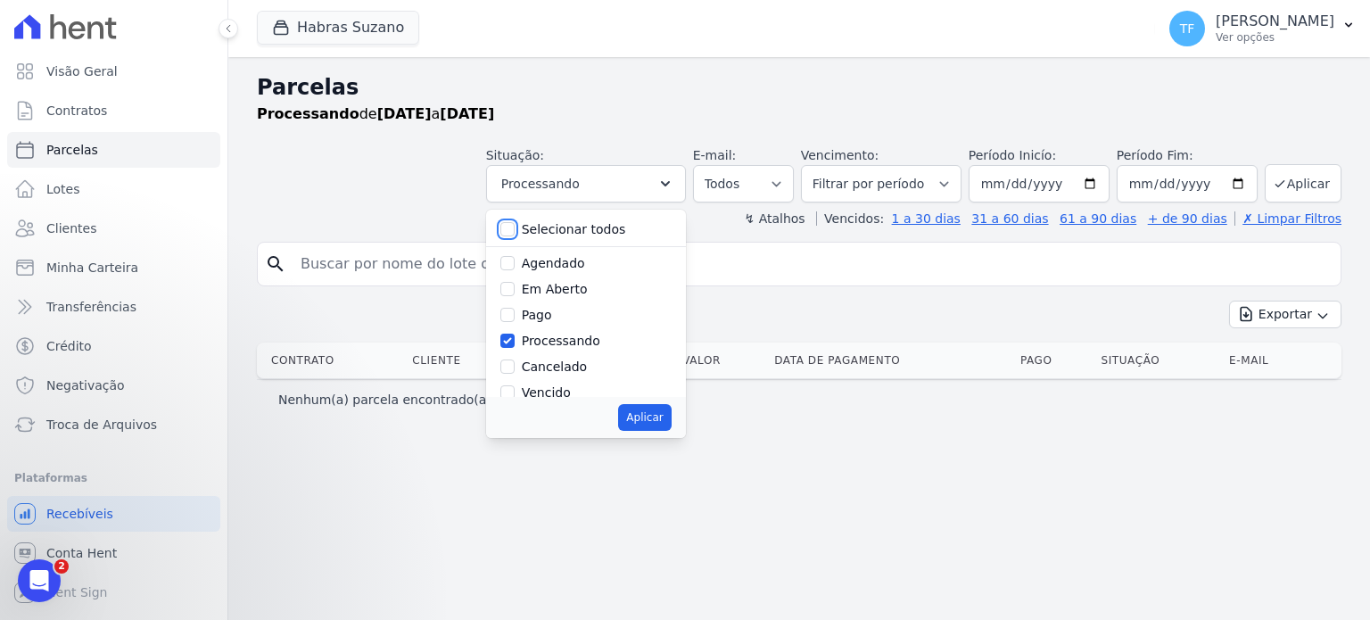
click at [514, 230] on input "Selecionar todos" at bounding box center [507, 229] width 14 height 14
checkbox input "true"
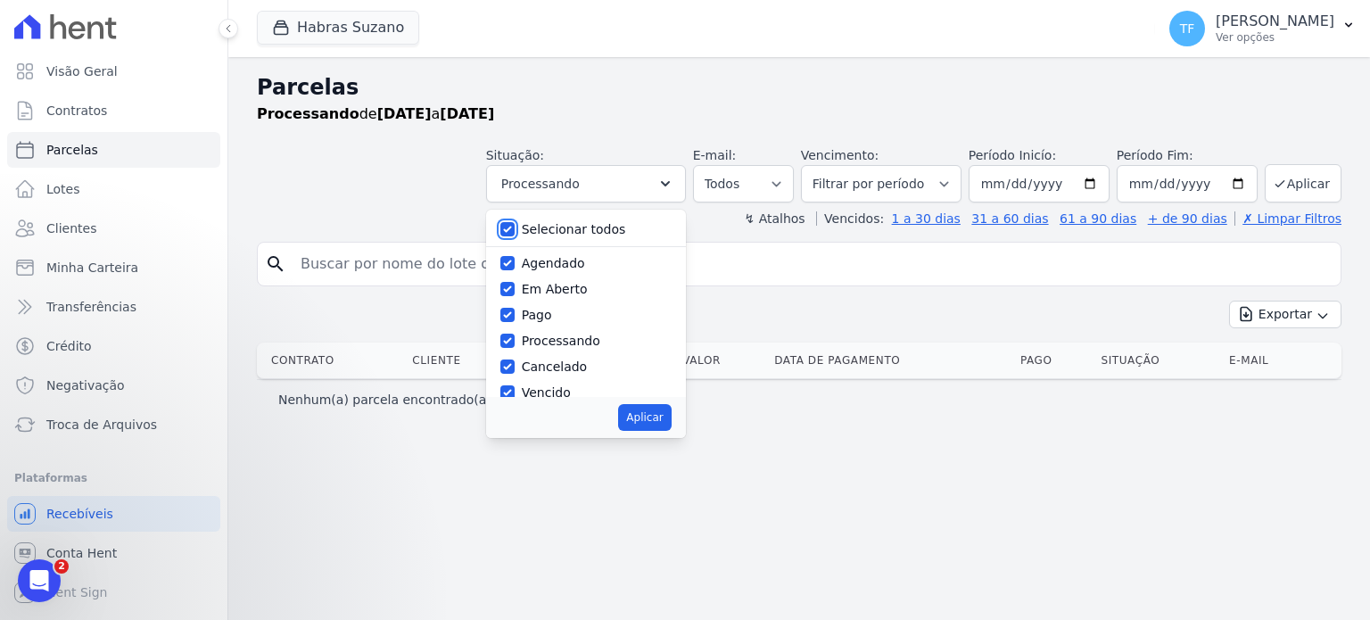
checkbox input "true"
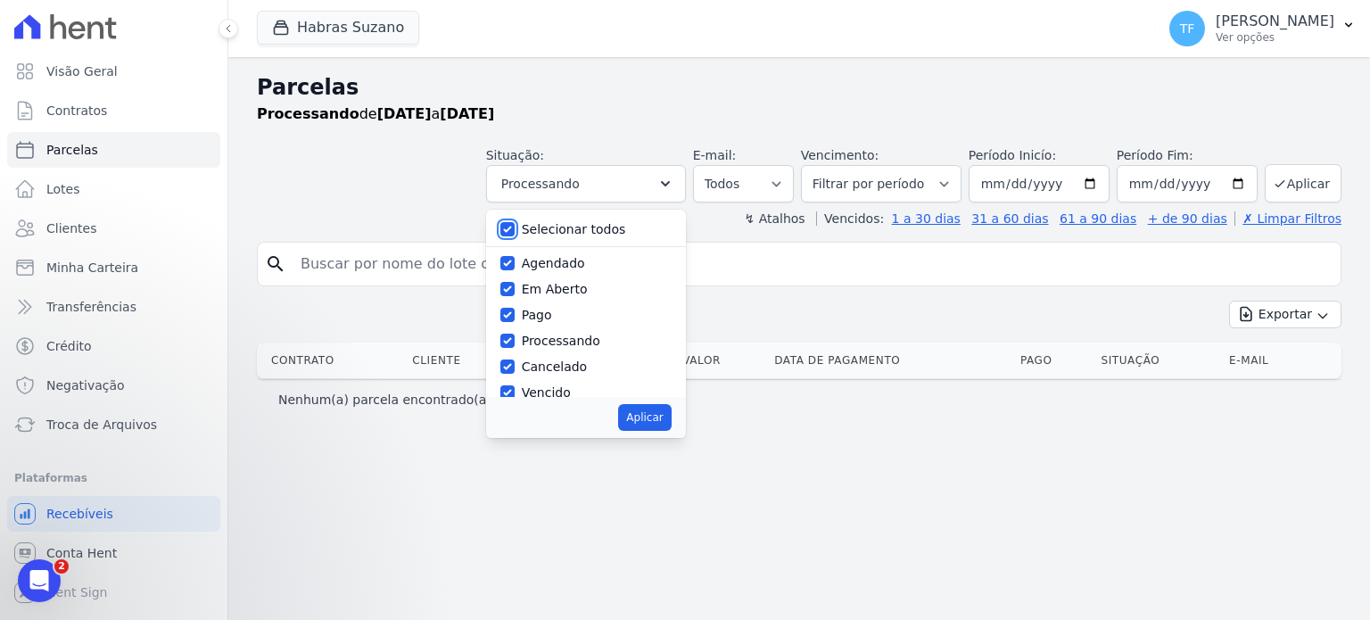
checkbox input "true"
click at [514, 261] on input "Agendado" at bounding box center [507, 263] width 14 height 14
checkbox input "false"
click at [514, 290] on input "Em Aberto" at bounding box center [507, 289] width 14 height 14
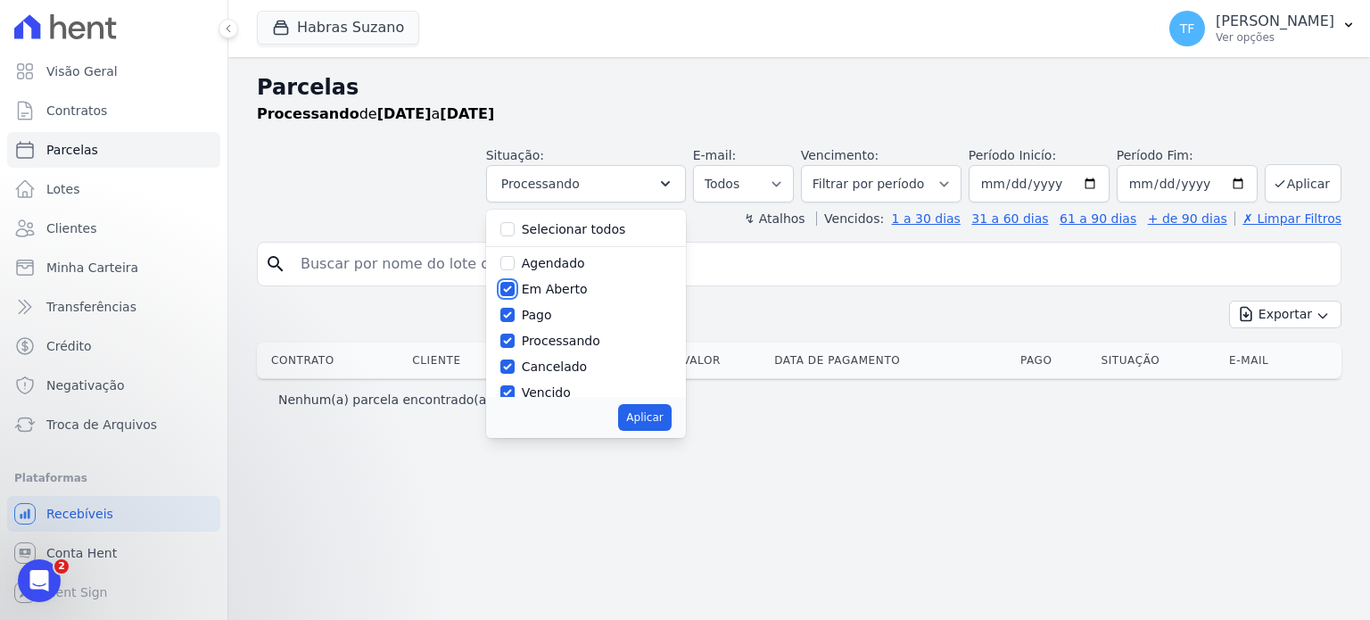
checkbox input "false"
drag, startPoint x: 578, startPoint y: 339, endPoint x: 617, endPoint y: 351, distance: 41.2
click at [615, 351] on div "Processando" at bounding box center [585, 341] width 171 height 26
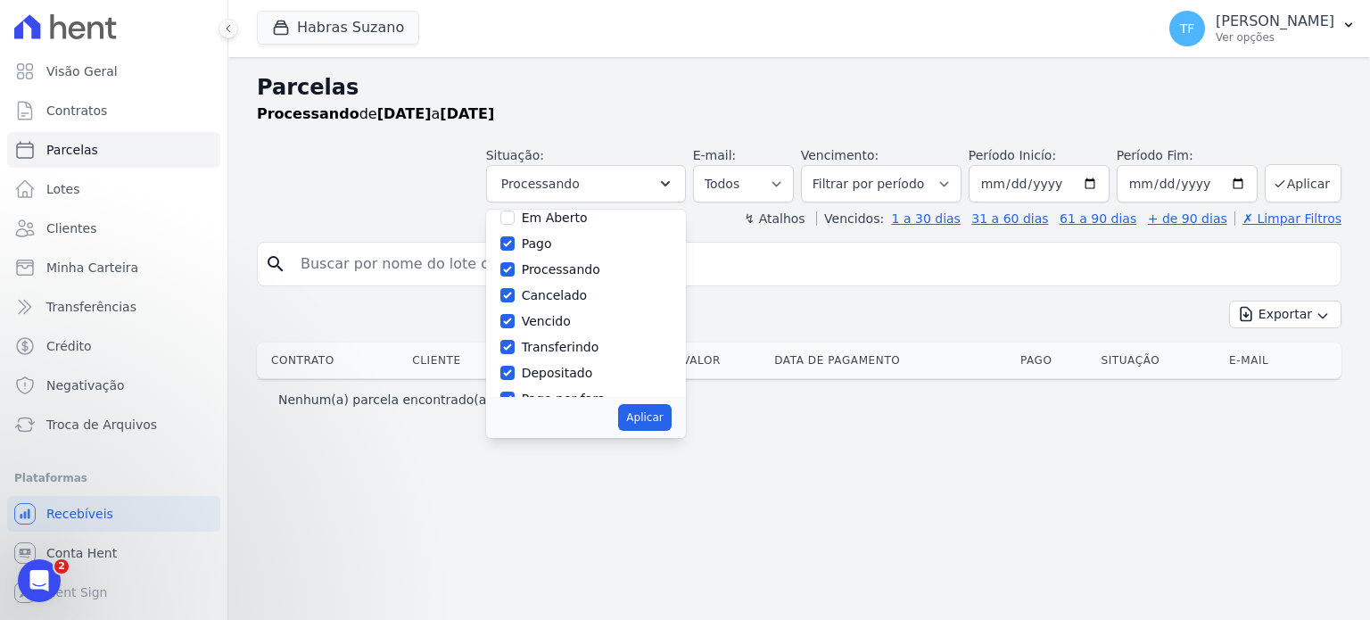
scroll to position [119, 0]
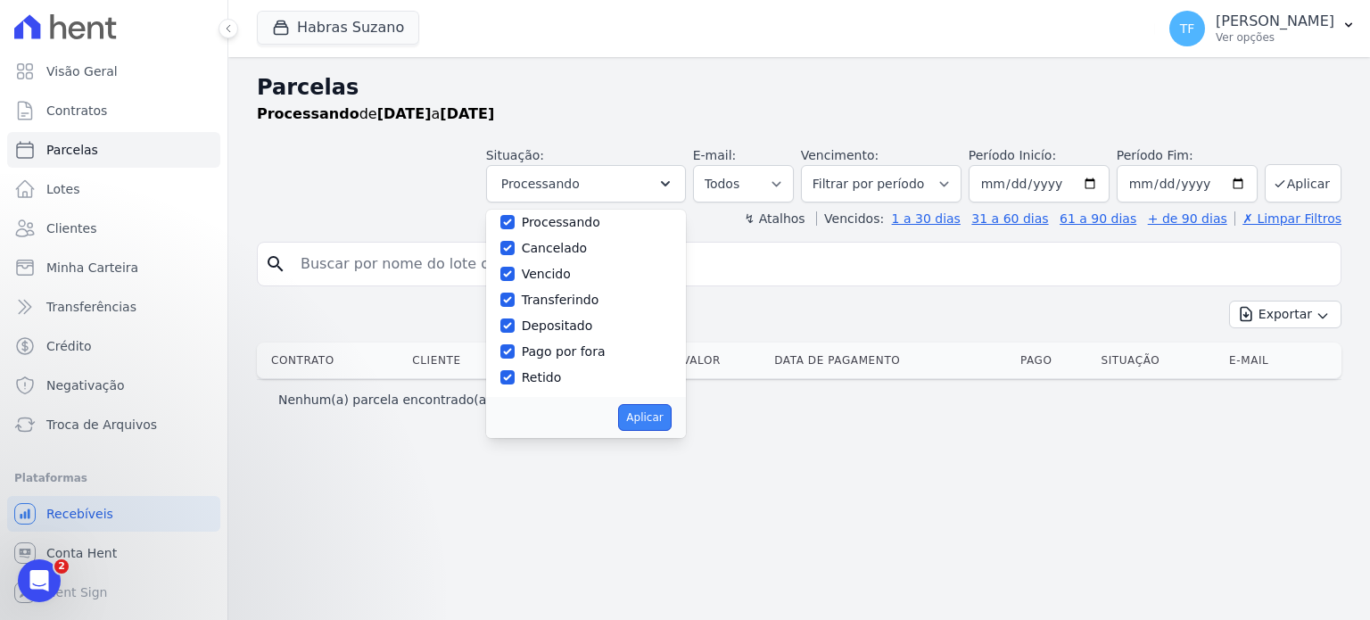
click at [661, 420] on button "Aplicar" at bounding box center [644, 417] width 53 height 27
select select "paid"
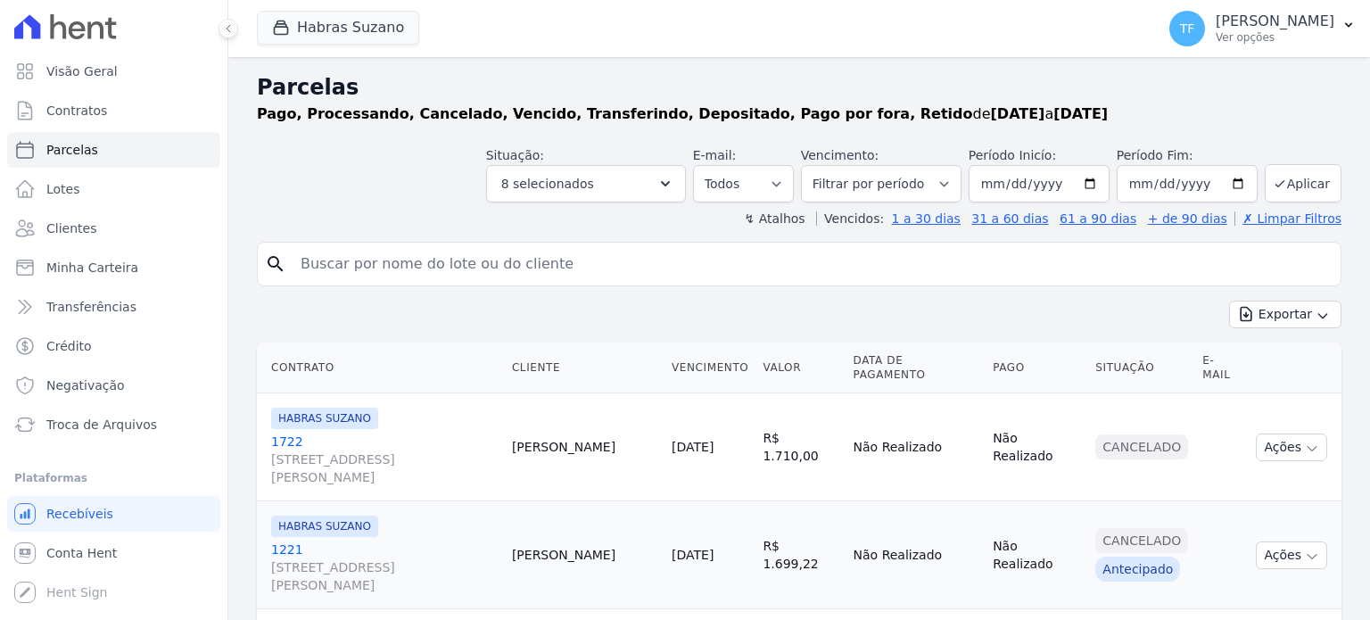
select select
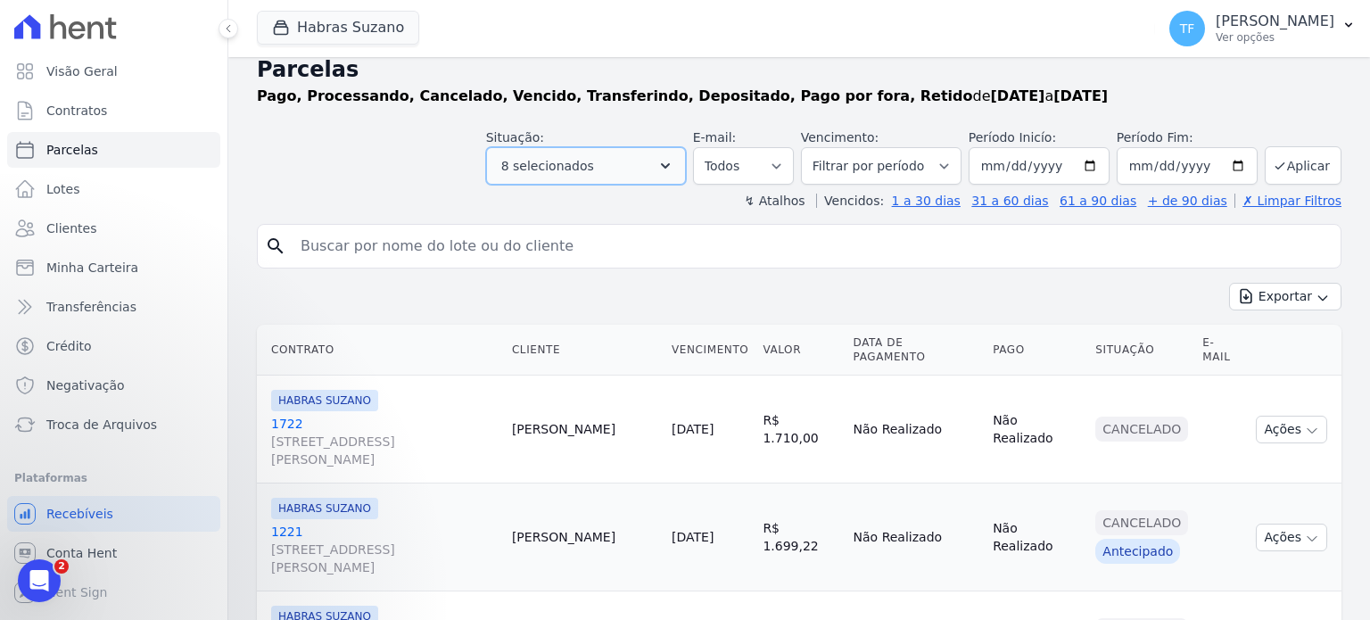
click at [686, 164] on button "8 selecionados" at bounding box center [586, 165] width 200 height 37
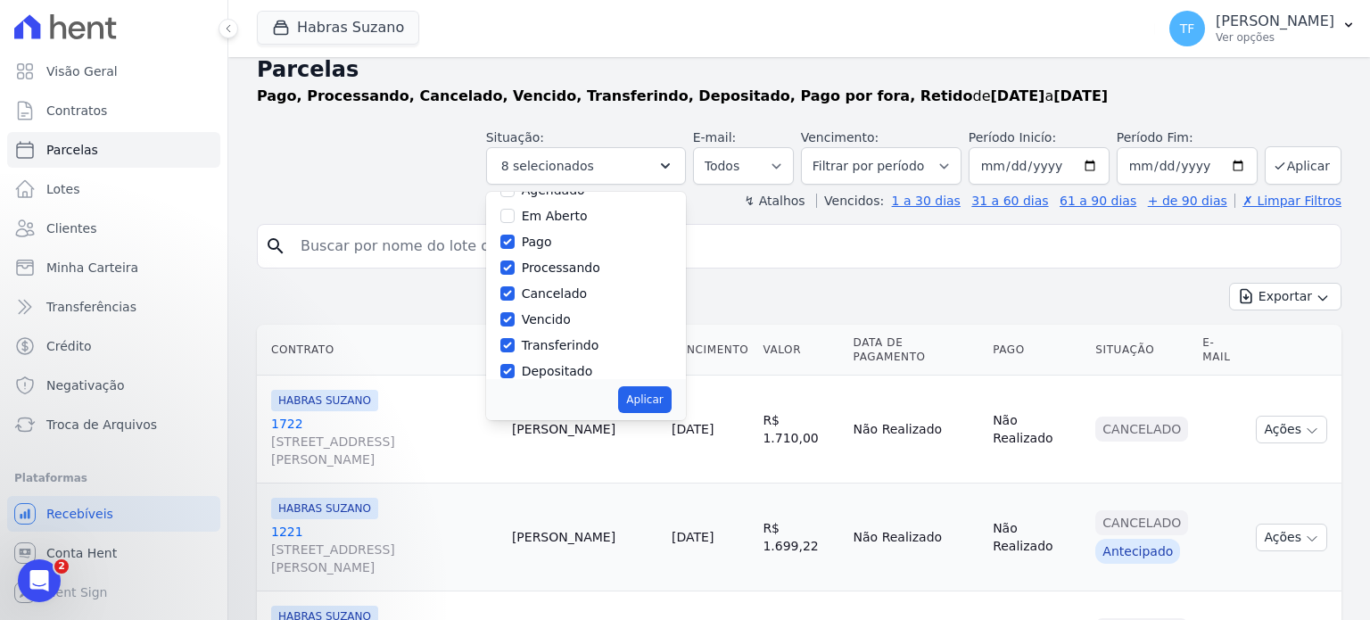
scroll to position [81, 0]
click at [565, 270] on label "Cancelado" at bounding box center [554, 267] width 65 height 14
click at [514, 270] on input "Cancelado" at bounding box center [507, 267] width 14 height 14
checkbox input "false"
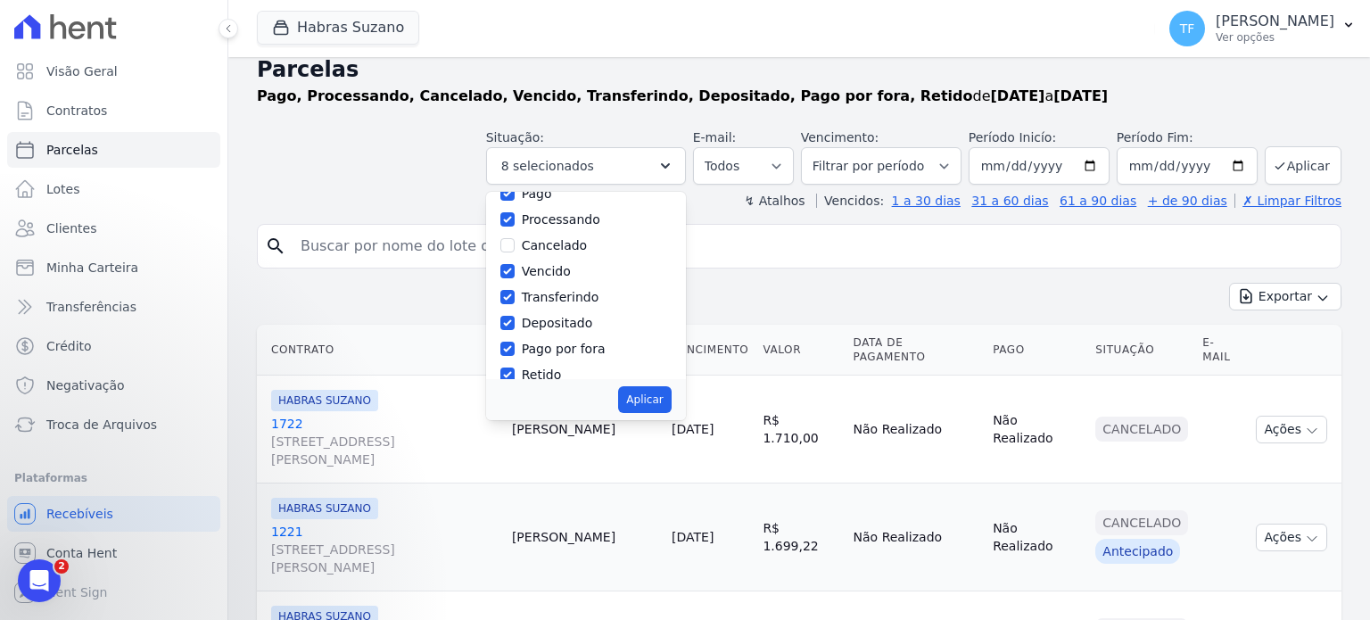
scroll to position [119, 0]
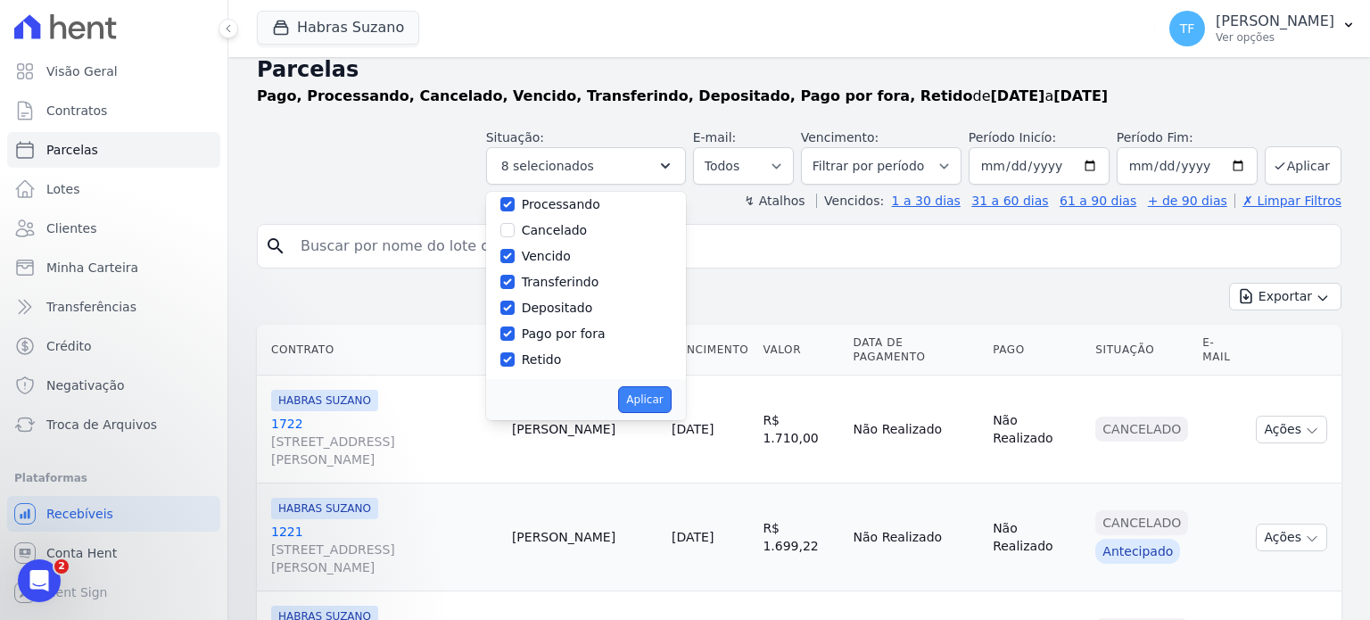
click at [658, 406] on button "Aplicar" at bounding box center [644, 399] width 53 height 27
select select "paid"
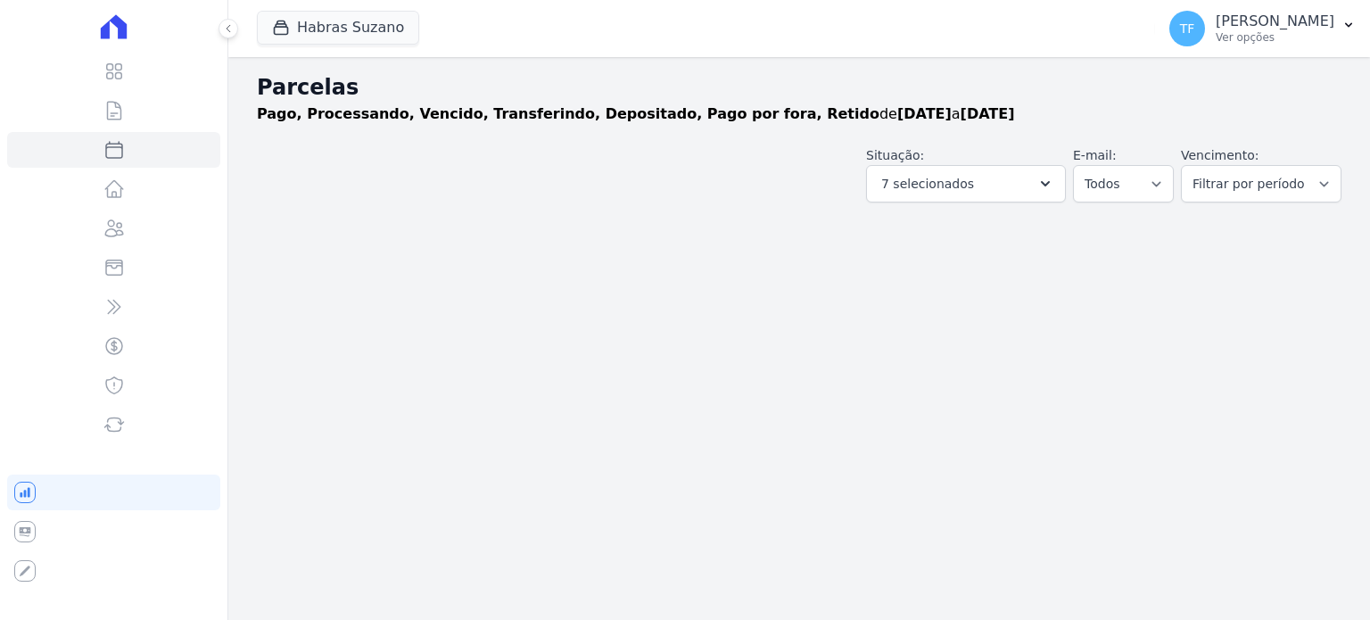
select select
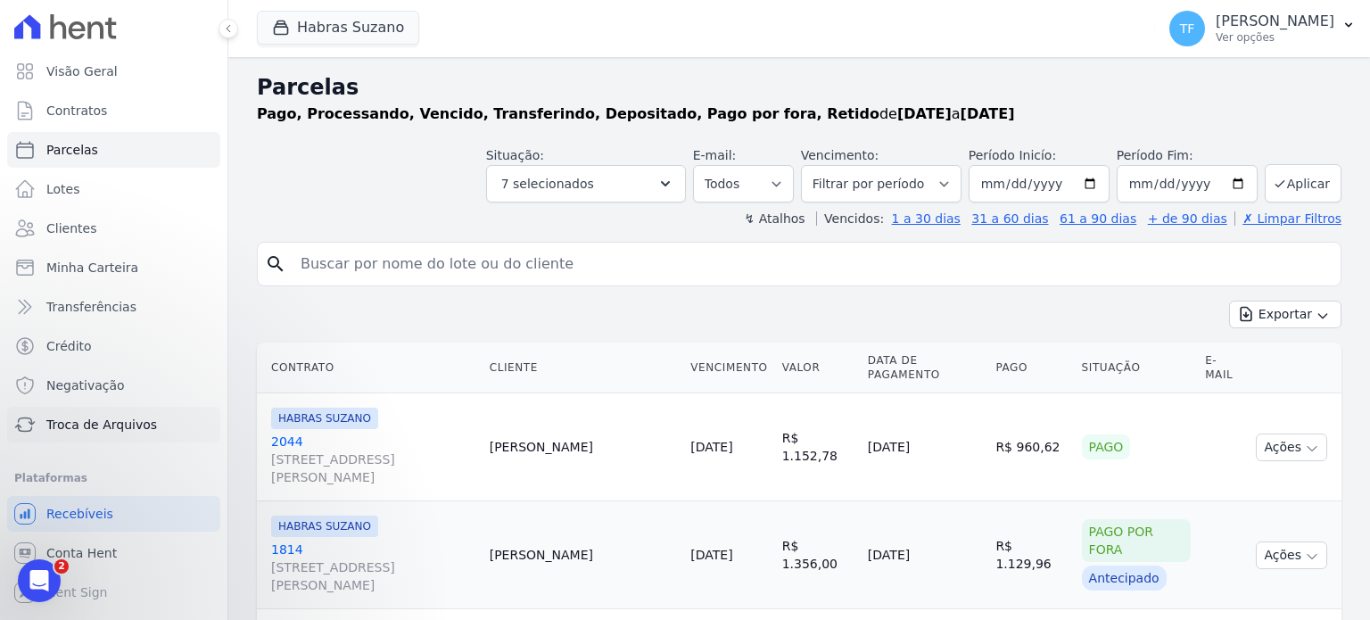
click at [147, 409] on link "Troca de Arquivos" at bounding box center [113, 425] width 213 height 36
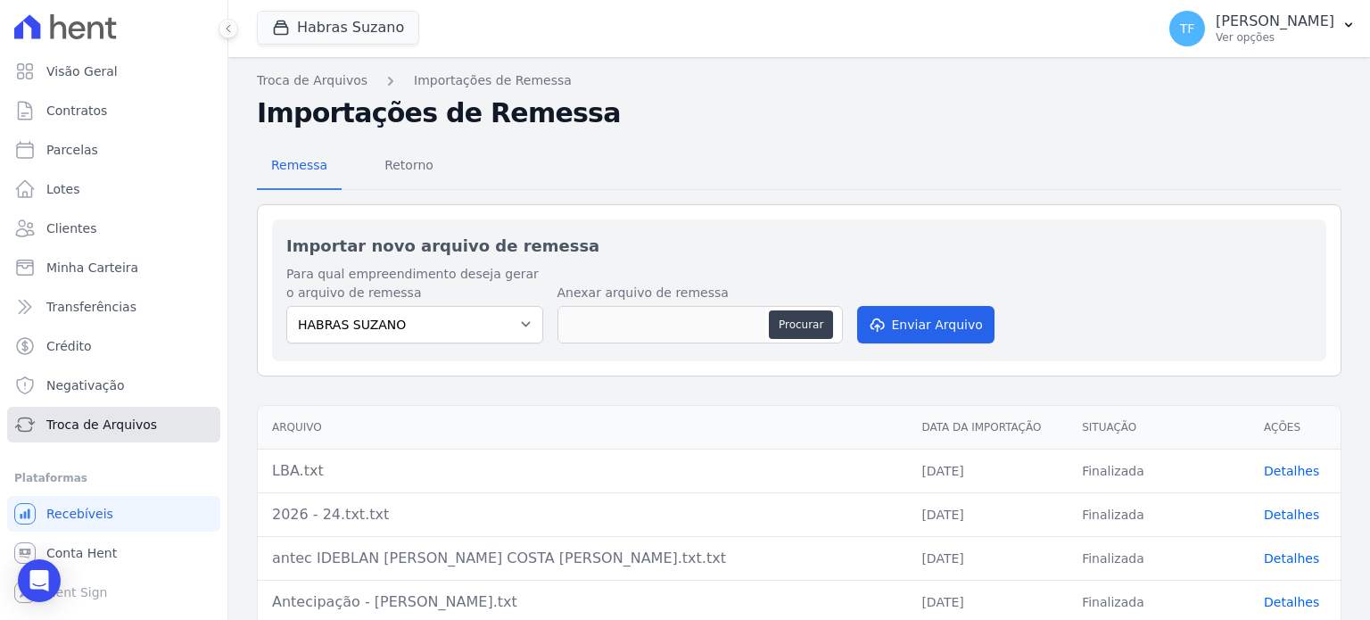
click at [147, 419] on link "Troca de Arquivos" at bounding box center [113, 425] width 213 height 36
click at [403, 167] on span "Retorno" at bounding box center [409, 165] width 70 height 36
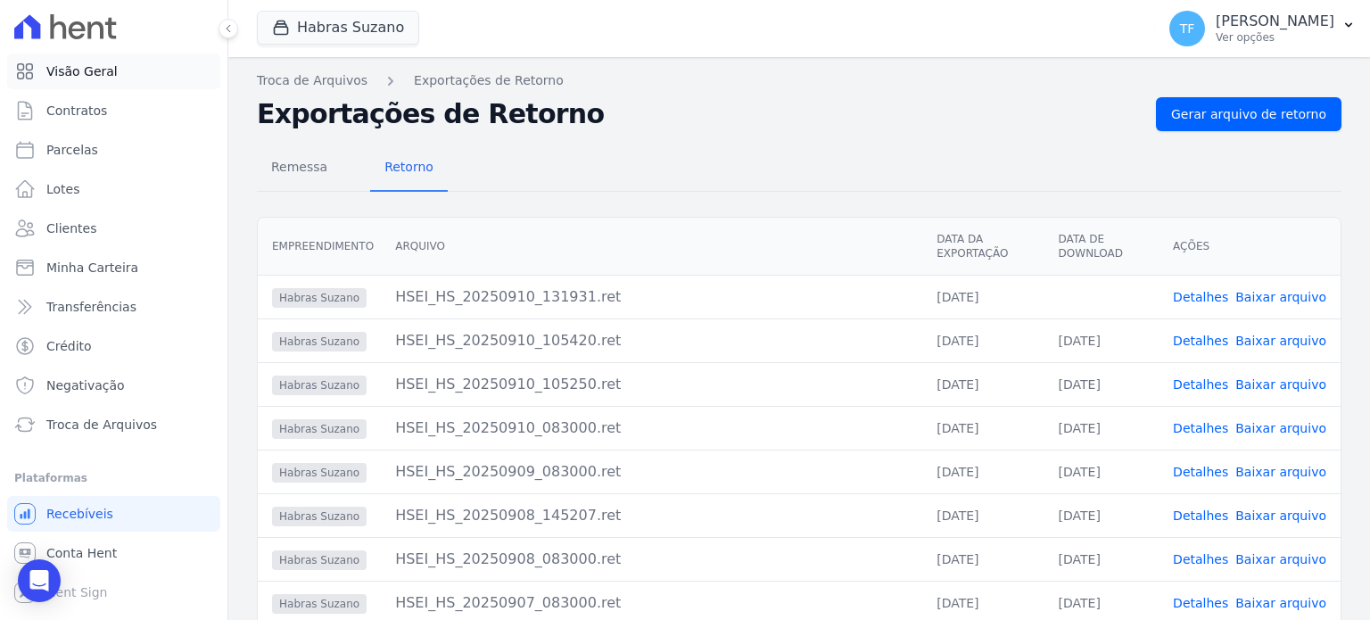
click at [75, 63] on span "Visão Geral" at bounding box center [81, 71] width 71 height 18
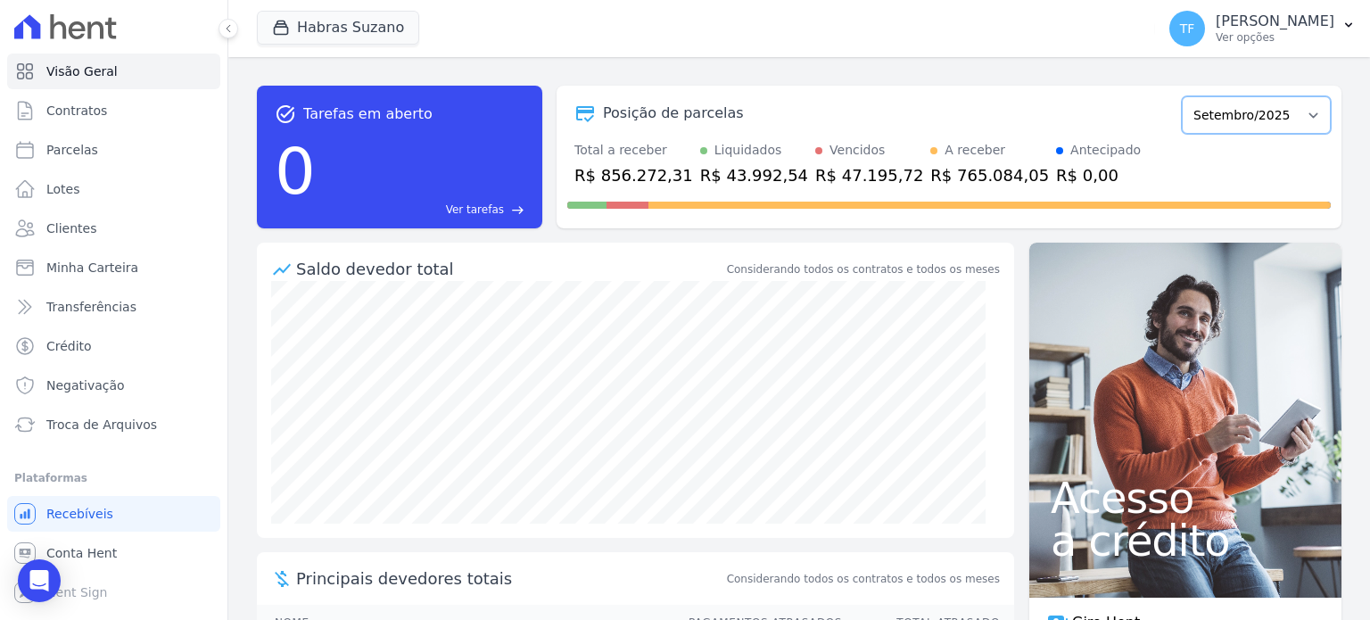
click at [1193, 117] on select "Julho/2022 Agosto/2022 Setembro/2022 Outubro/2022 Novembro/2022 Dezembro/2022 […" at bounding box center [1255, 114] width 149 height 37
click at [1009, 103] on div "Posição de parcelas" at bounding box center [870, 113] width 607 height 21
